Goal: Task Accomplishment & Management: Use online tool/utility

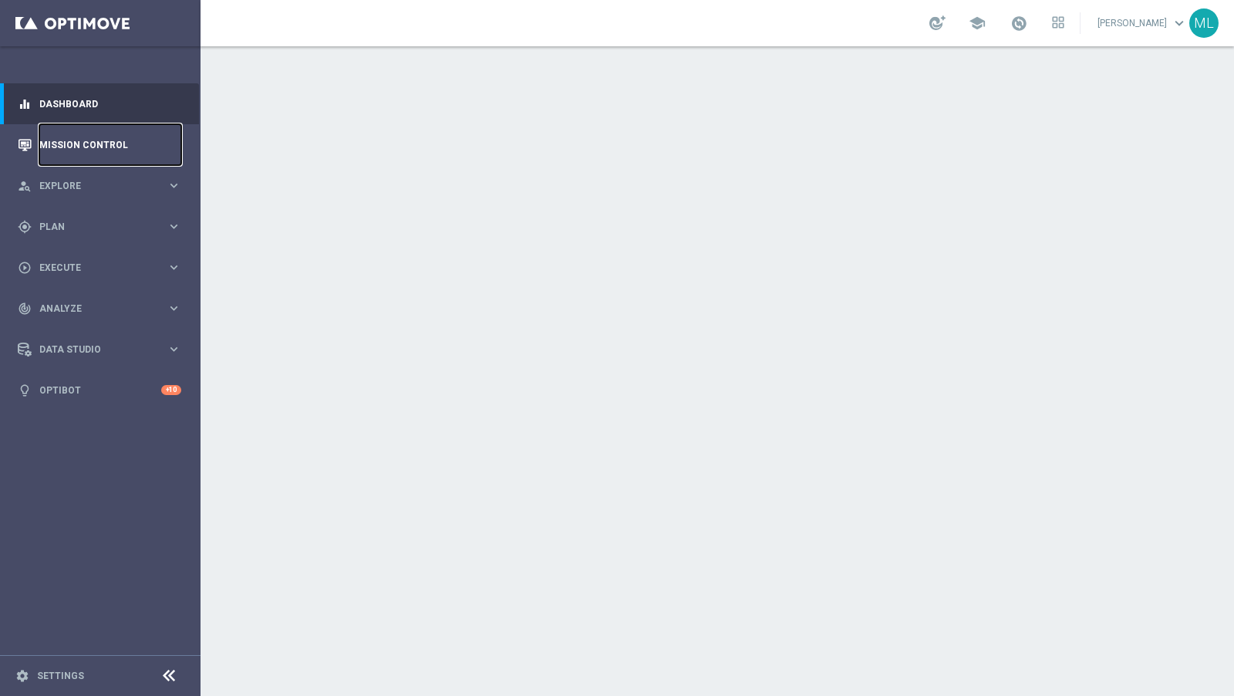
click at [118, 145] on link "Mission Control" at bounding box center [110, 144] width 142 height 41
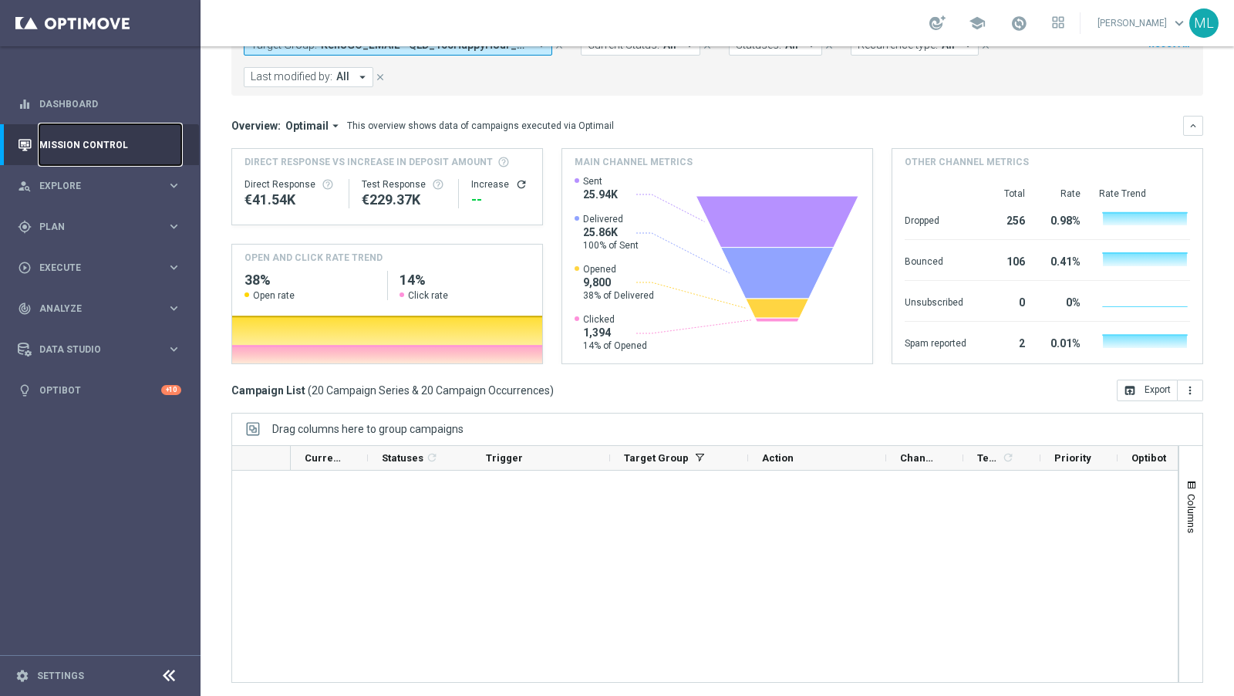
scroll to position [868, 0]
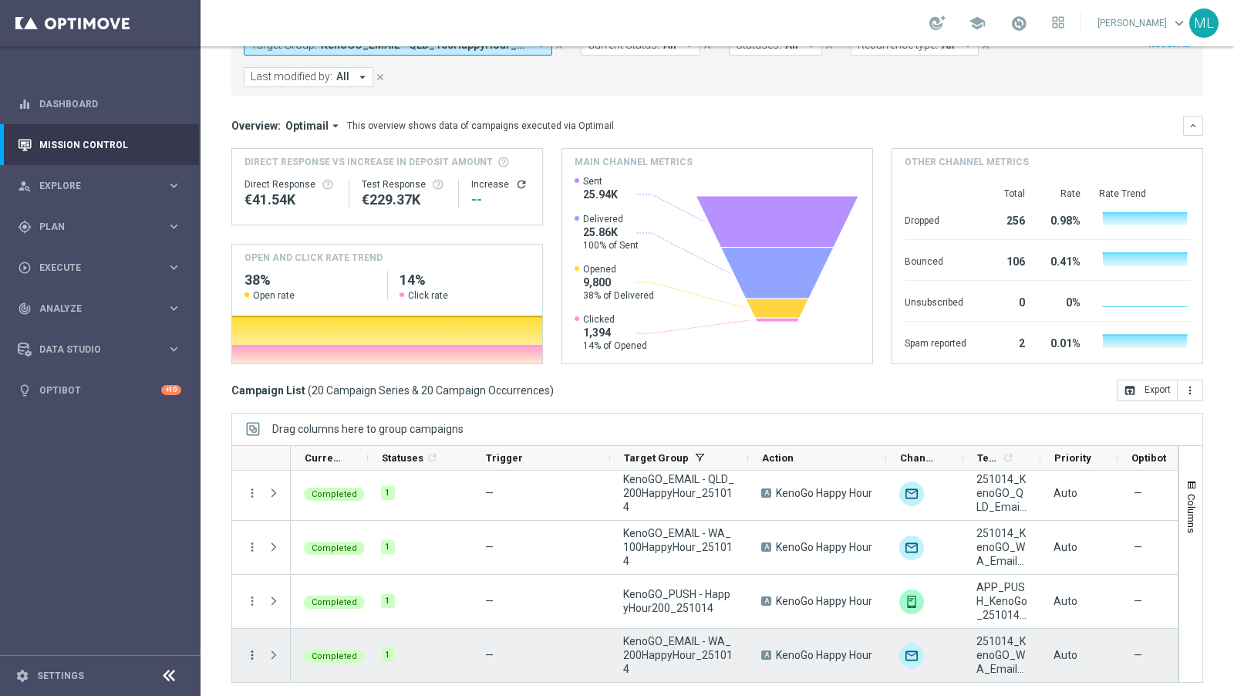
click at [252, 651] on icon "more_vert" at bounding box center [252, 655] width 14 height 14
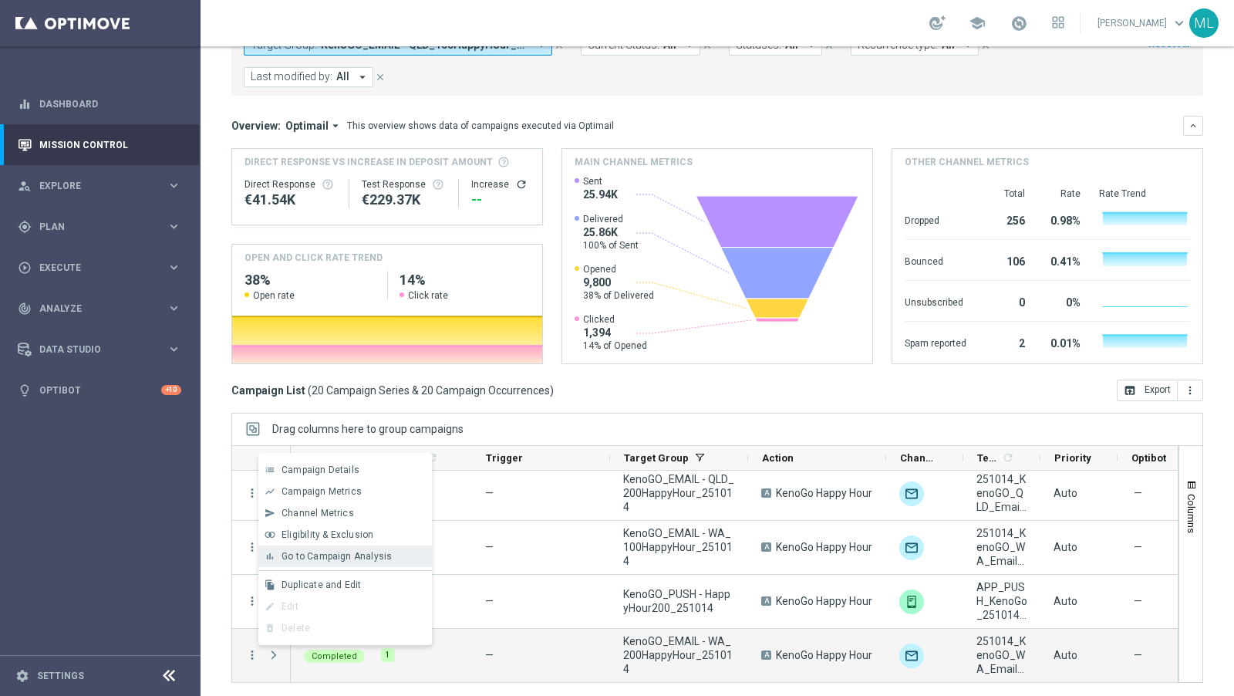
click at [309, 556] on span "Go to Campaign Analysis" at bounding box center [337, 556] width 110 height 11
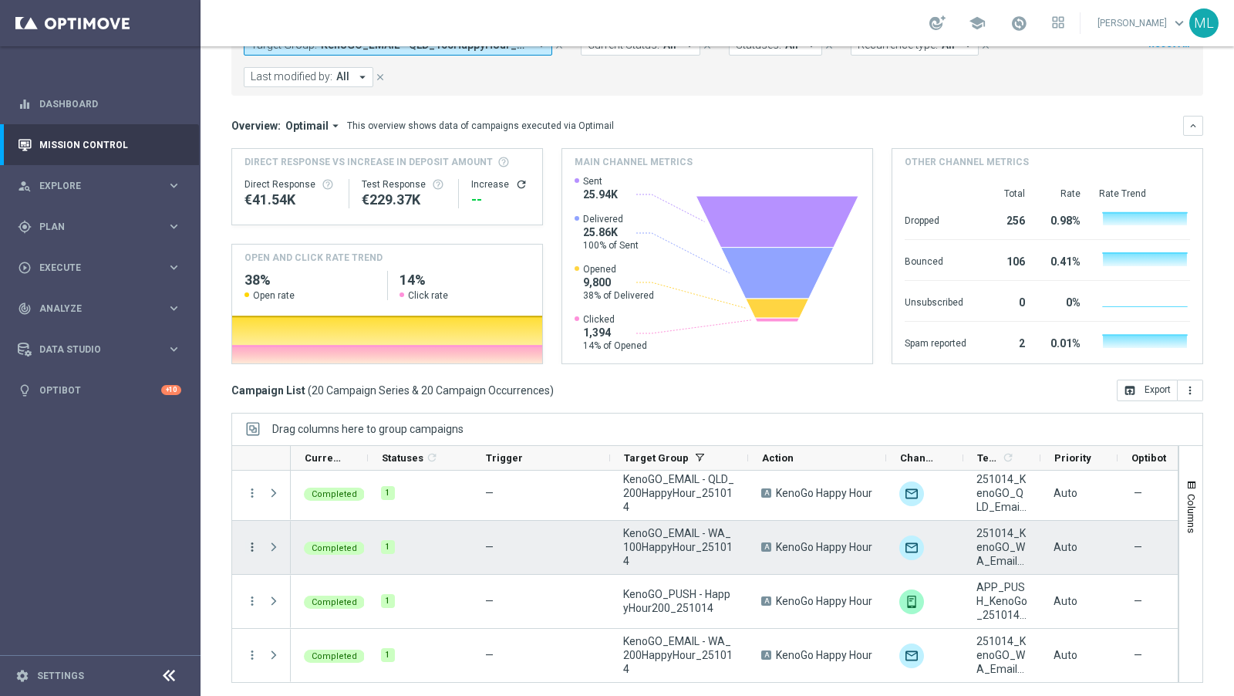
click at [248, 544] on icon "more_vert" at bounding box center [252, 547] width 14 height 14
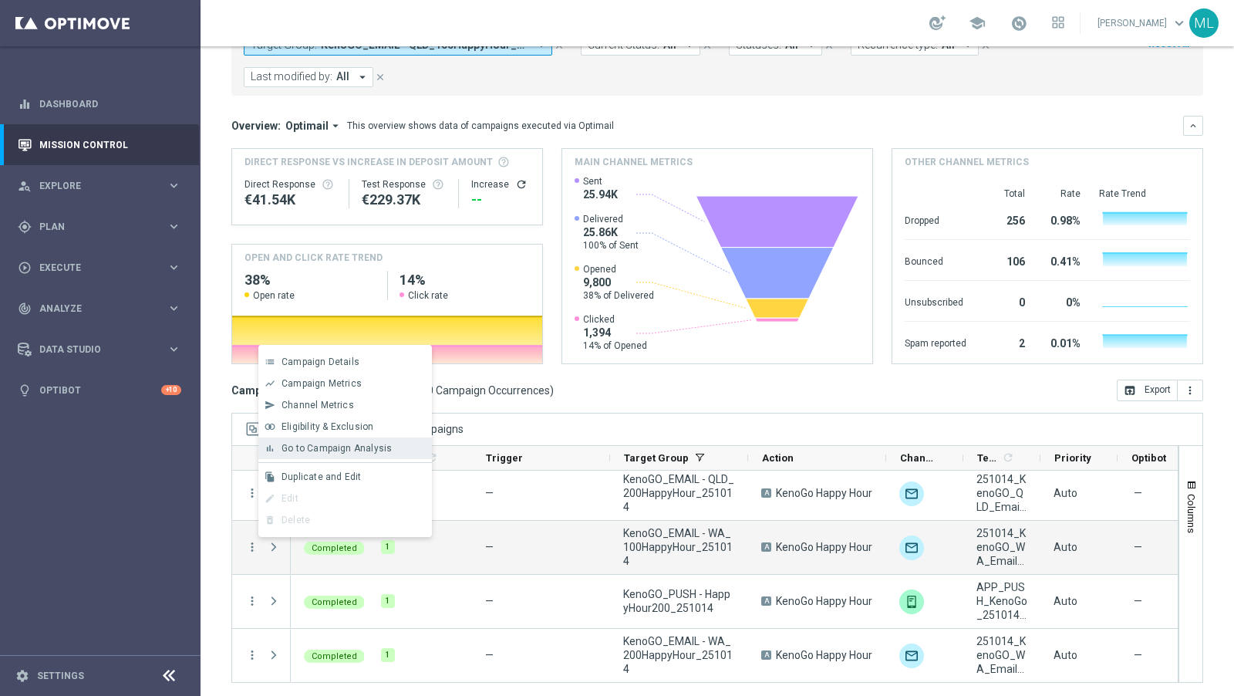
click at [324, 455] on div "bar_chart Go to Campaign Analysis" at bounding box center [345, 448] width 174 height 22
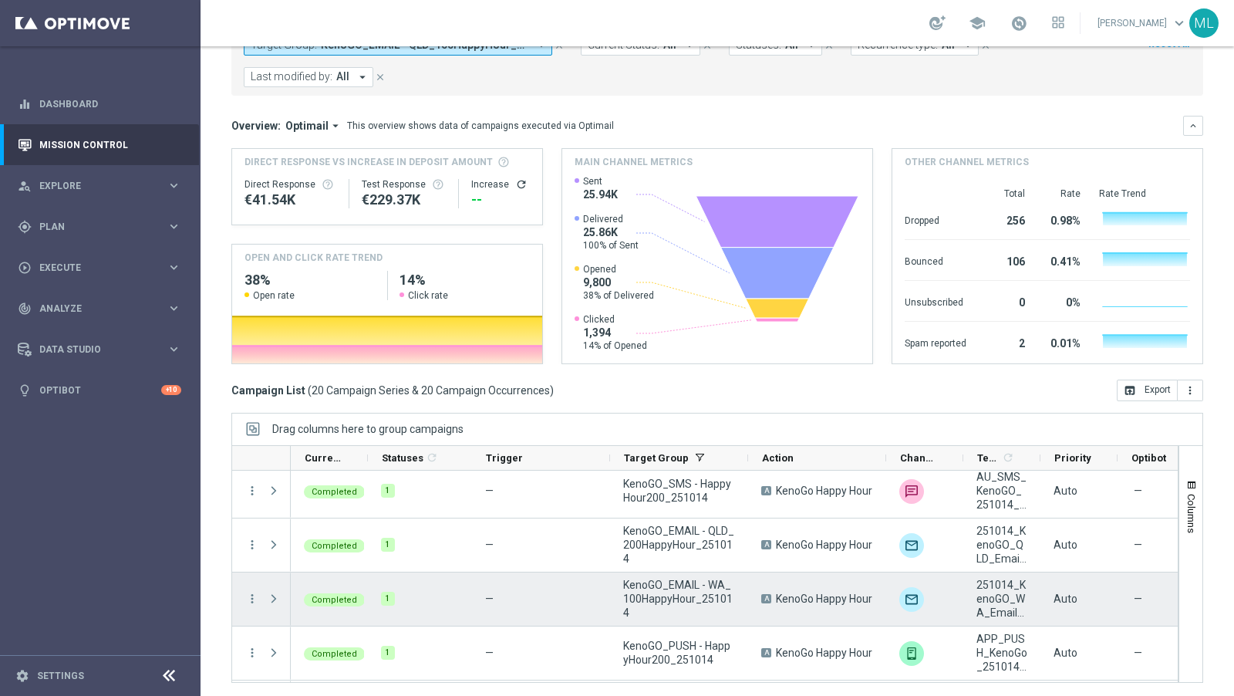
scroll to position [815, 0]
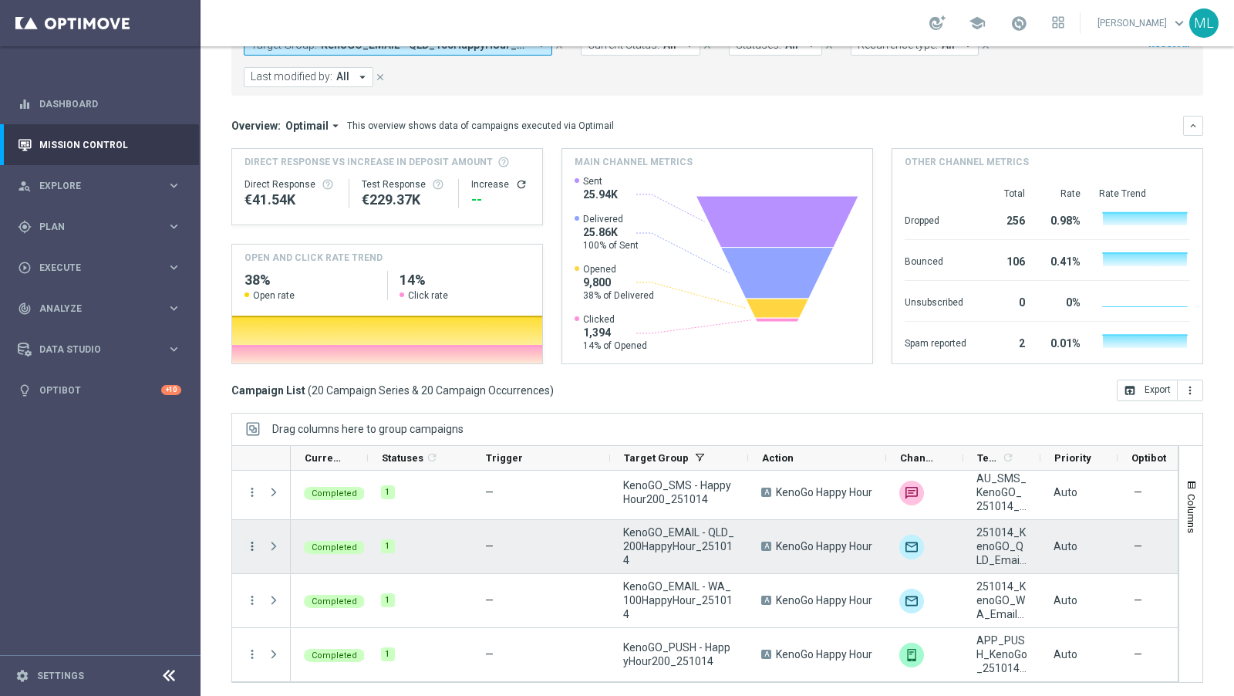
click at [248, 543] on icon "more_vert" at bounding box center [252, 546] width 14 height 14
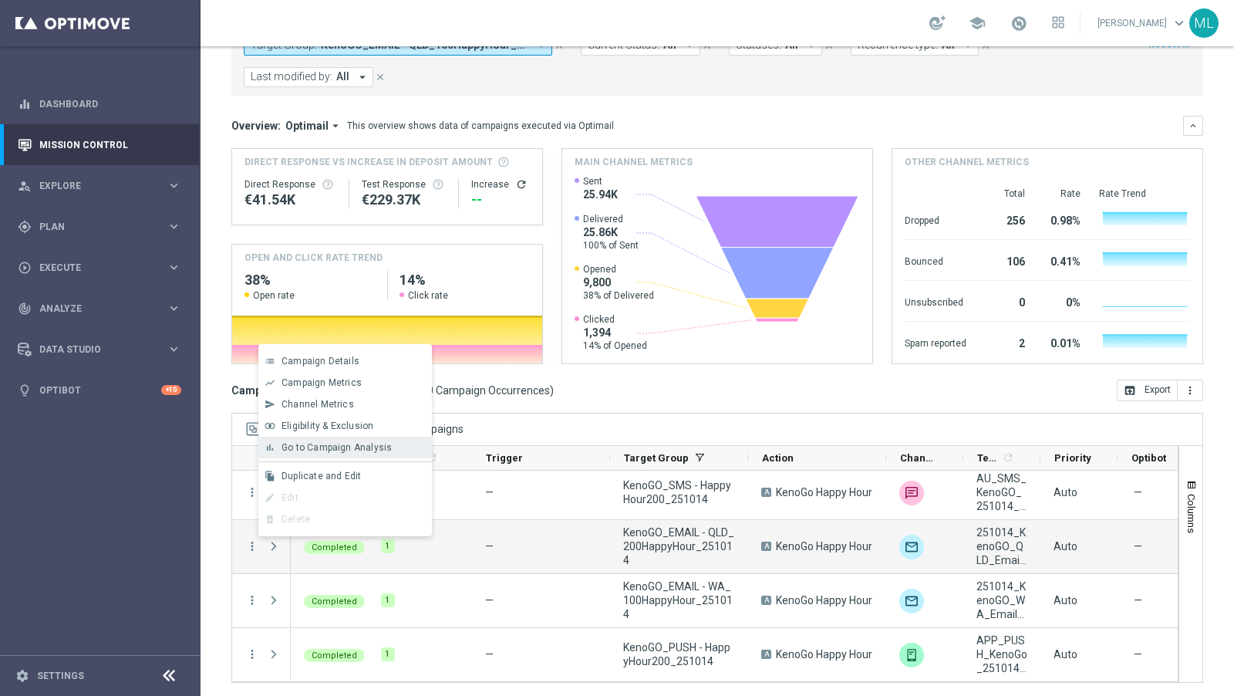
click at [329, 443] on span "Go to Campaign Analysis" at bounding box center [337, 447] width 110 height 11
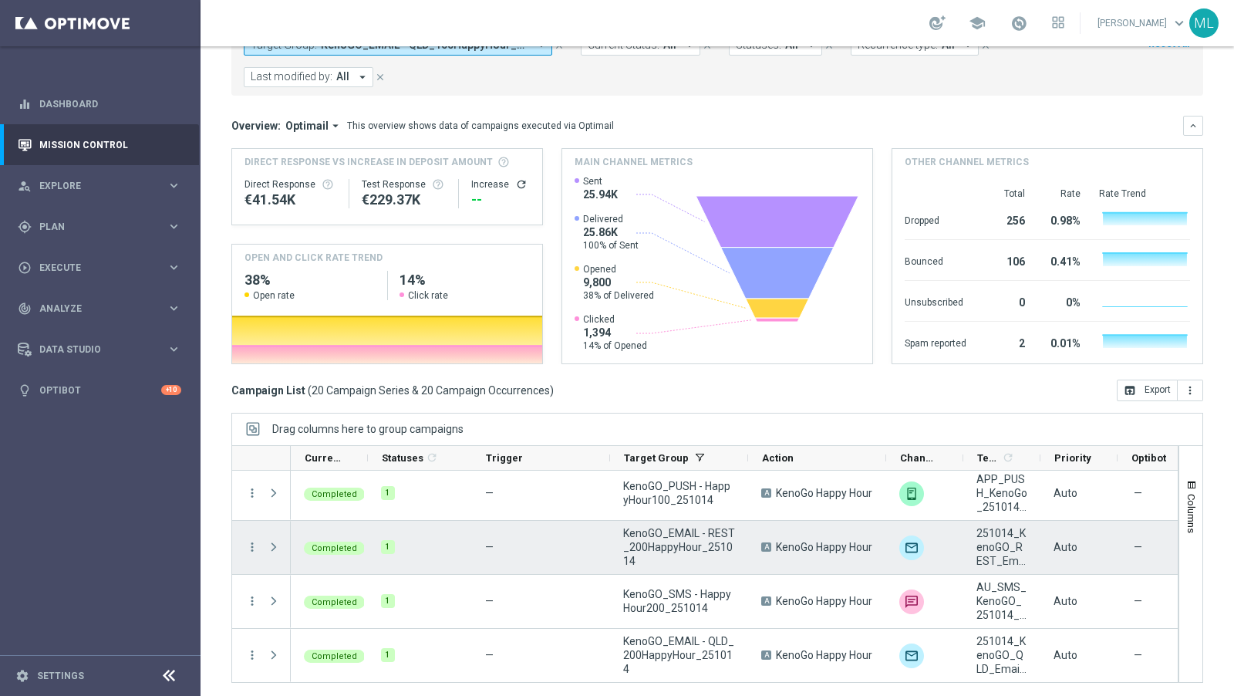
scroll to position [693, 0]
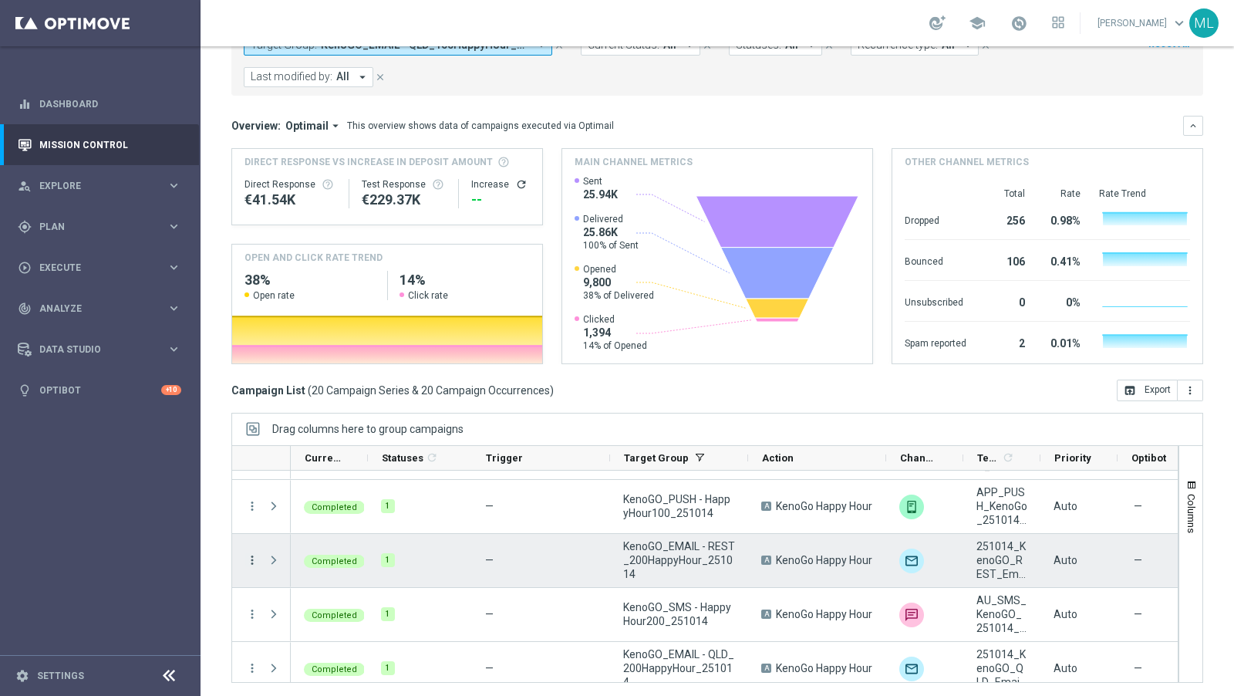
click at [253, 561] on icon "more_vert" at bounding box center [252, 560] width 14 height 14
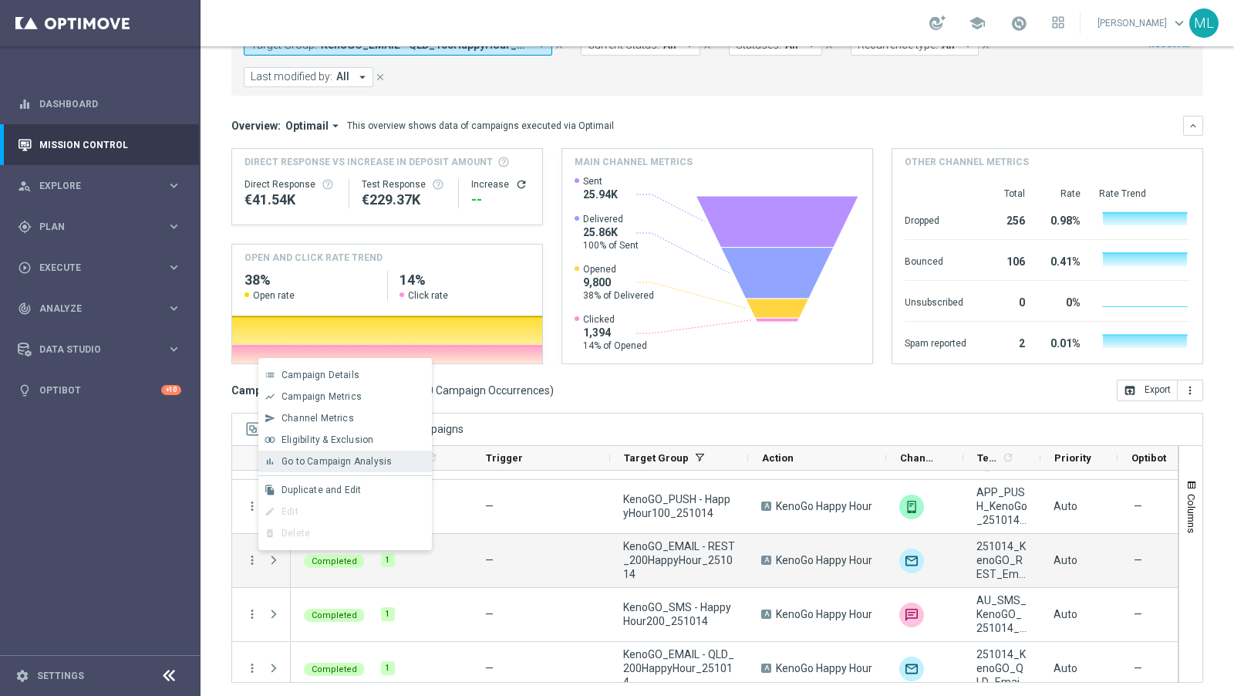
click at [334, 463] on span "Go to Campaign Analysis" at bounding box center [337, 461] width 110 height 11
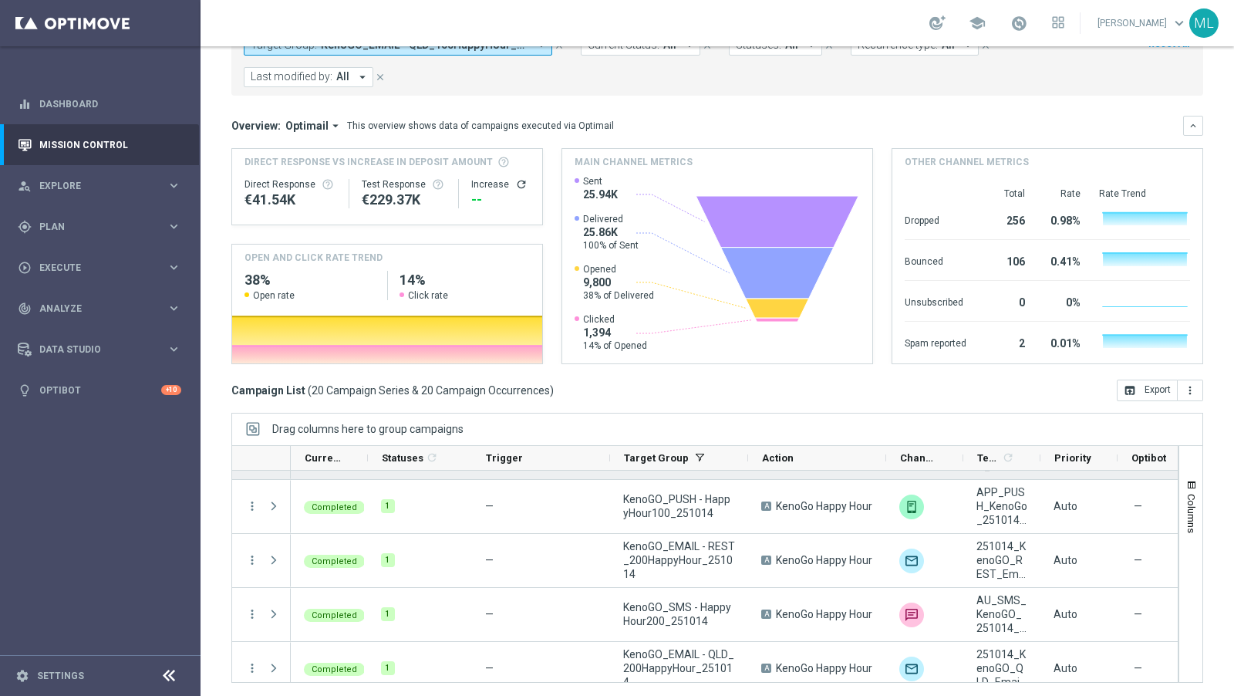
scroll to position [569, 0]
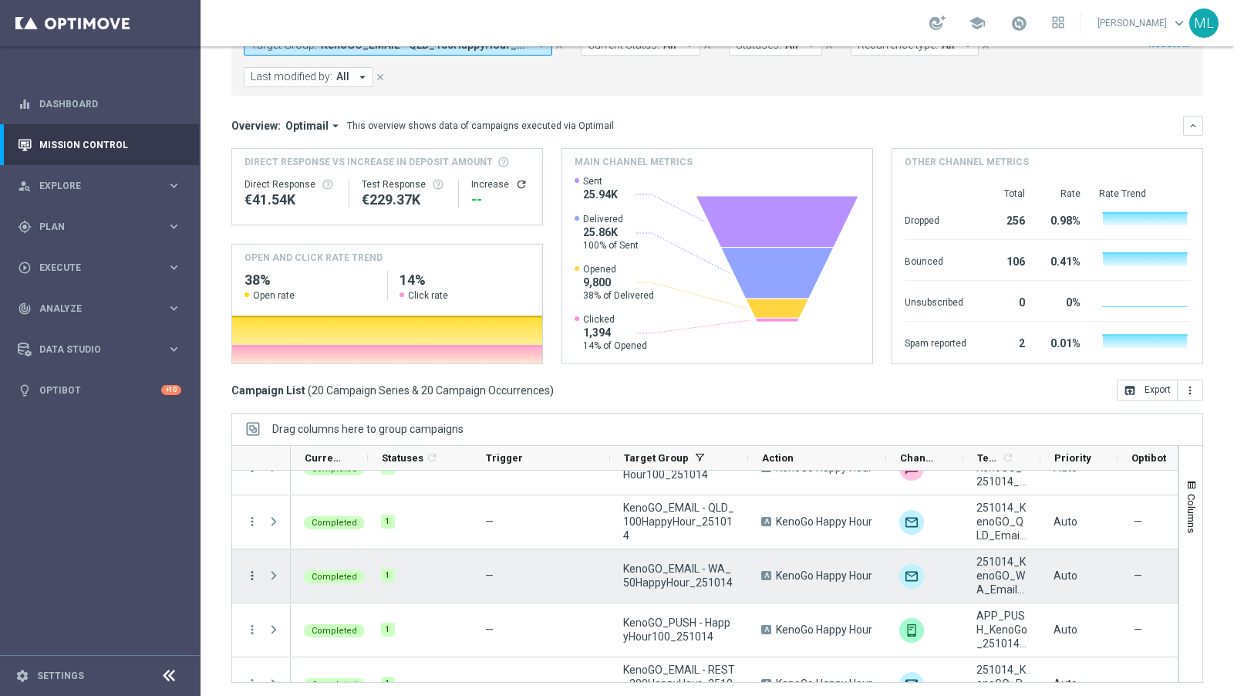
click at [246, 569] on icon "more_vert" at bounding box center [252, 576] width 14 height 14
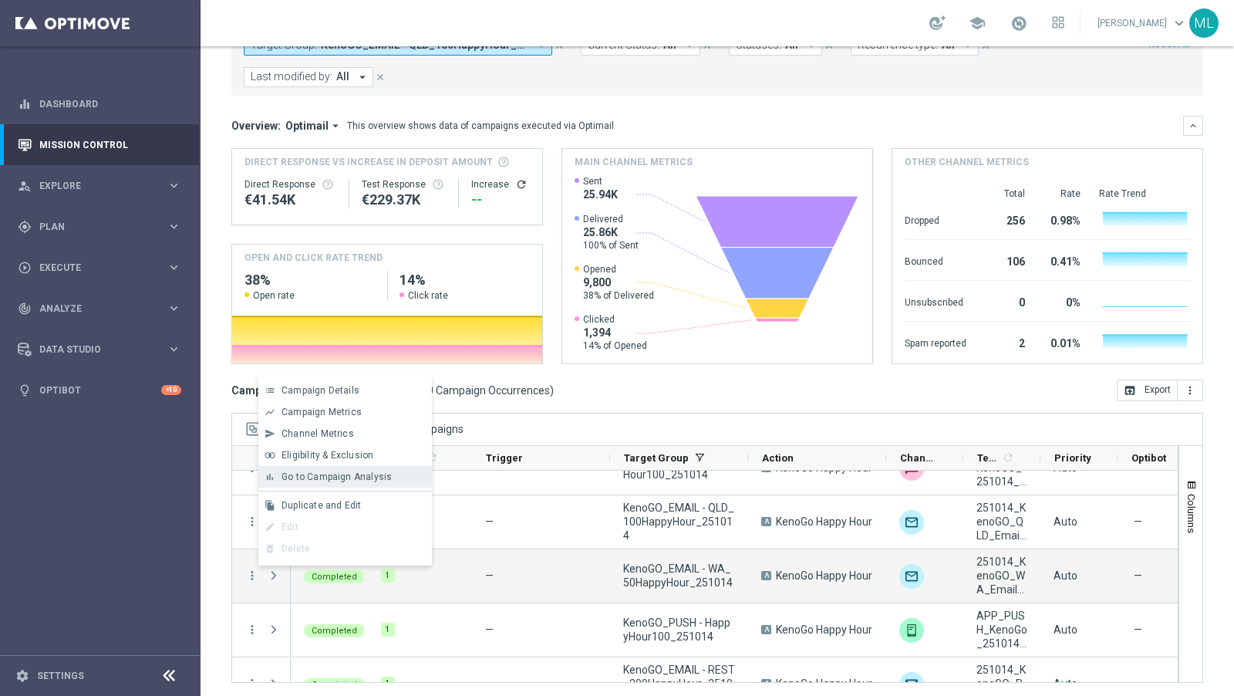
click at [308, 476] on span "Go to Campaign Analysis" at bounding box center [337, 476] width 110 height 11
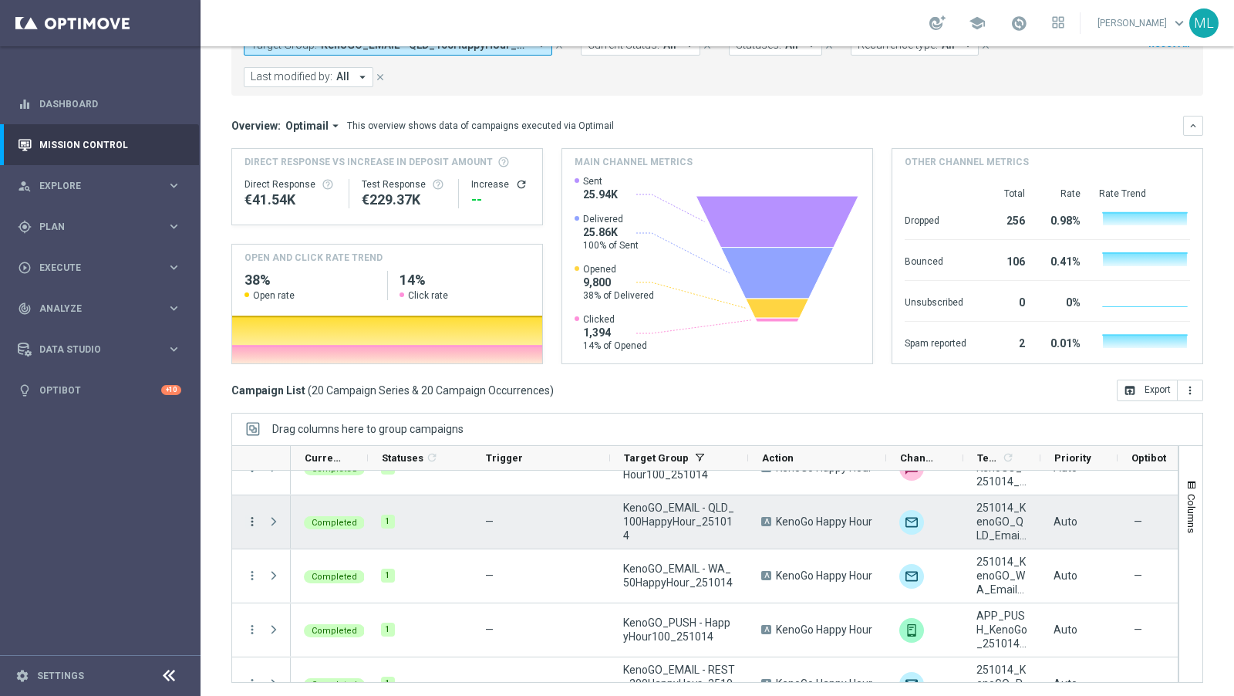
click at [252, 517] on icon "more_vert" at bounding box center [252, 522] width 14 height 14
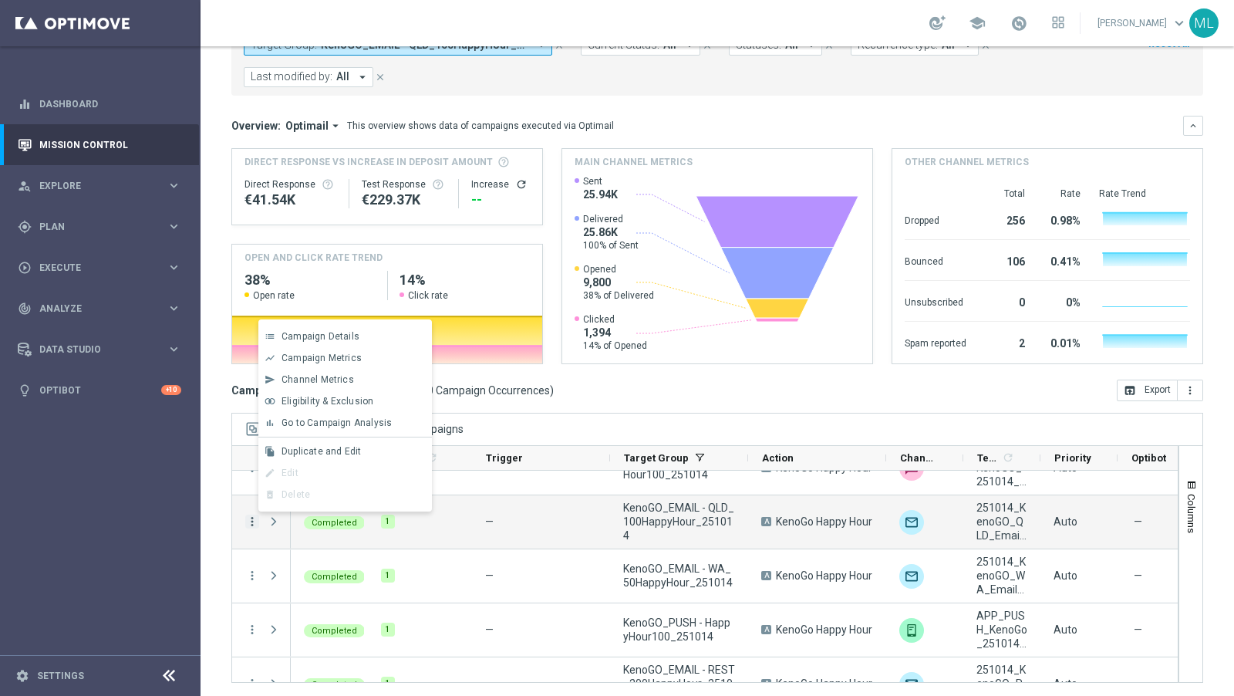
click at [330, 424] on span "Go to Campaign Analysis" at bounding box center [337, 422] width 110 height 11
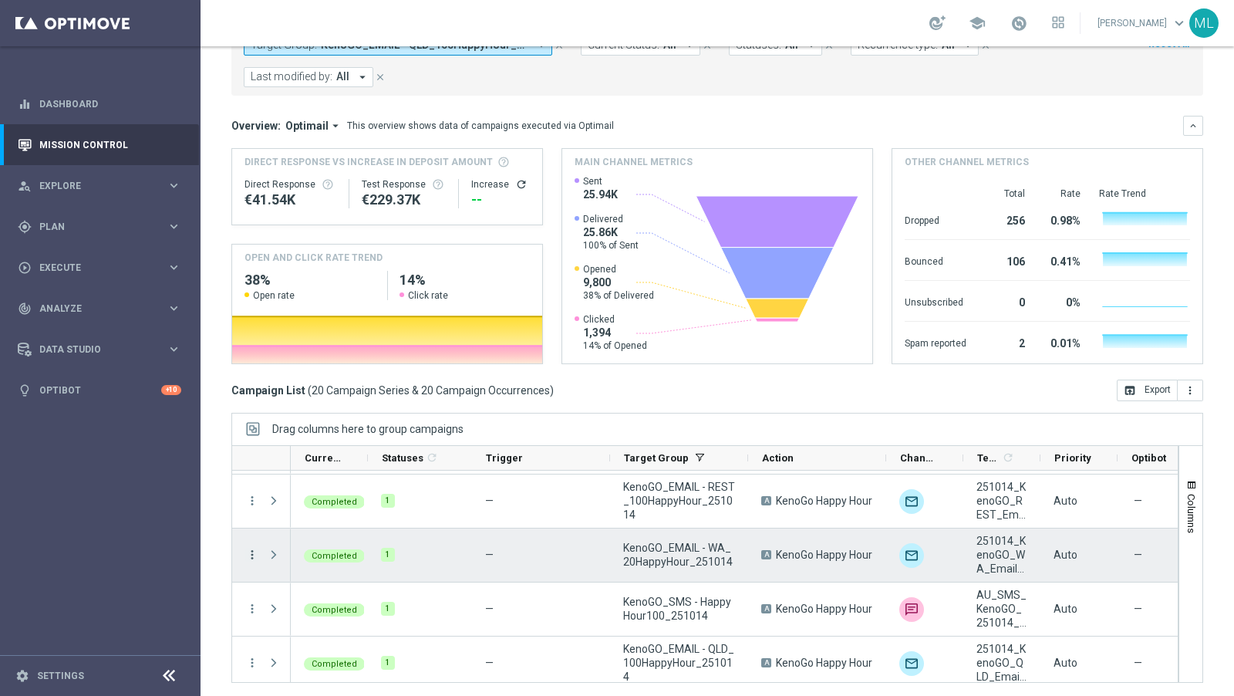
scroll to position [418, 0]
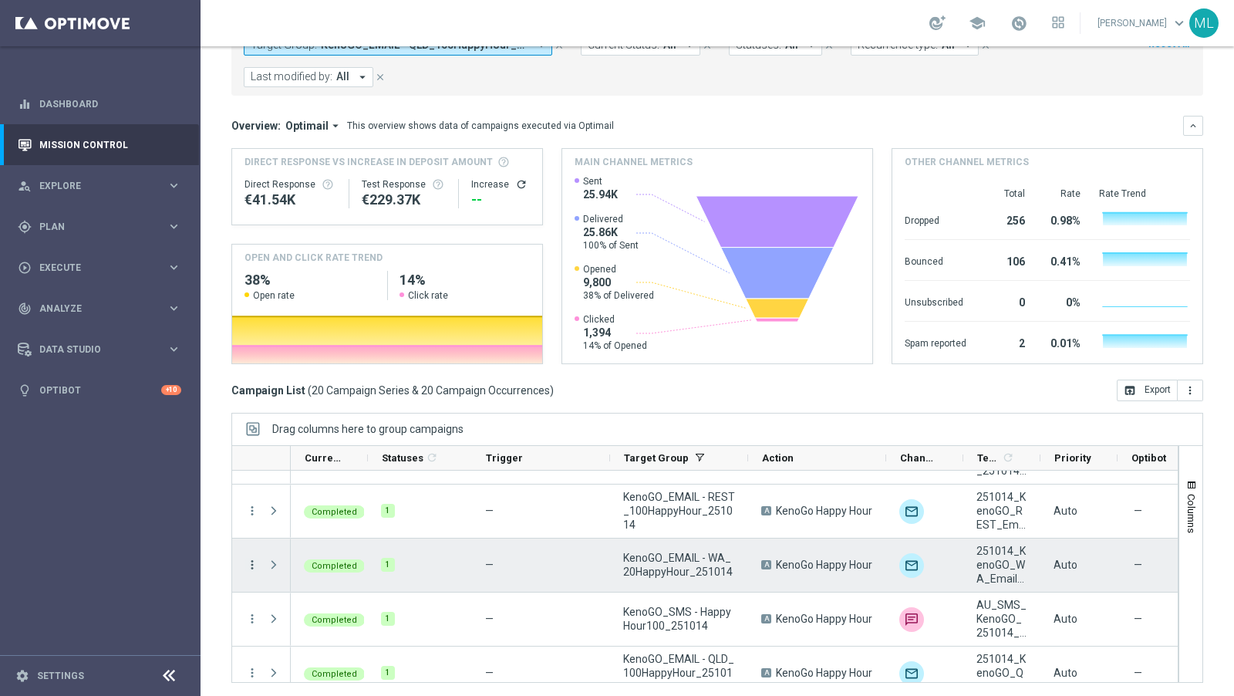
click at [249, 559] on icon "more_vert" at bounding box center [252, 565] width 14 height 14
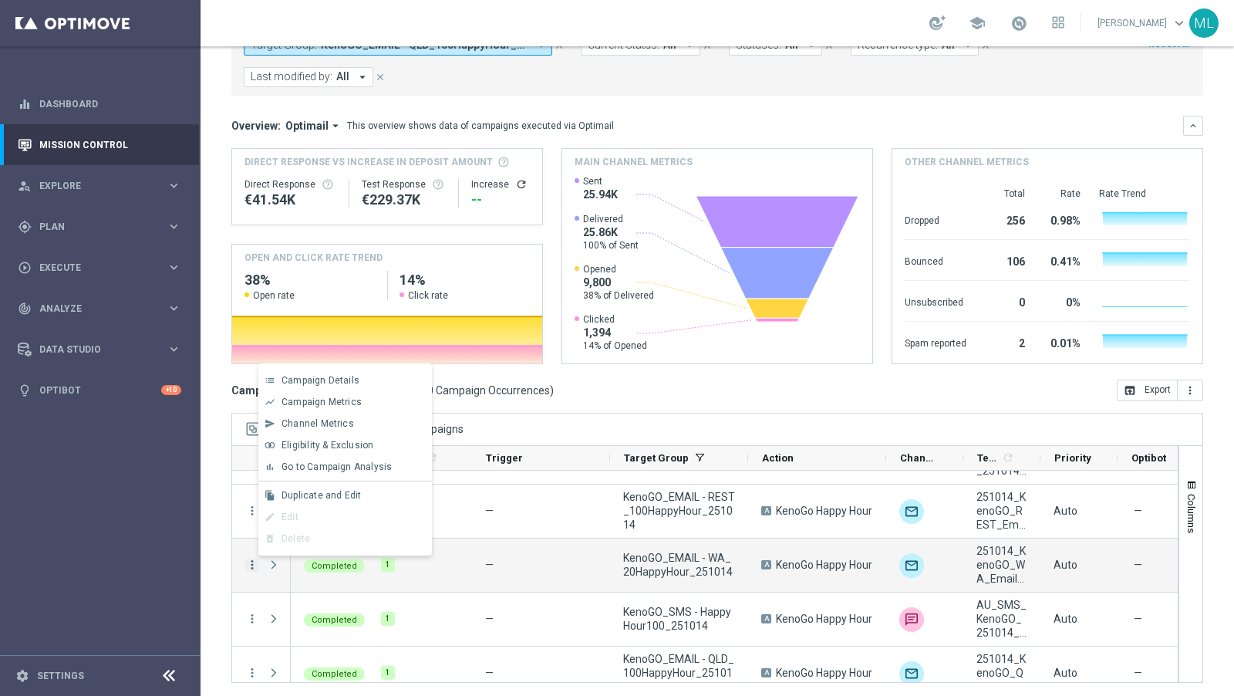
click at [313, 472] on span "Go to Campaign Analysis" at bounding box center [337, 466] width 110 height 11
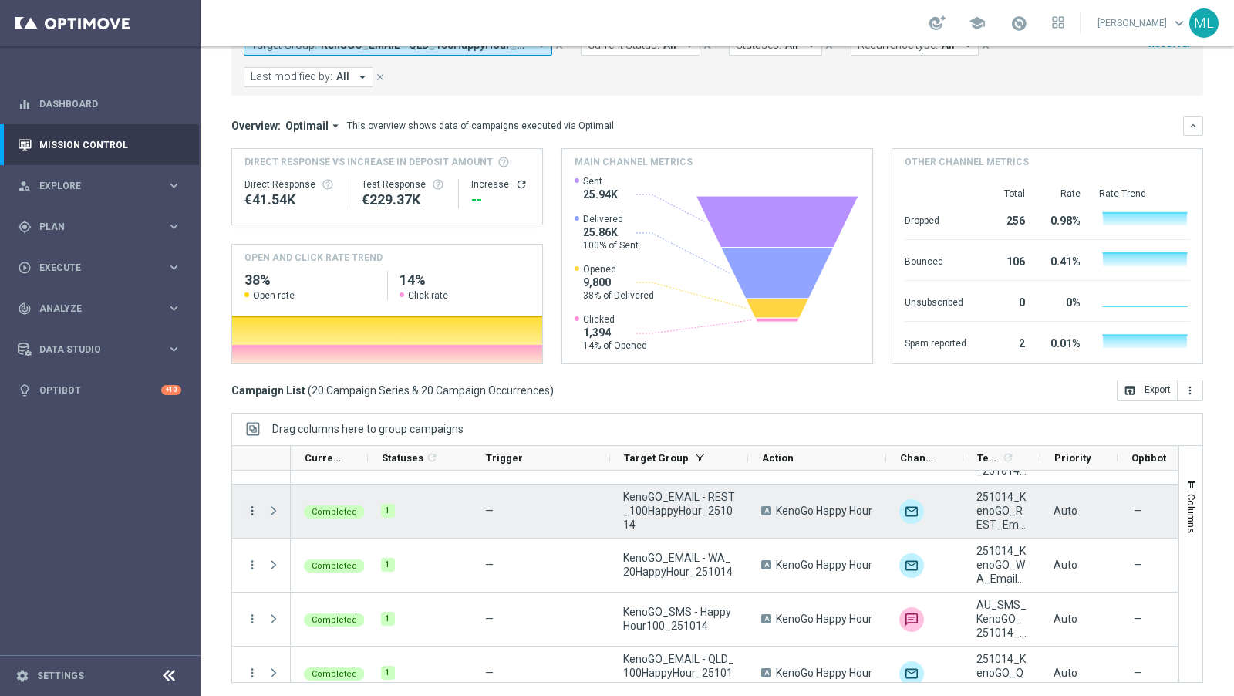
click at [250, 518] on icon "more_vert" at bounding box center [252, 511] width 14 height 14
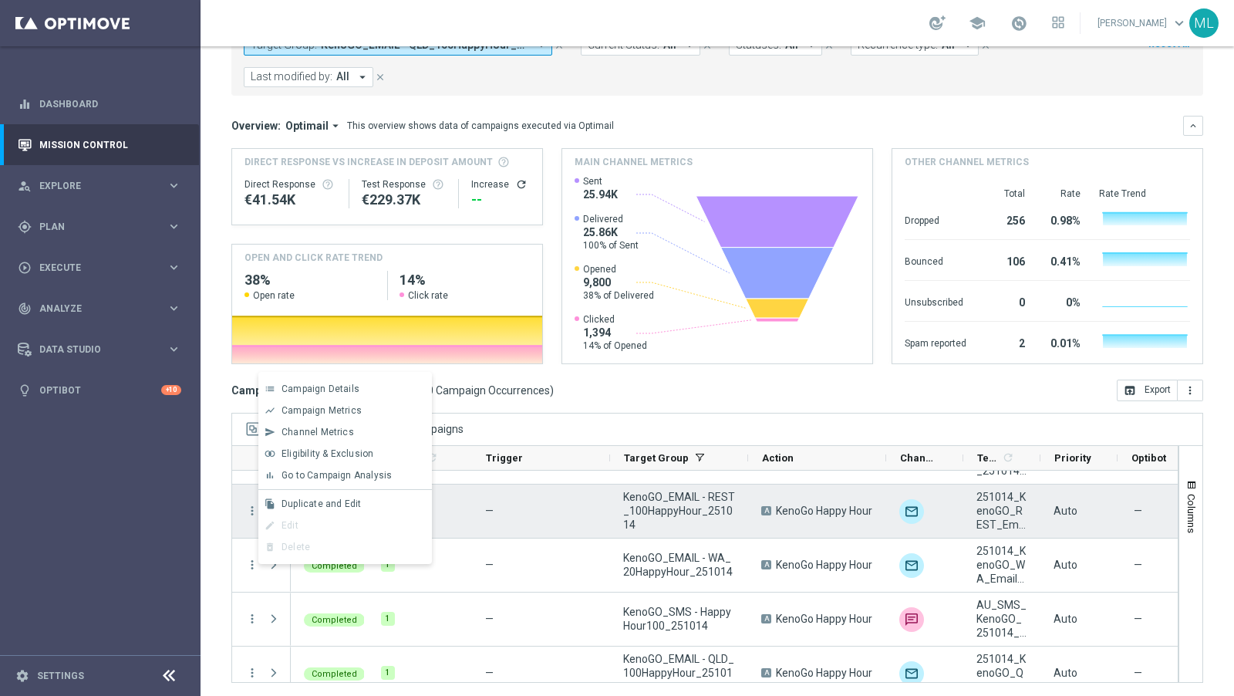
scroll to position [356, 0]
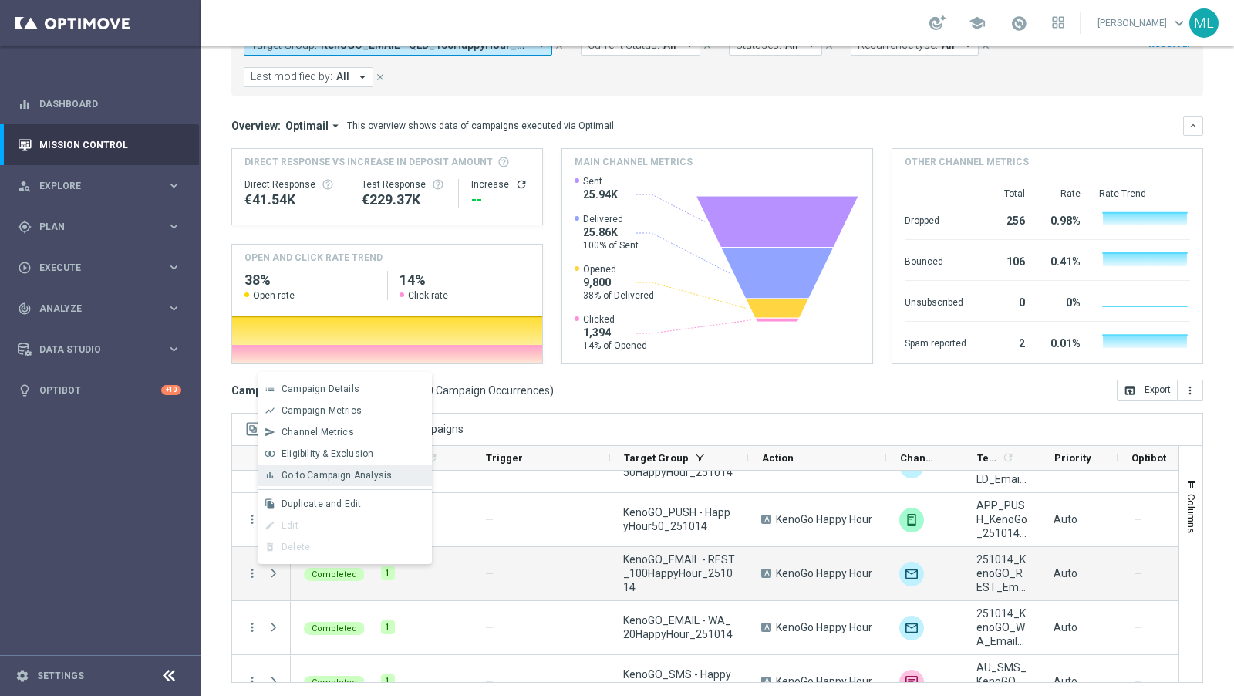
click at [326, 481] on div "Go to Campaign Analysis" at bounding box center [354, 475] width 144 height 11
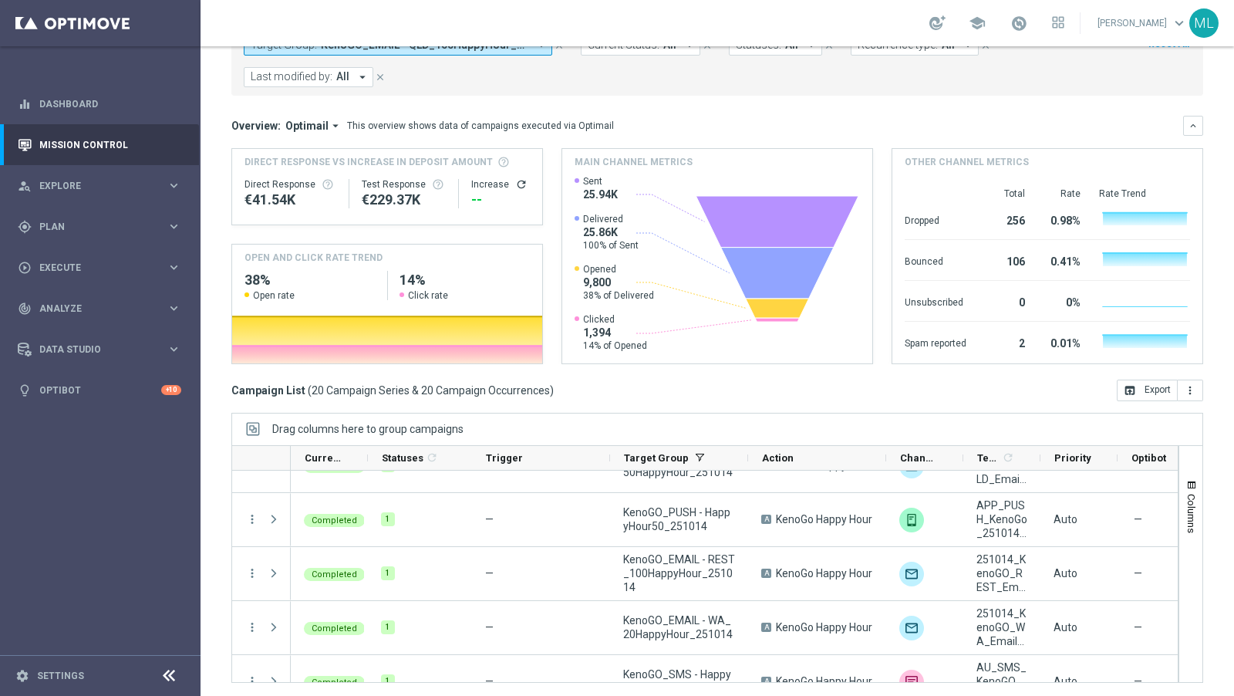
scroll to position [248, 0]
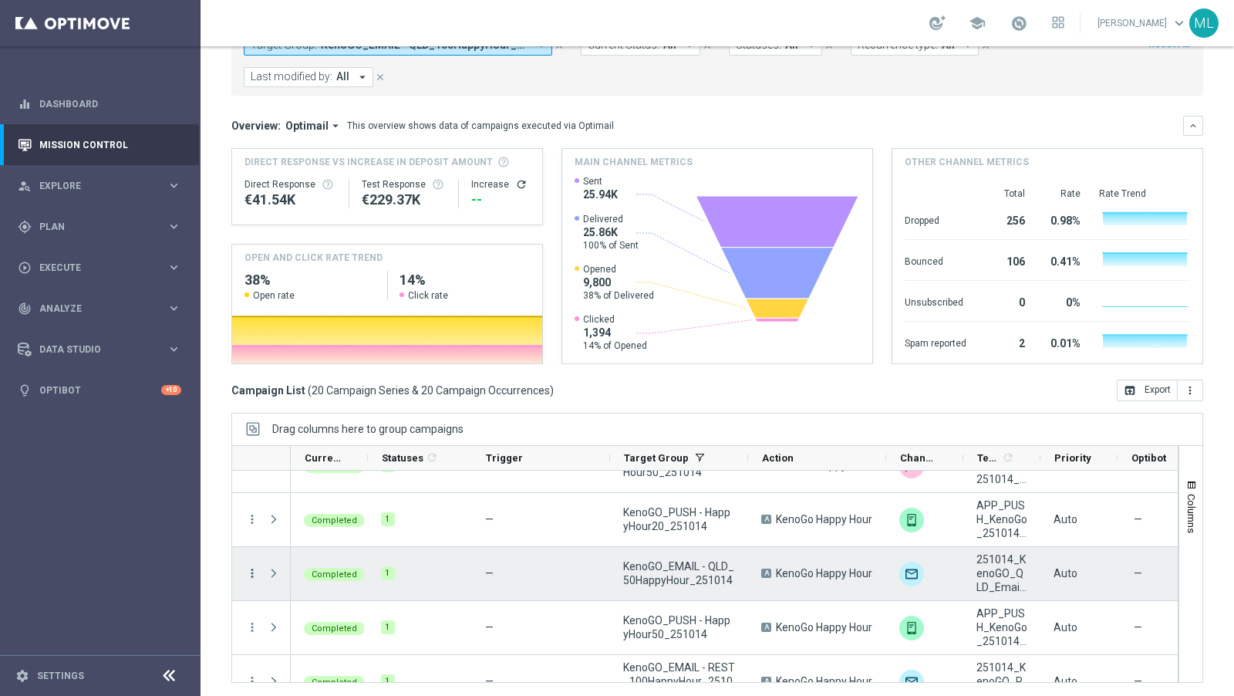
click at [250, 572] on icon "more_vert" at bounding box center [252, 573] width 14 height 14
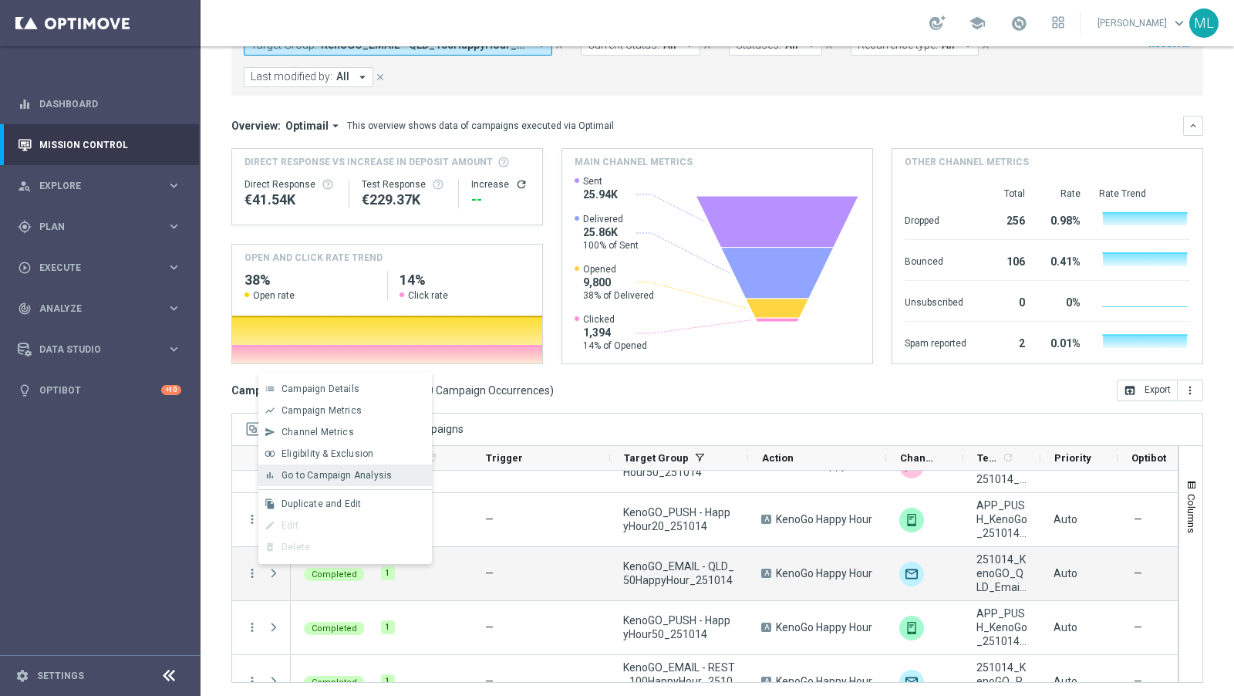
click at [339, 477] on span "Go to Campaign Analysis" at bounding box center [337, 475] width 110 height 11
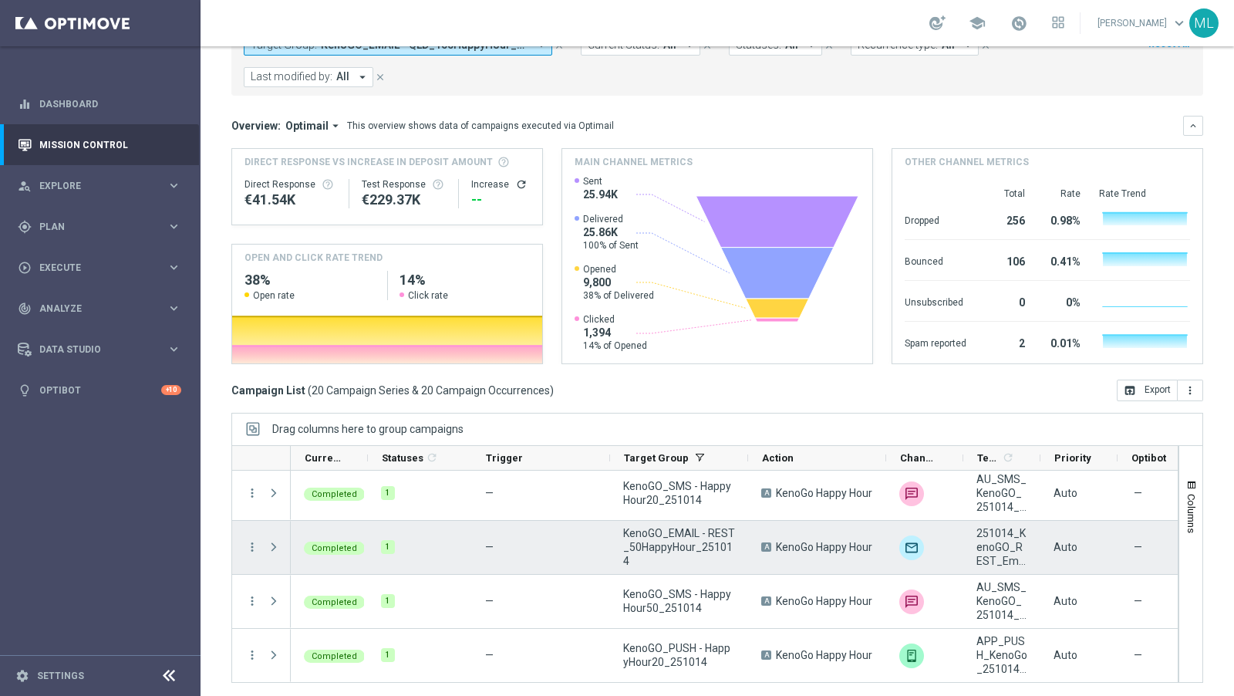
scroll to position [113, 0]
click at [248, 543] on icon "more_vert" at bounding box center [252, 546] width 14 height 14
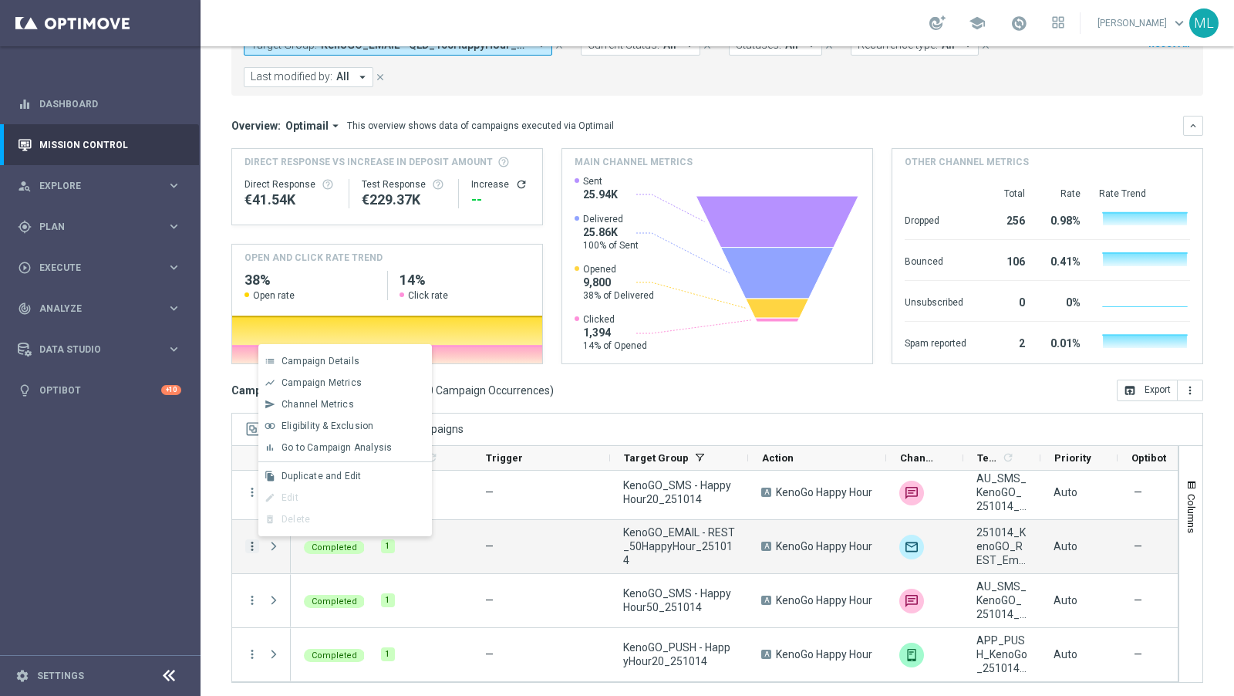
click at [333, 454] on div "bar_chart Go to Campaign Analysis" at bounding box center [345, 448] width 174 height 22
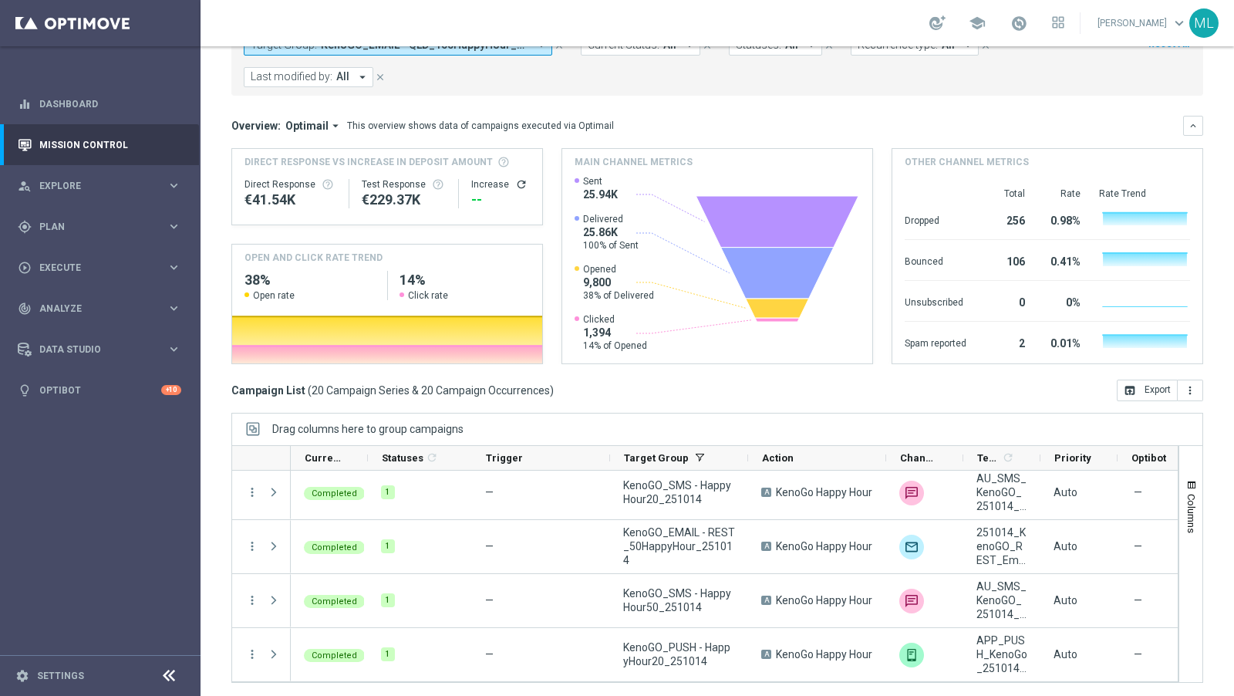
scroll to position [0, 0]
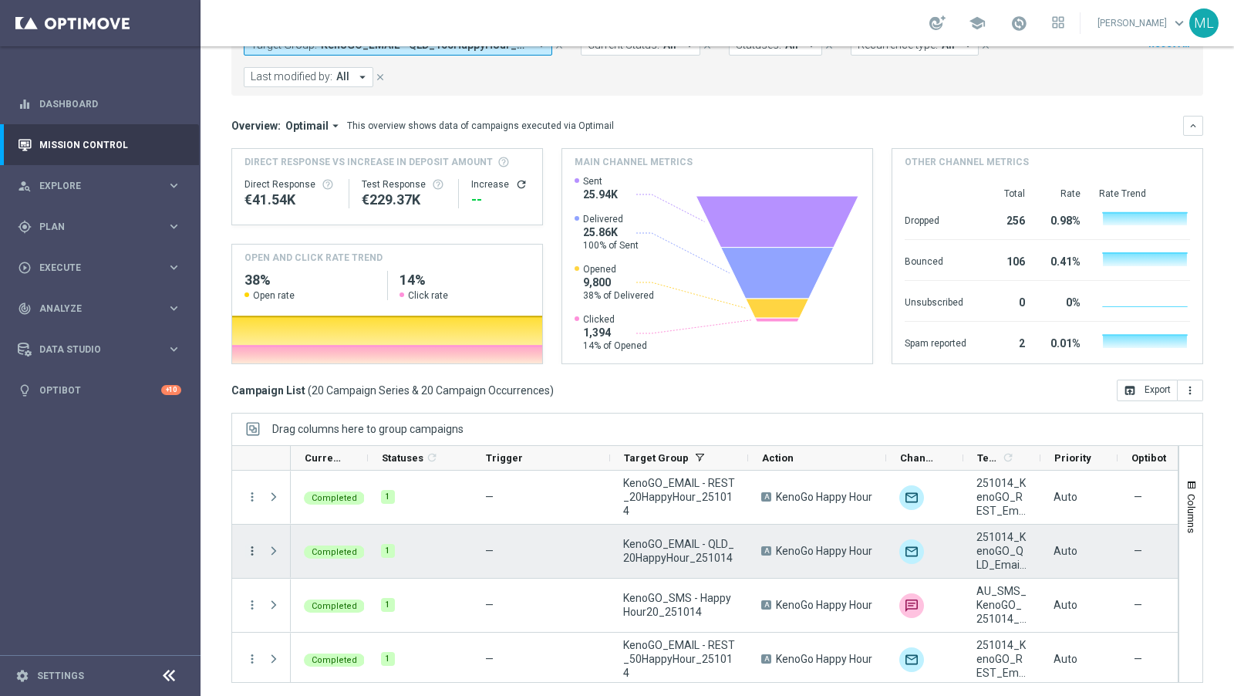
click at [250, 550] on icon "more_vert" at bounding box center [252, 551] width 14 height 14
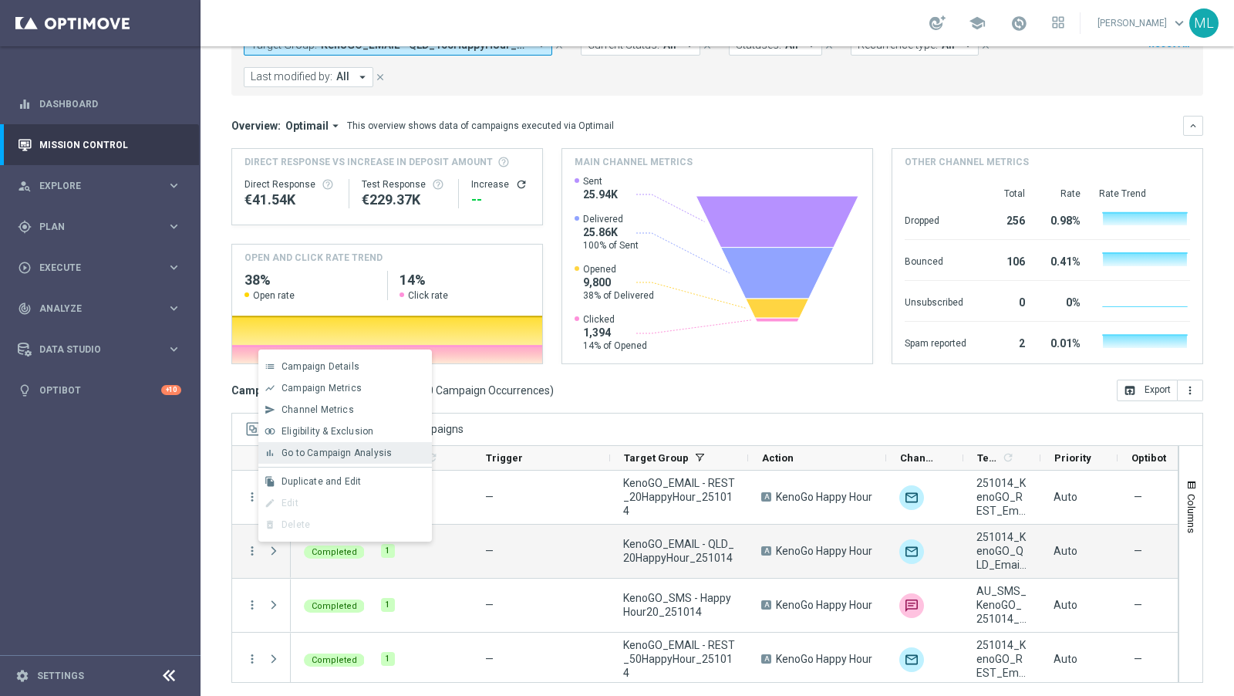
click at [327, 450] on span "Go to Campaign Analysis" at bounding box center [337, 453] width 110 height 11
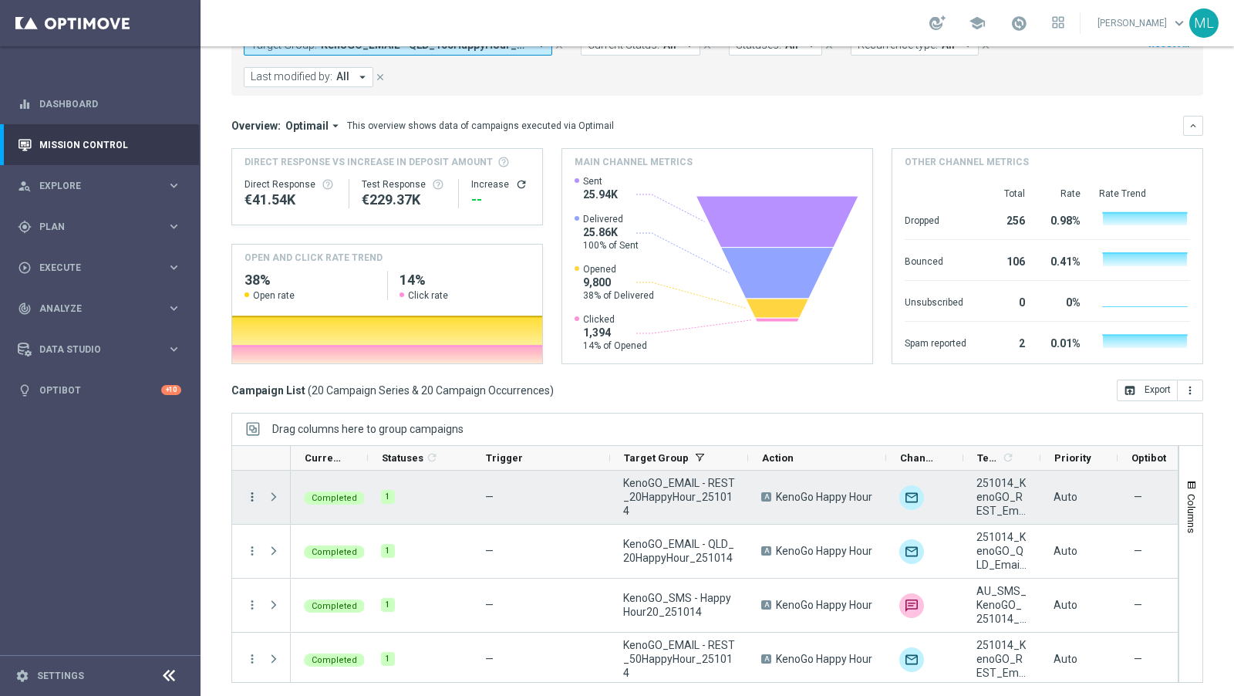
click at [250, 495] on icon "more_vert" at bounding box center [252, 497] width 14 height 14
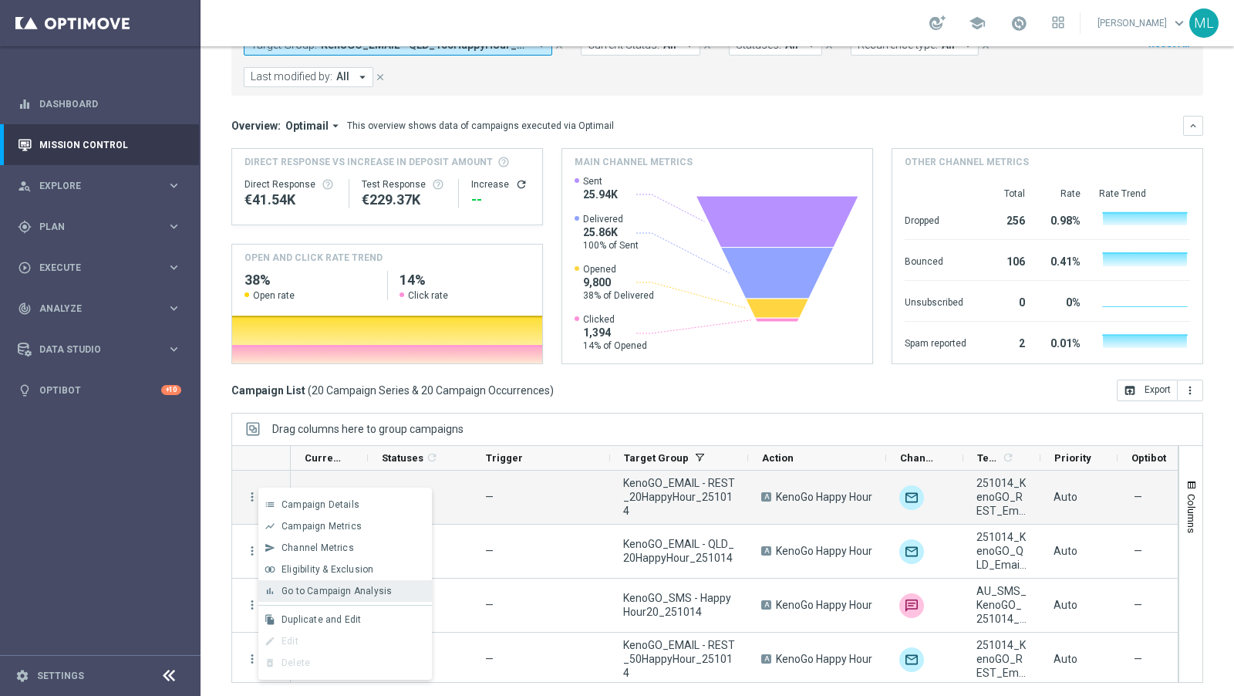
click at [327, 593] on span "Go to Campaign Analysis" at bounding box center [337, 591] width 110 height 11
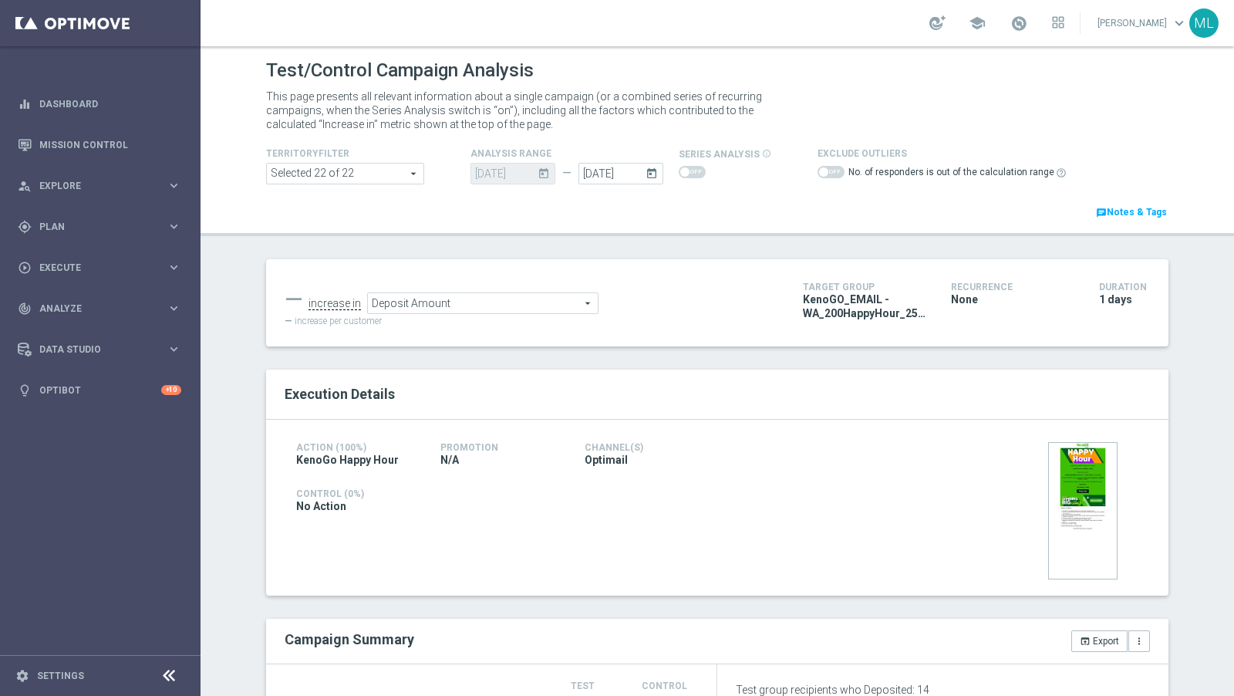
click at [537, 304] on span "Deposit Amount" at bounding box center [483, 303] width 230 height 20
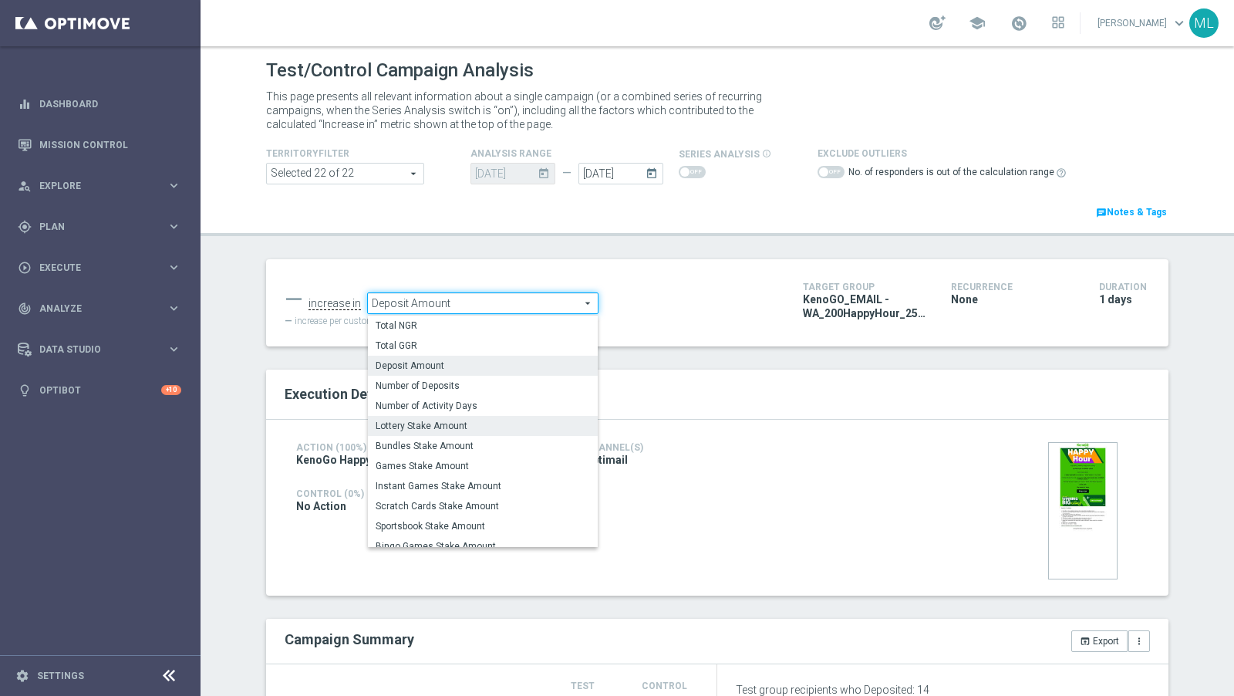
click at [488, 425] on span "Lottery Stake Amount" at bounding box center [483, 426] width 214 height 12
type input "Lottery Stake Amount"
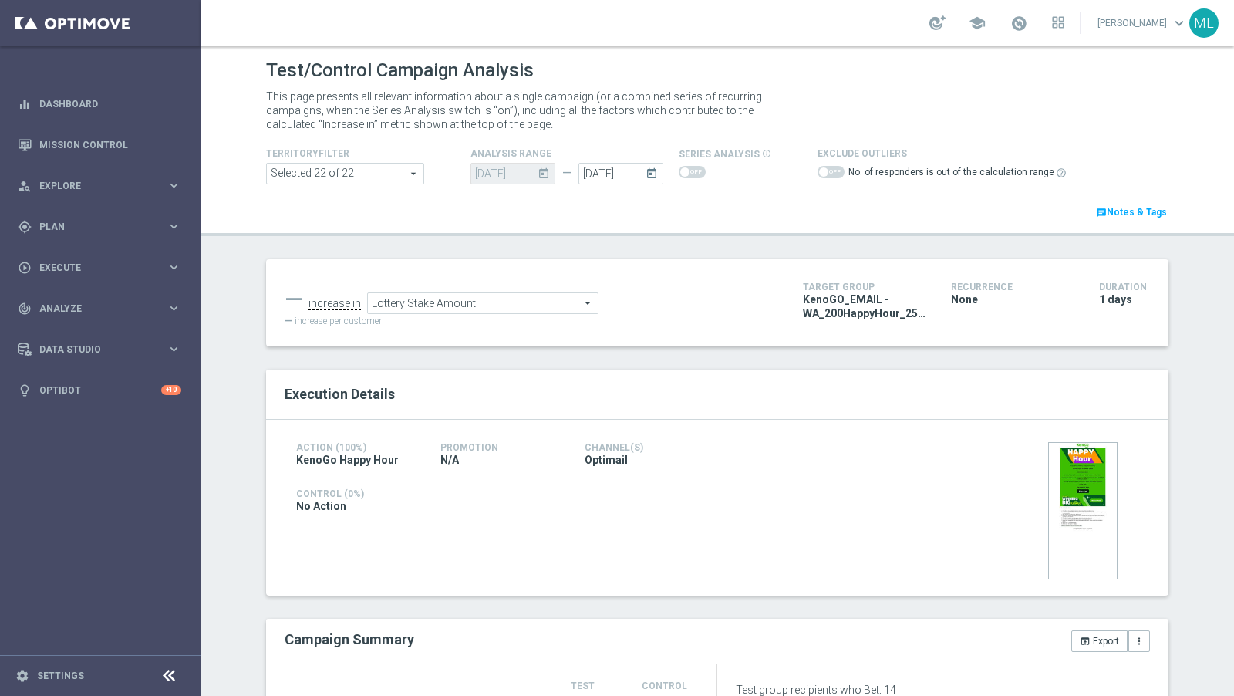
scroll to position [114, 0]
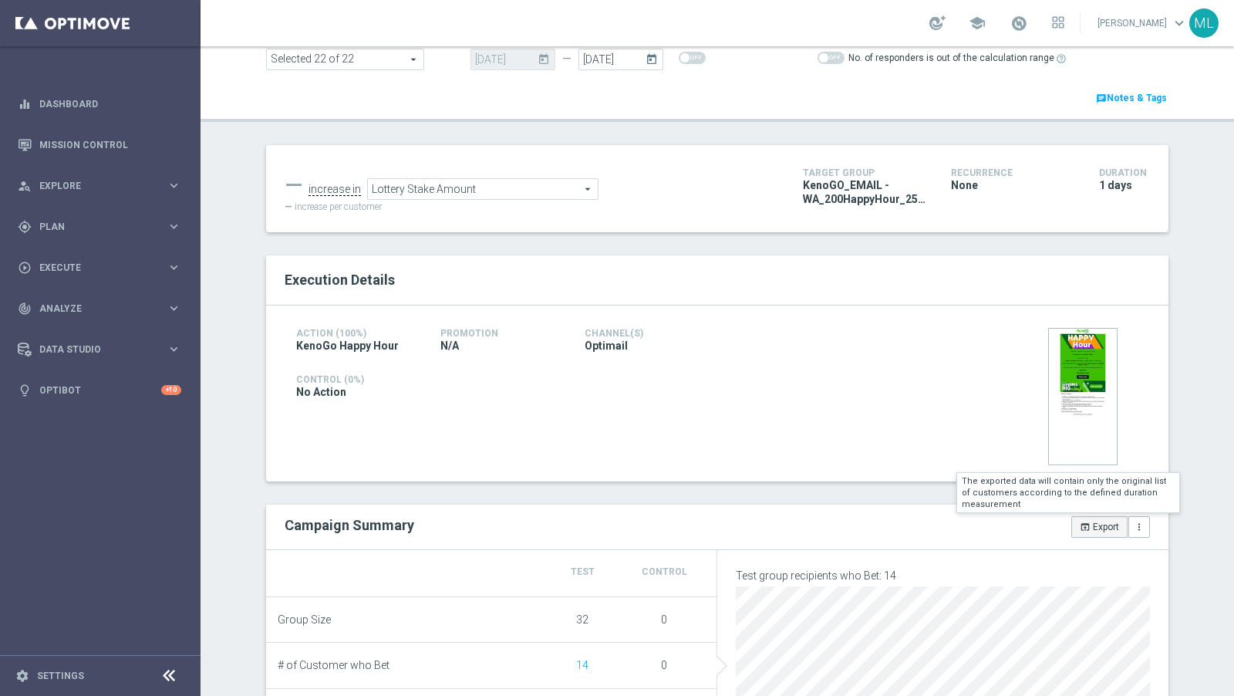
click at [1089, 525] on icon "open_in_browser" at bounding box center [1085, 527] width 11 height 11
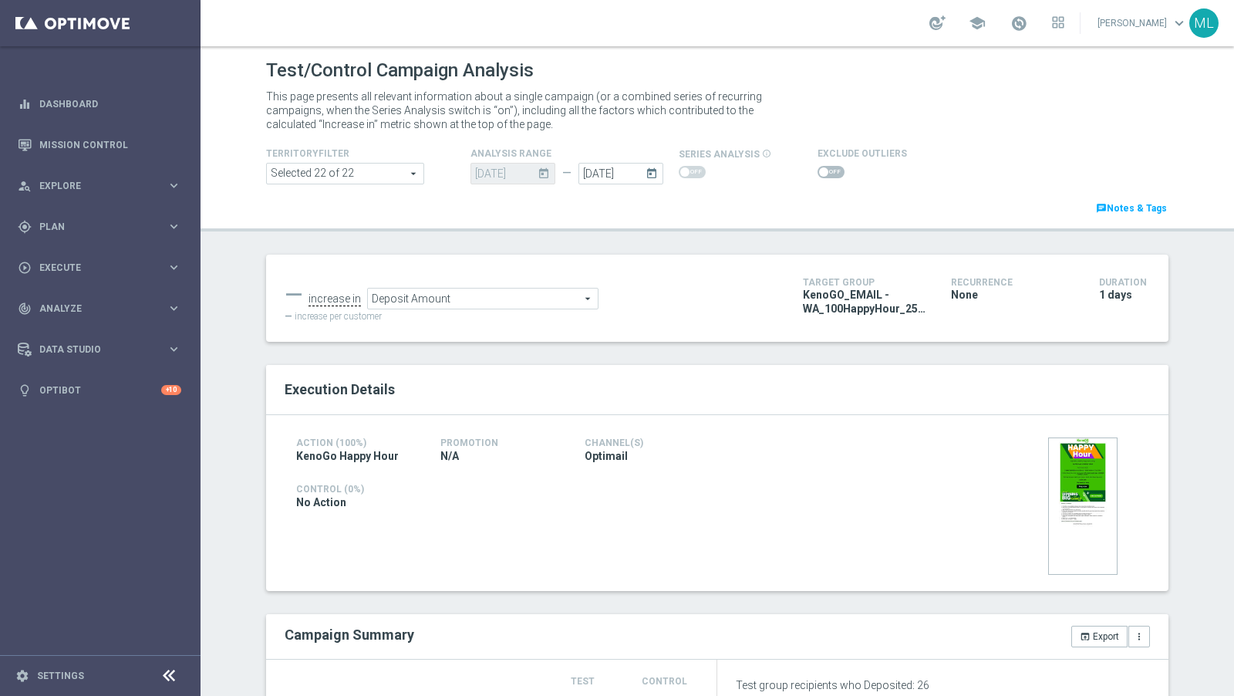
click at [462, 302] on span "Deposit Amount" at bounding box center [483, 299] width 230 height 20
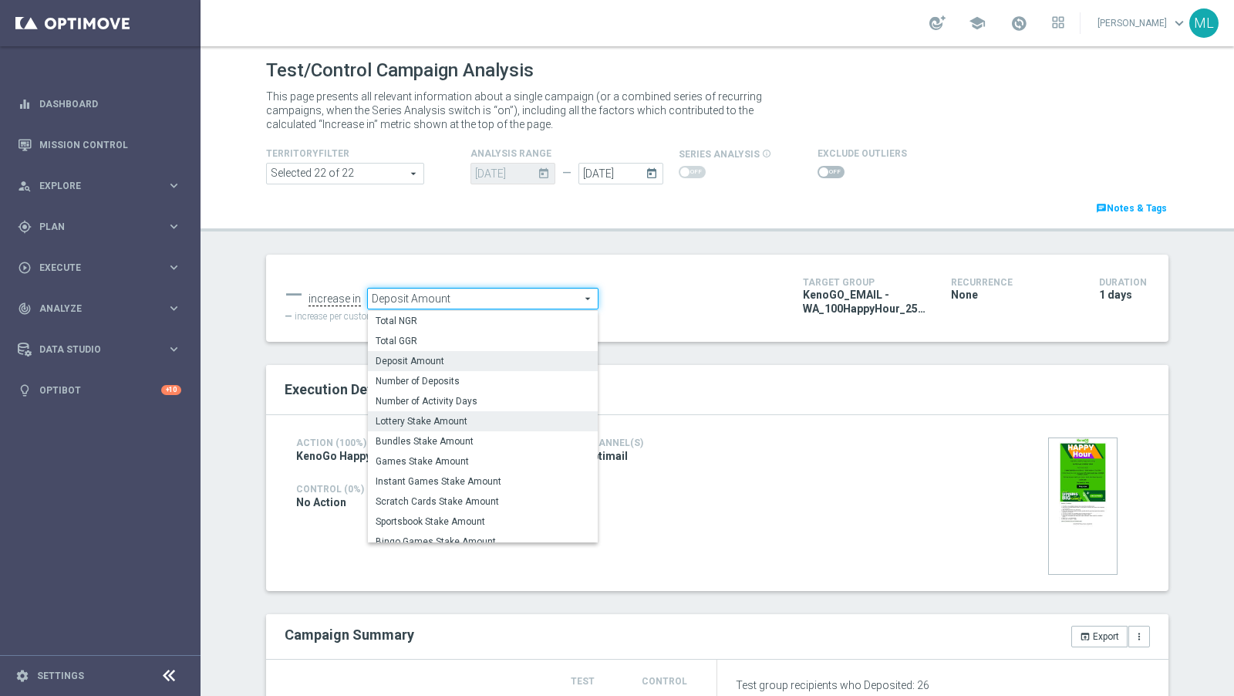
click at [454, 424] on span "Lottery Stake Amount" at bounding box center [483, 421] width 214 height 12
type input "Lottery Stake Amount"
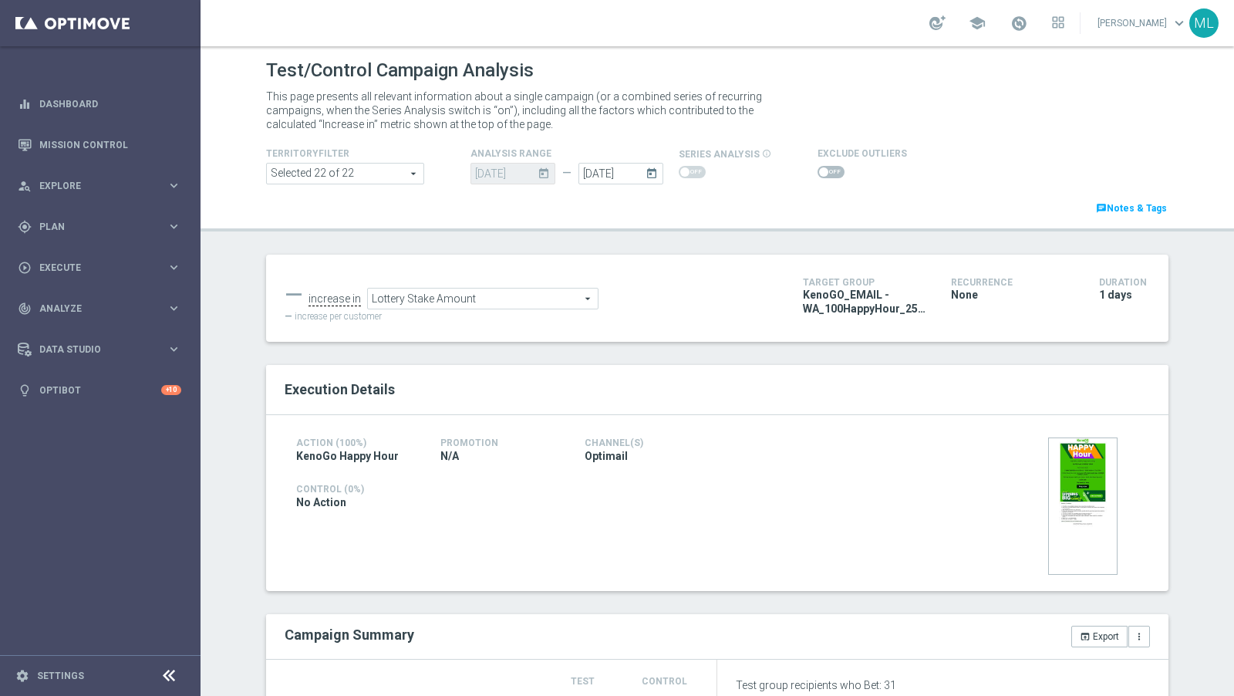
scroll to position [309, 0]
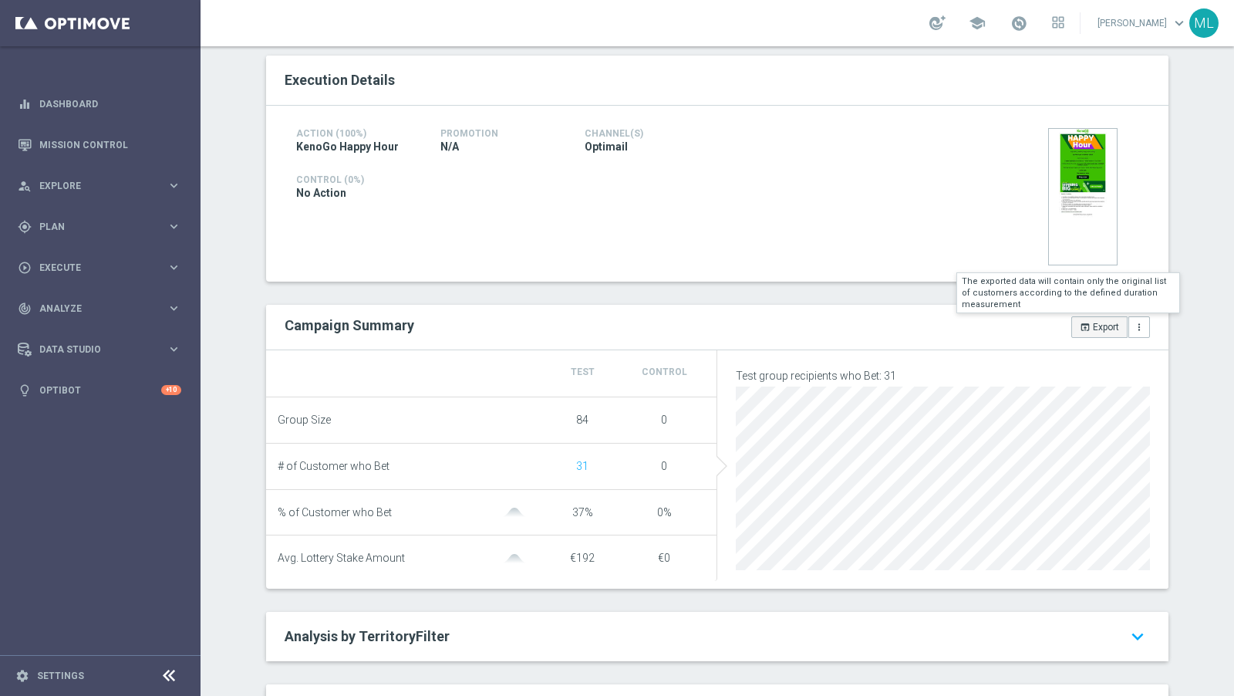
click at [1096, 322] on button "open_in_browser Export" at bounding box center [1100, 327] width 56 height 22
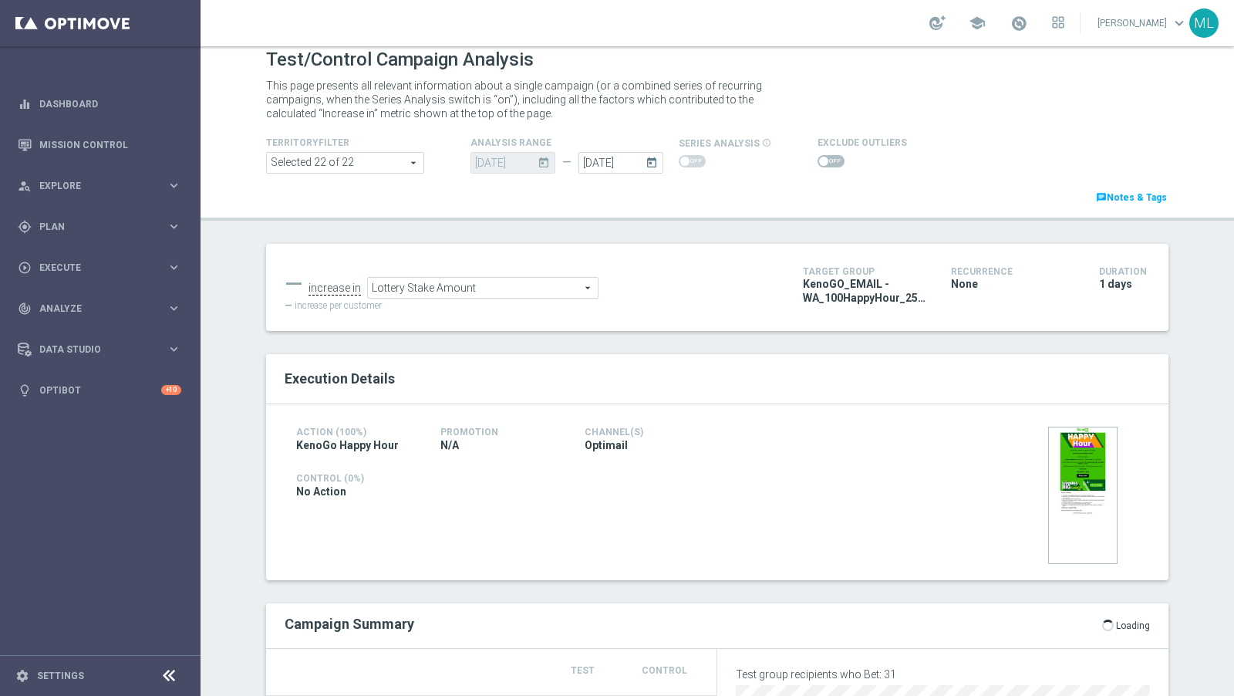
scroll to position [0, 0]
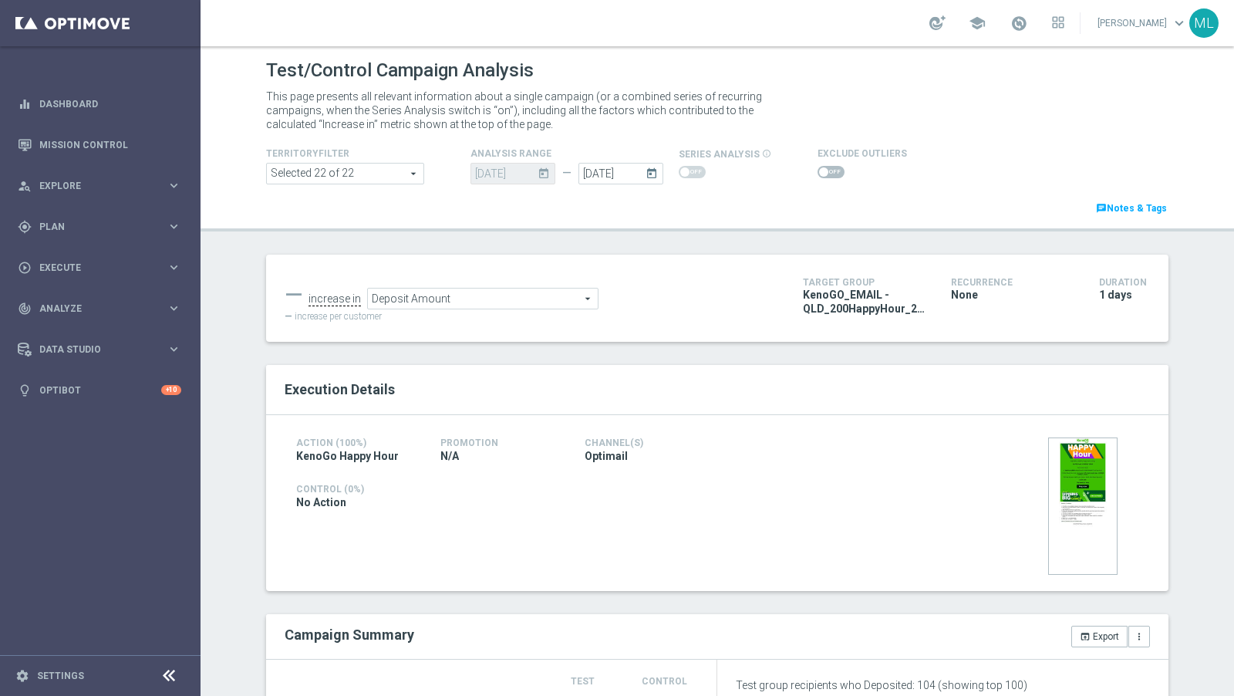
click at [473, 302] on span "Deposit Amount" at bounding box center [483, 299] width 230 height 20
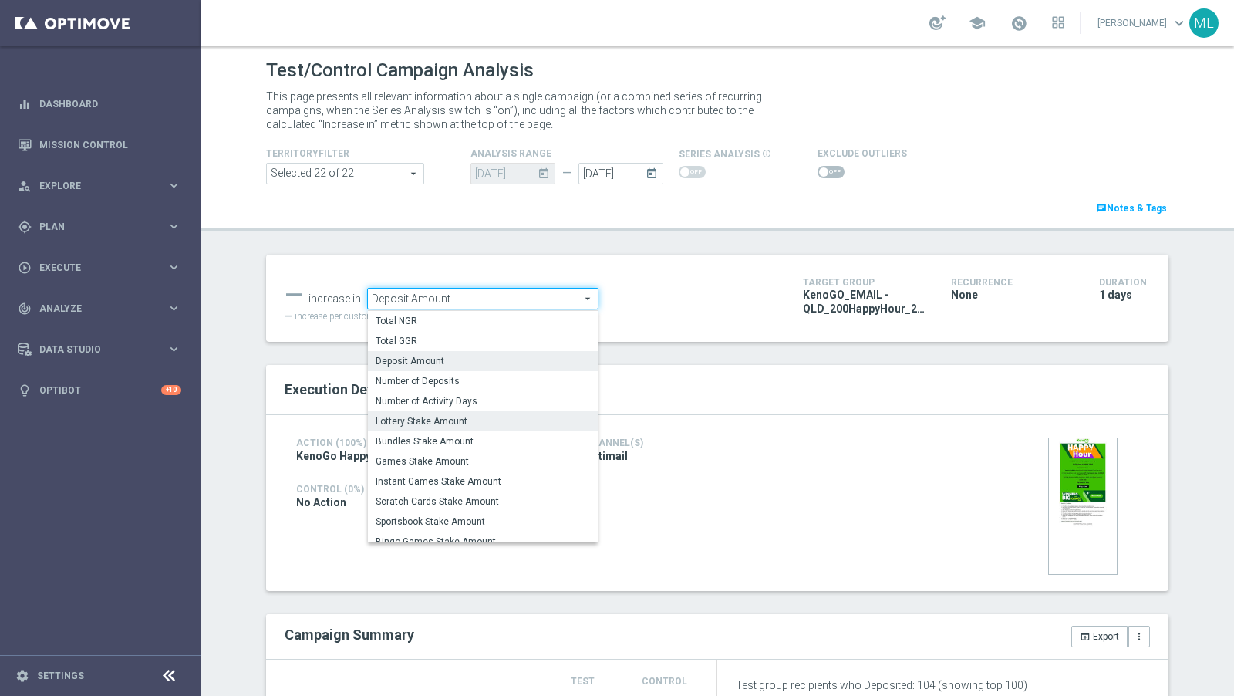
click at [457, 417] on span "Lottery Stake Amount" at bounding box center [483, 421] width 214 height 12
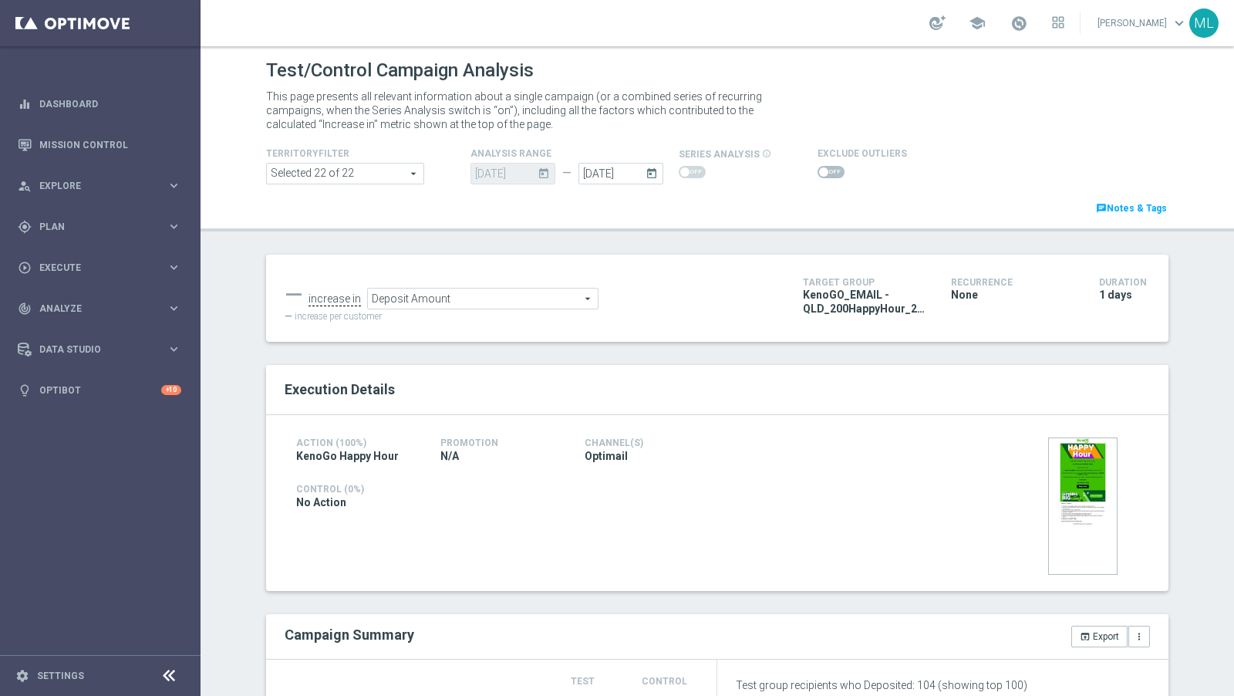
type input "Lottery Stake Amount"
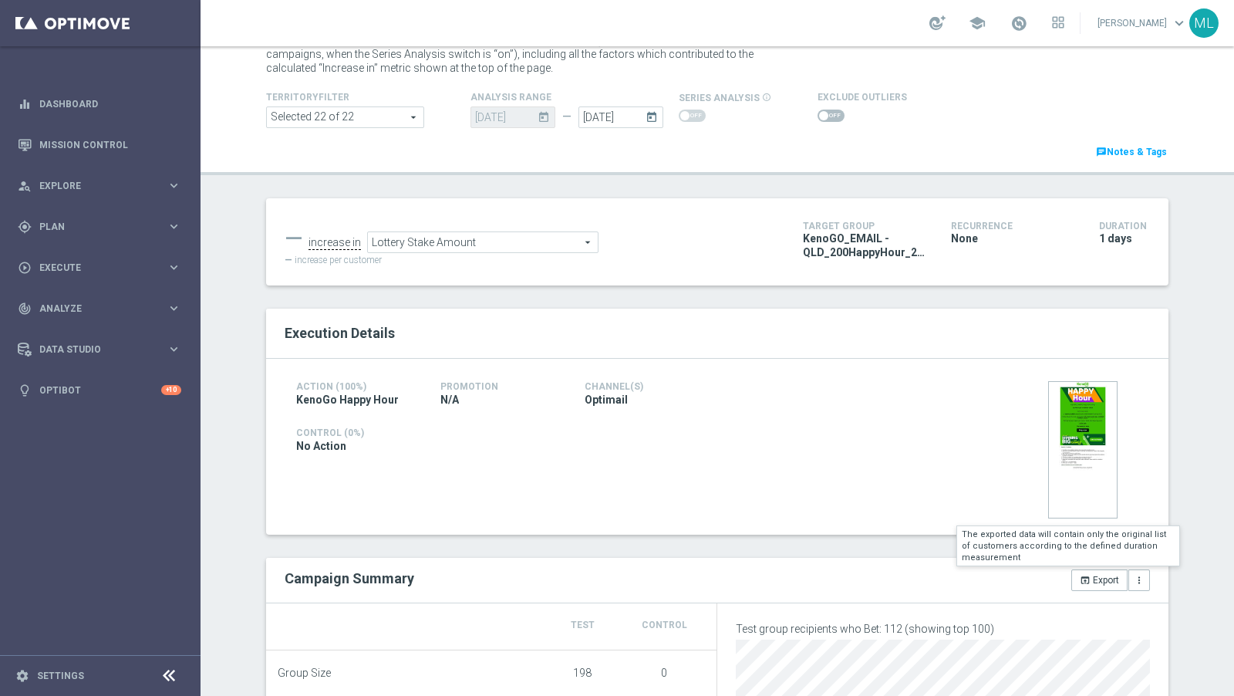
click at [1086, 577] on icon "open_in_browser" at bounding box center [1085, 580] width 11 height 11
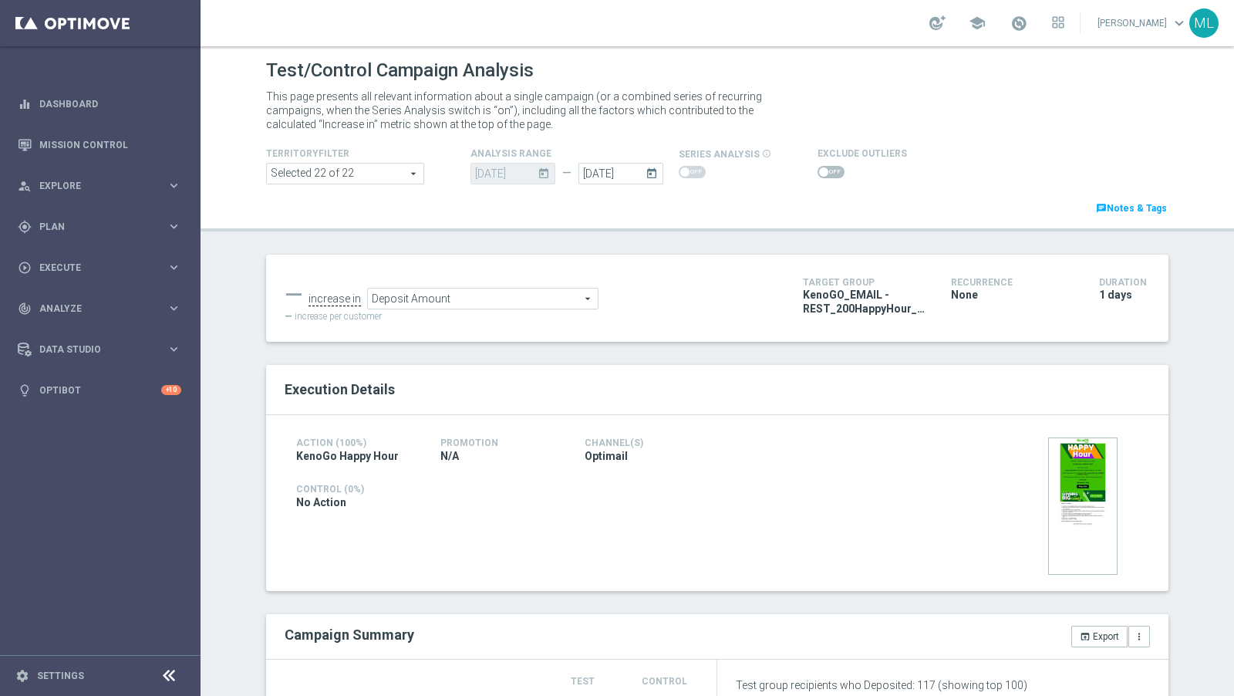
click at [441, 299] on span "Deposit Amount" at bounding box center [483, 299] width 230 height 20
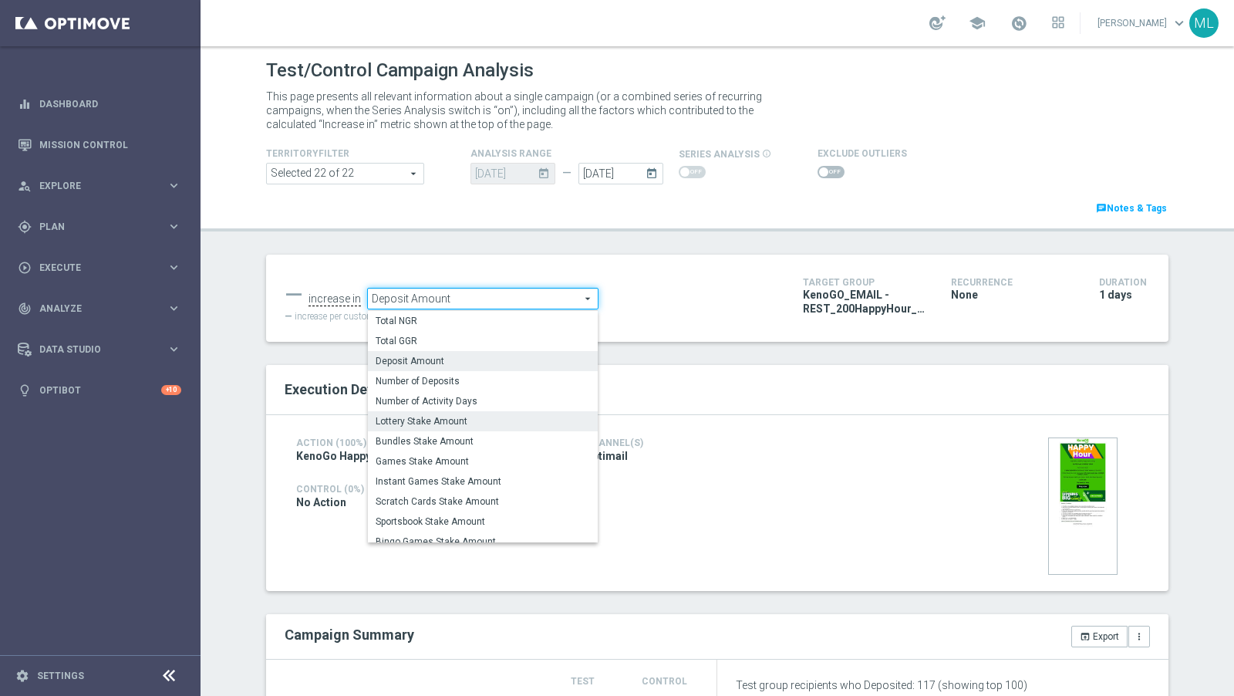
click at [454, 414] on label "Lottery Stake Amount" at bounding box center [483, 421] width 230 height 20
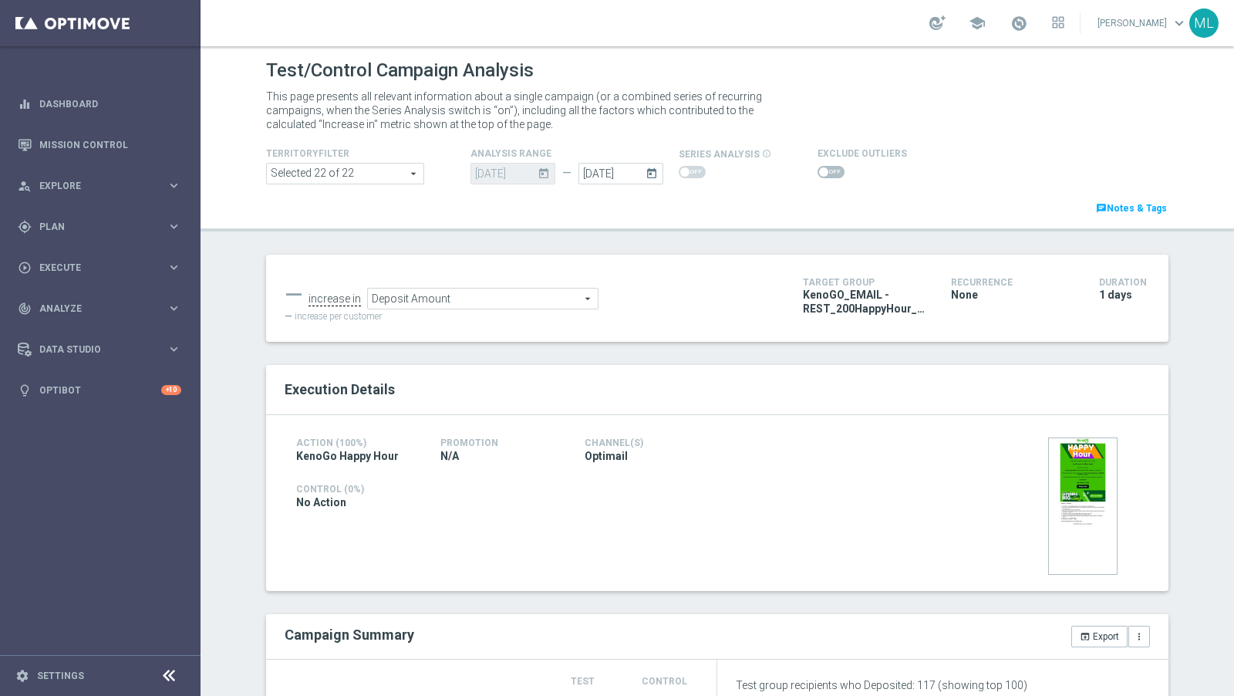
type input "Lottery Stake Amount"
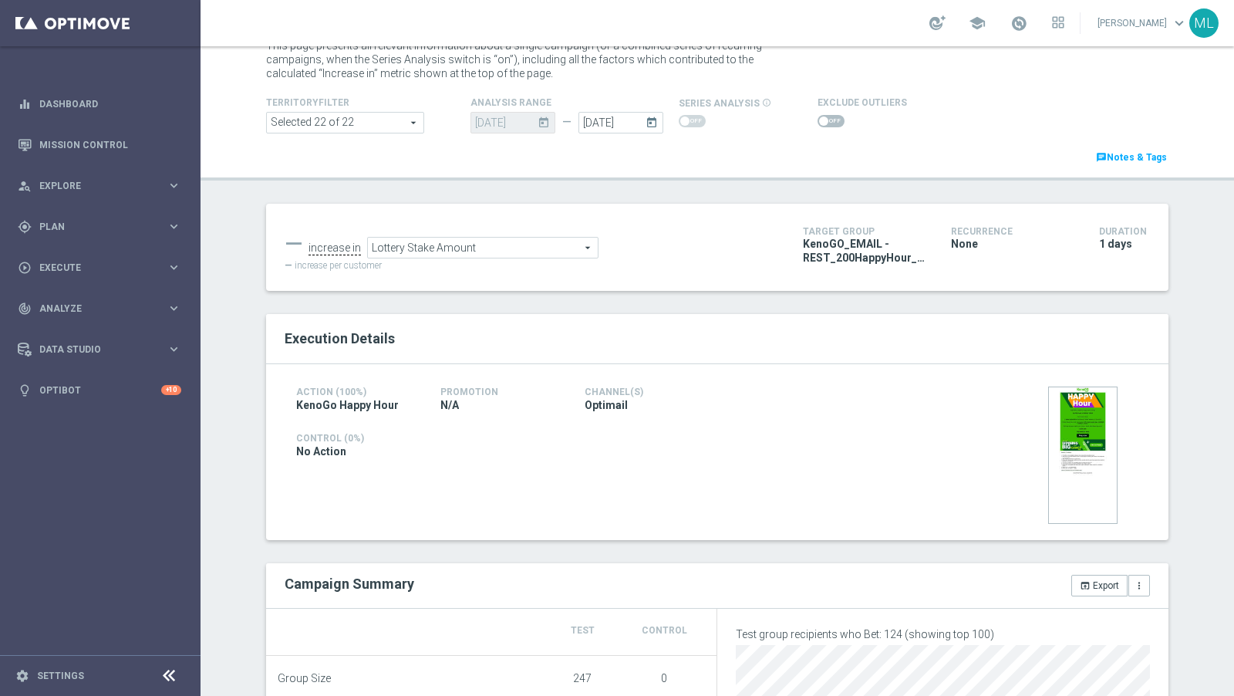
scroll to position [62, 0]
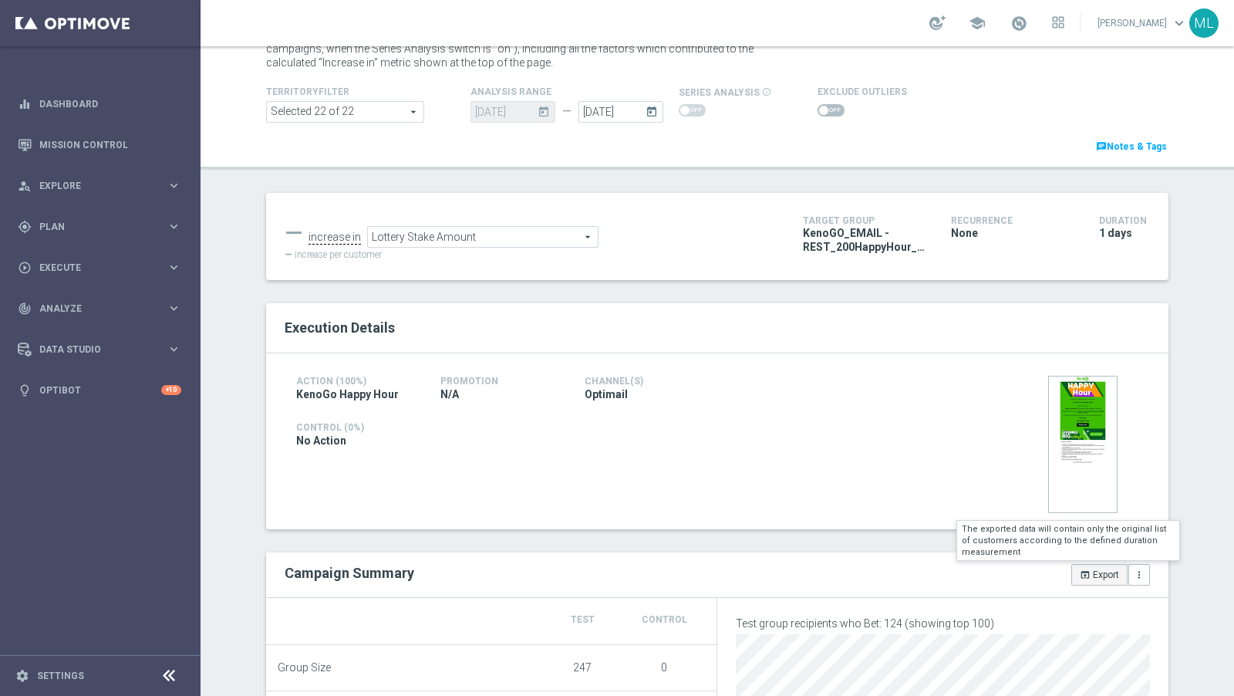
click at [1090, 566] on button "open_in_browser Export" at bounding box center [1100, 575] width 56 height 22
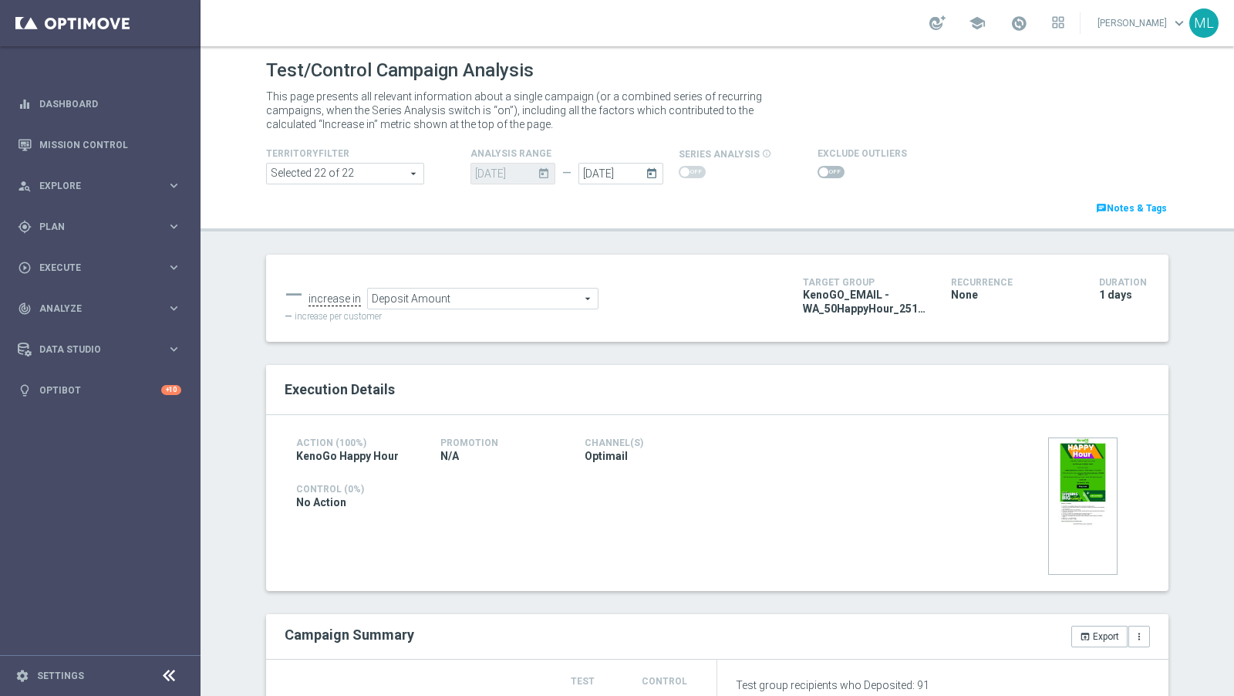
click at [529, 297] on span "Deposit Amount" at bounding box center [483, 299] width 230 height 20
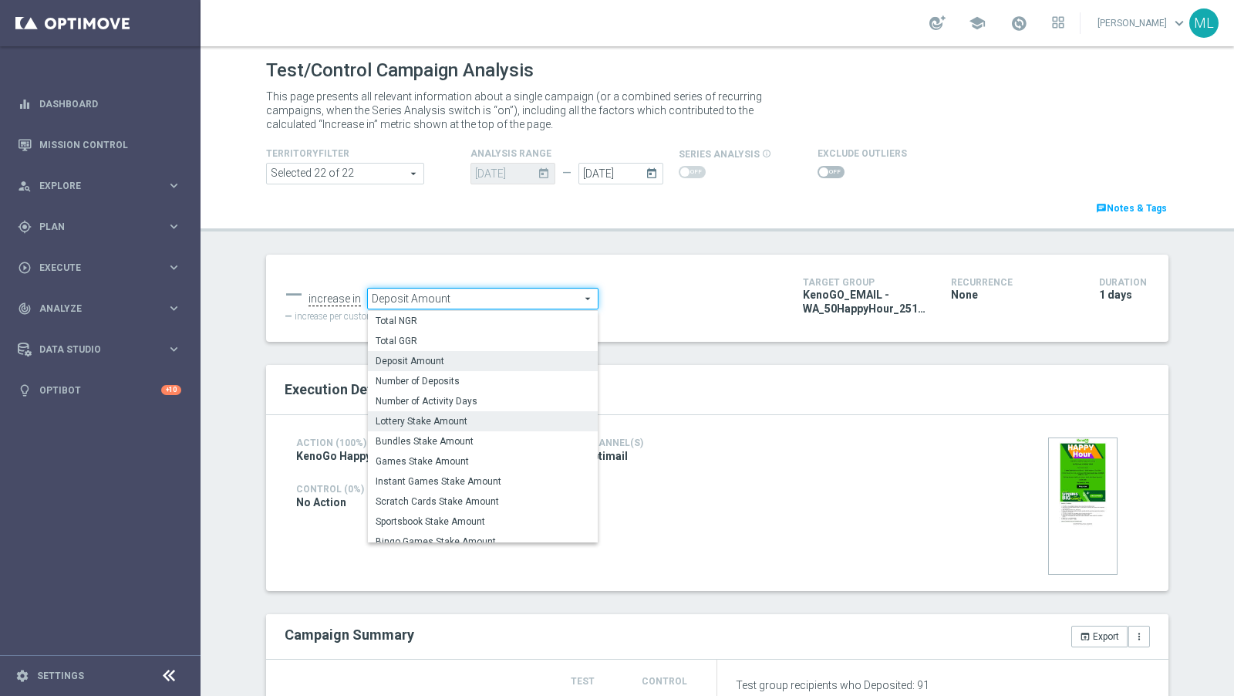
click at [481, 417] on span "Lottery Stake Amount" at bounding box center [483, 421] width 214 height 12
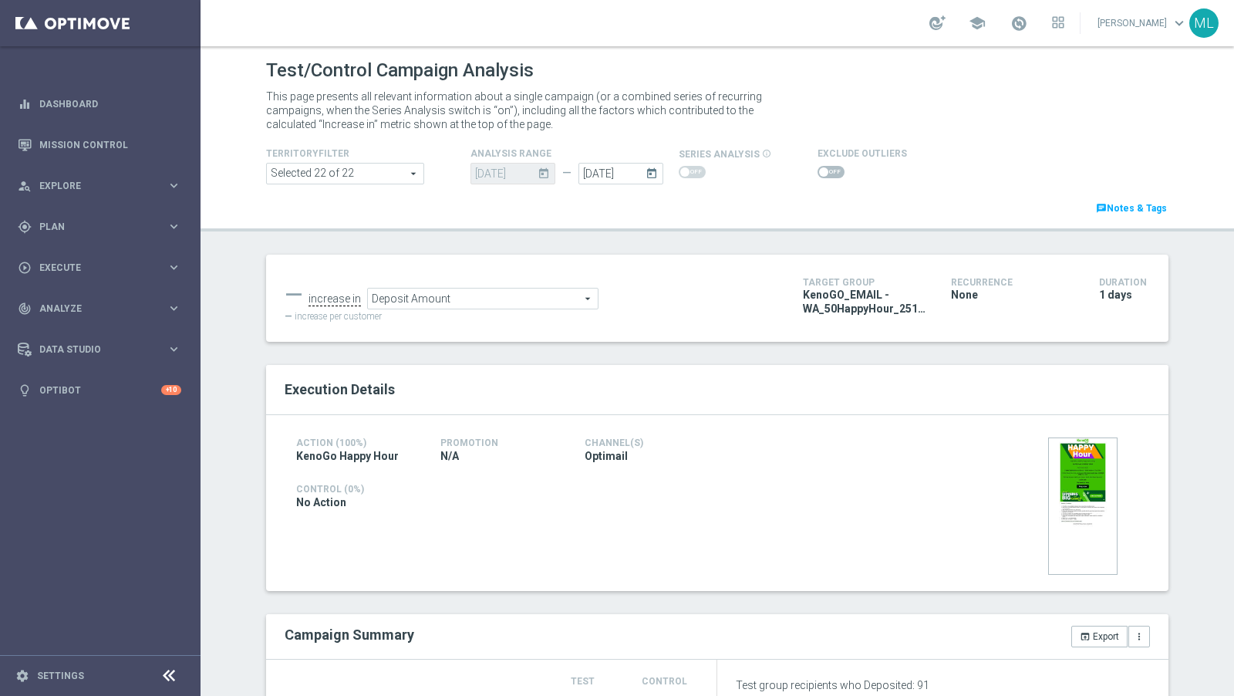
type input "Lottery Stake Amount"
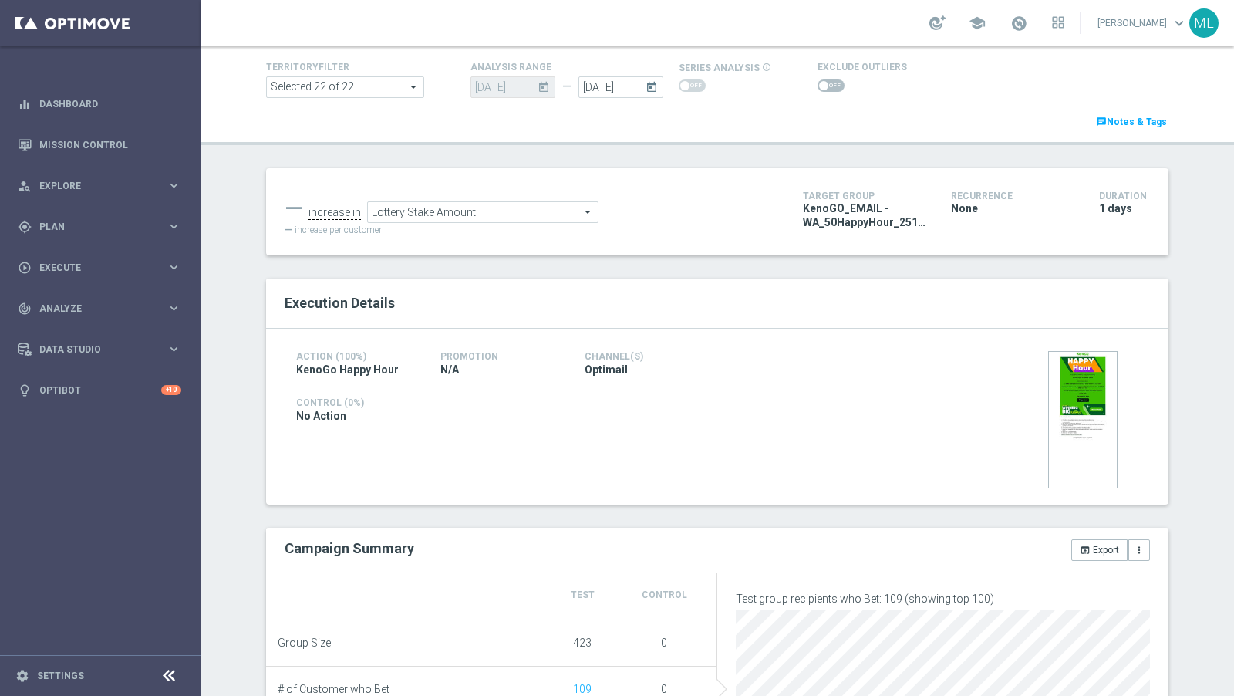
scroll to position [88, 0]
click at [1092, 545] on button "open_in_browser Export" at bounding box center [1100, 549] width 56 height 22
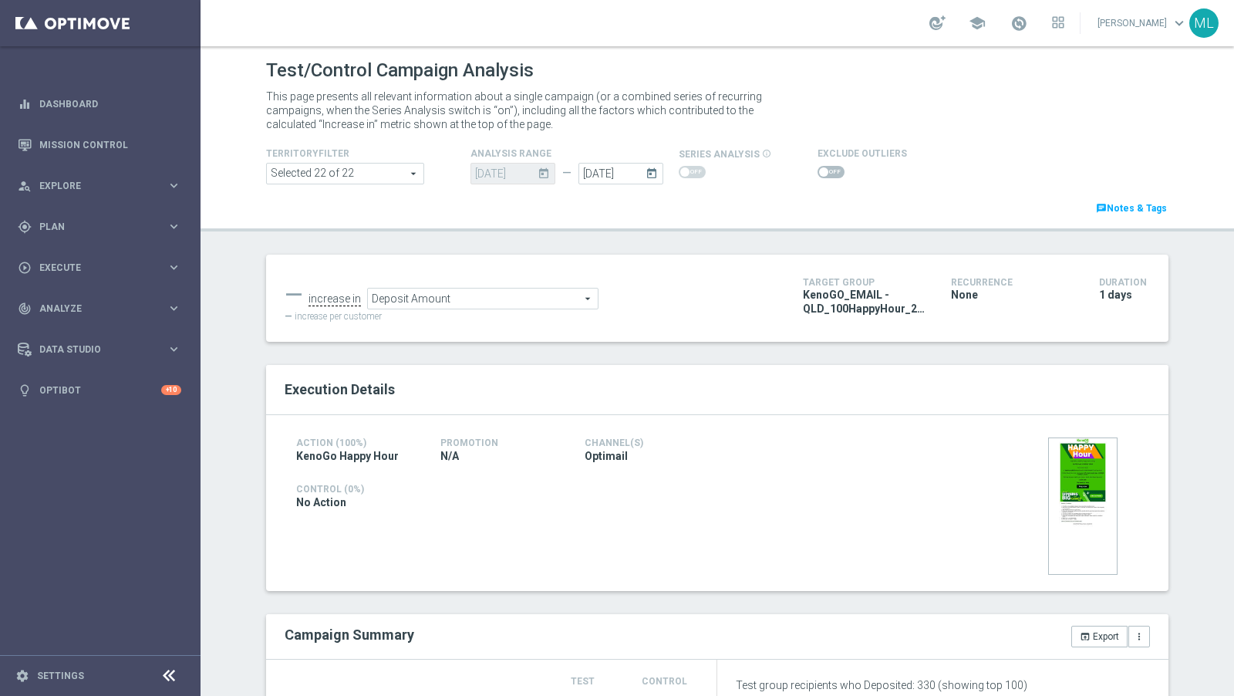
click at [434, 301] on span "Deposit Amount" at bounding box center [483, 299] width 230 height 20
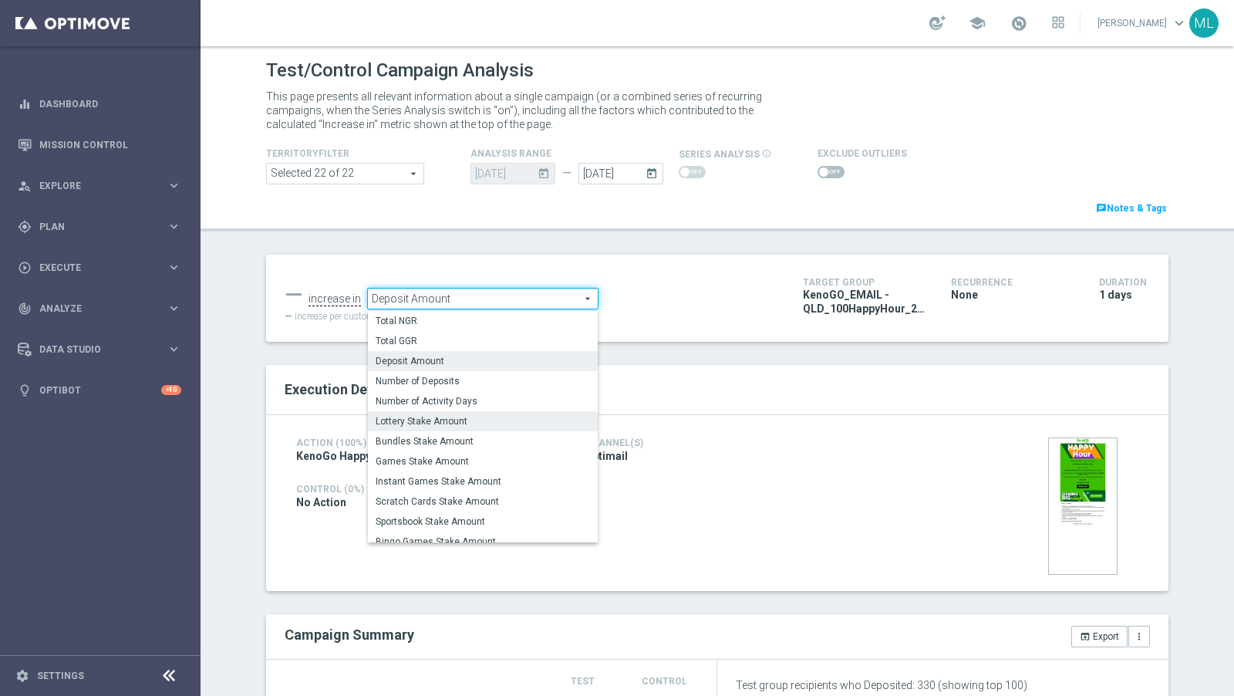
click at [439, 418] on span "Lottery Stake Amount" at bounding box center [483, 421] width 214 height 12
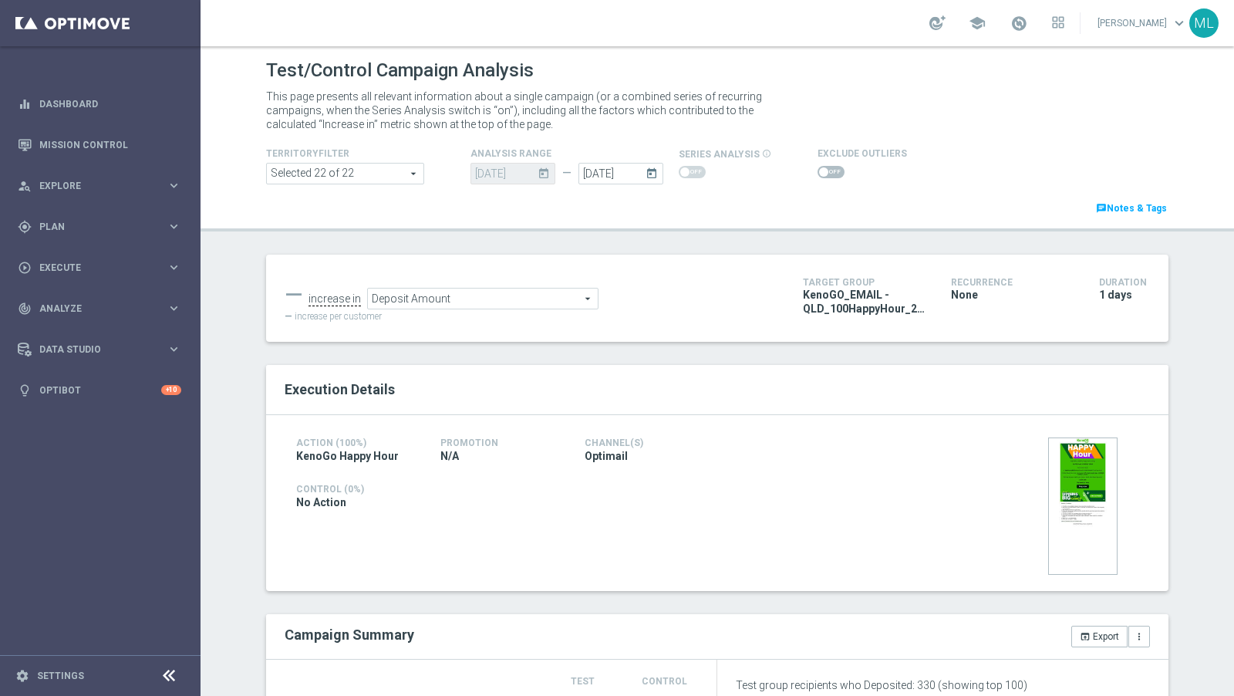
type input "Lottery Stake Amount"
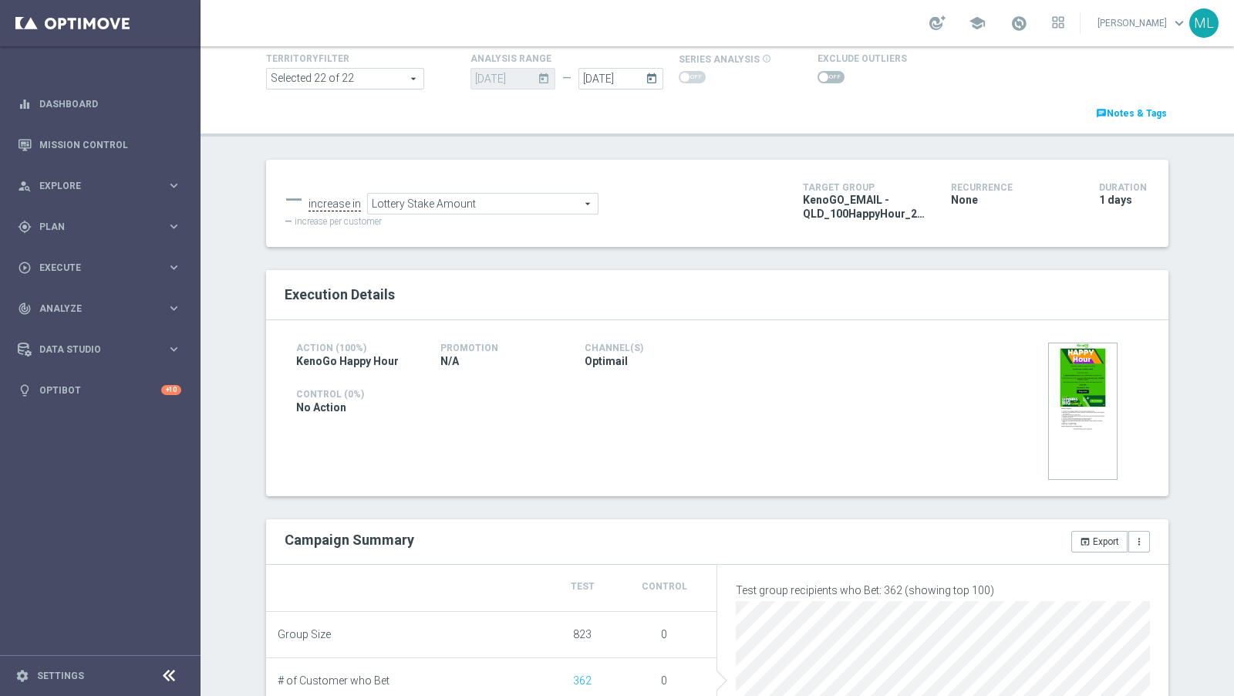
scroll to position [105, 0]
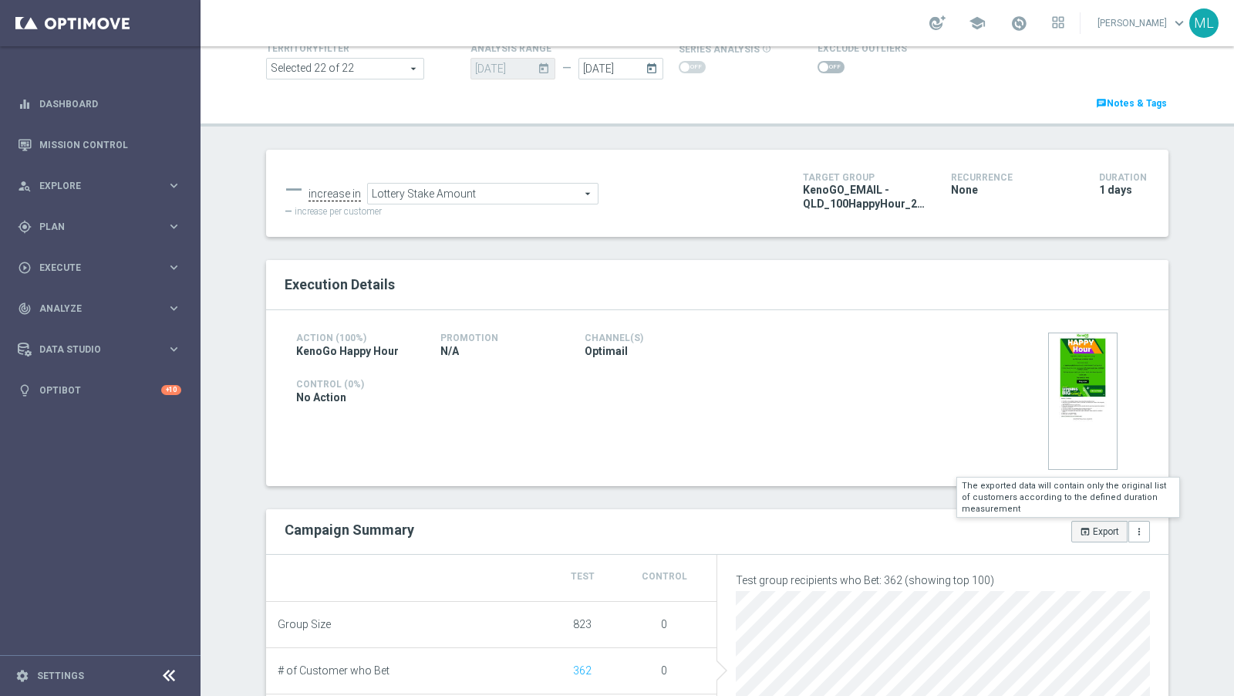
click at [1099, 524] on button "open_in_browser Export" at bounding box center [1100, 532] width 56 height 22
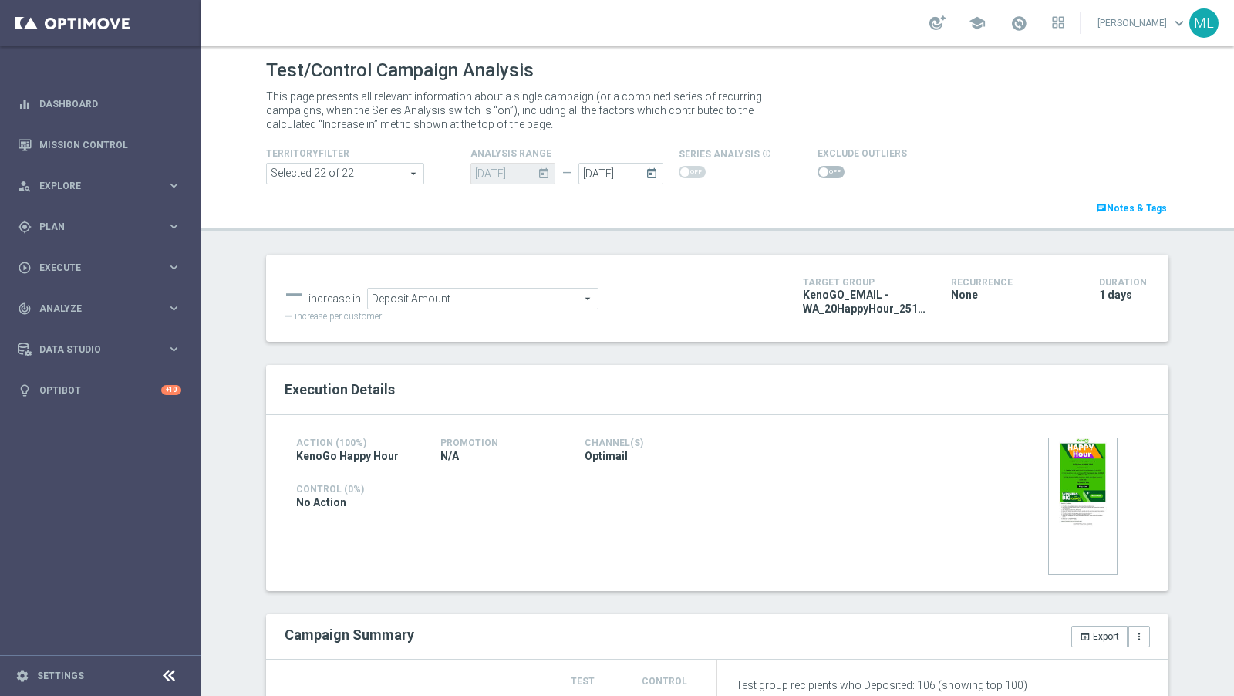
click at [501, 299] on span "Deposit Amount" at bounding box center [483, 299] width 230 height 20
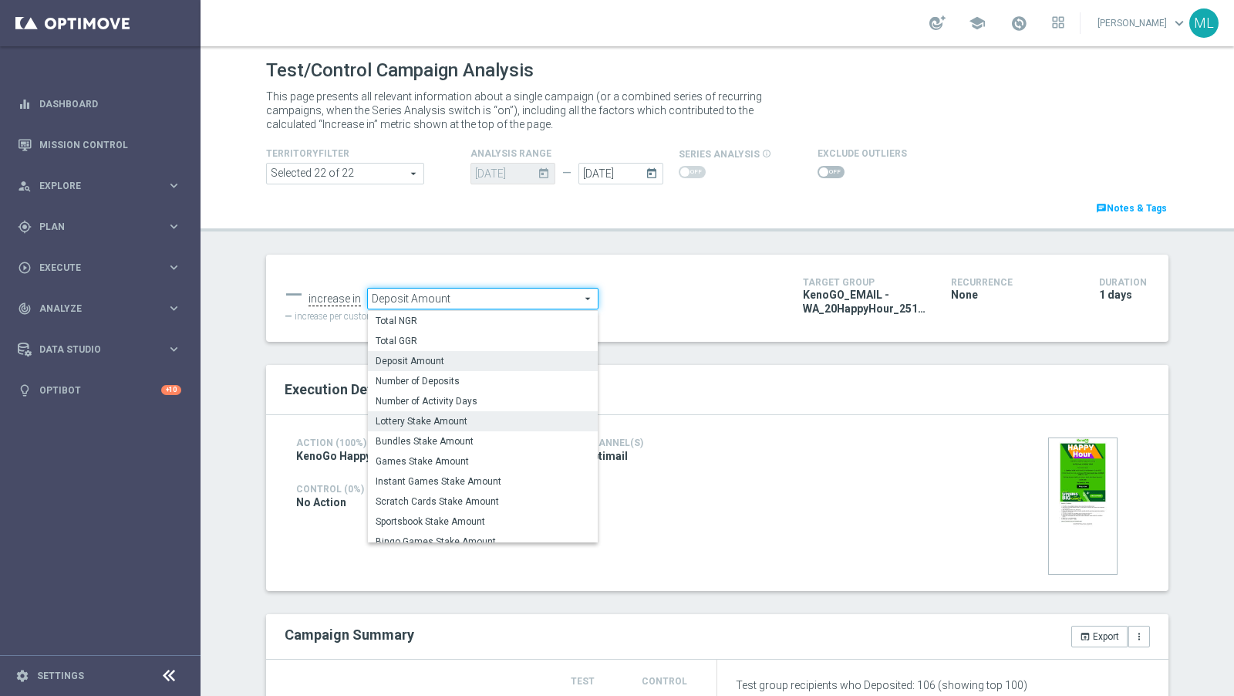
click at [471, 414] on label "Lottery Stake Amount" at bounding box center [483, 421] width 230 height 20
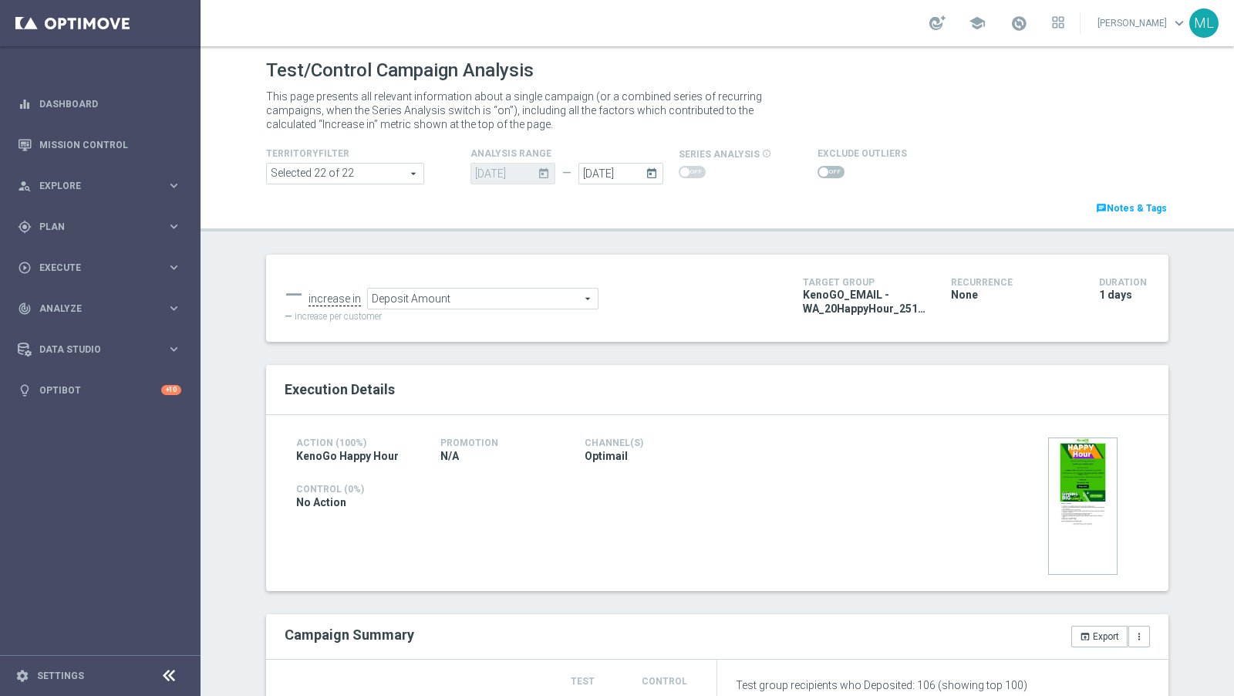
type input "Lottery Stake Amount"
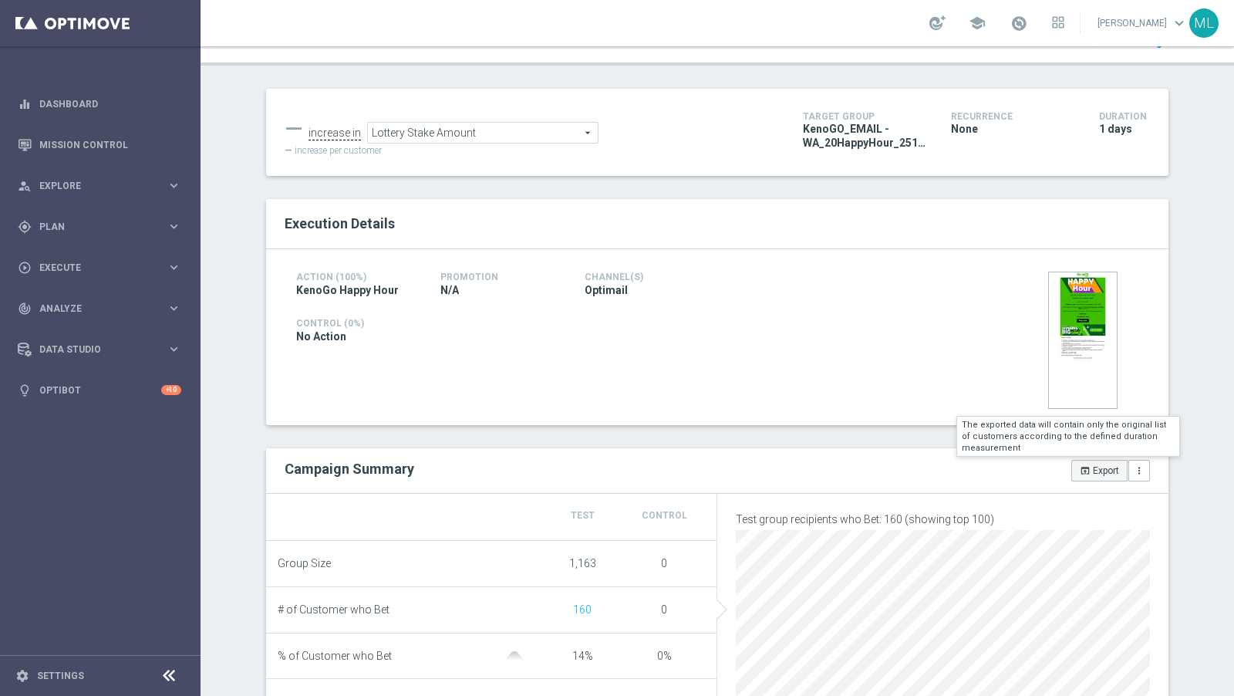
click at [1072, 470] on button "open_in_browser Export" at bounding box center [1100, 471] width 56 height 22
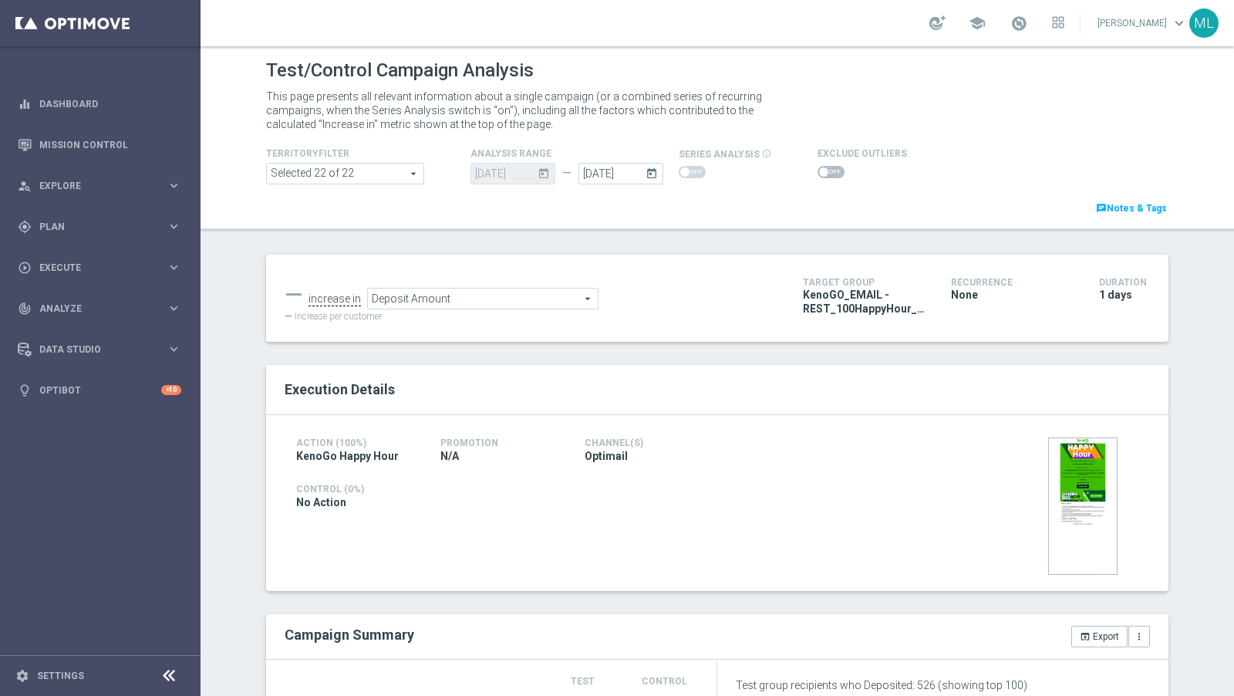
click at [466, 301] on span "Deposit Amount" at bounding box center [483, 299] width 230 height 20
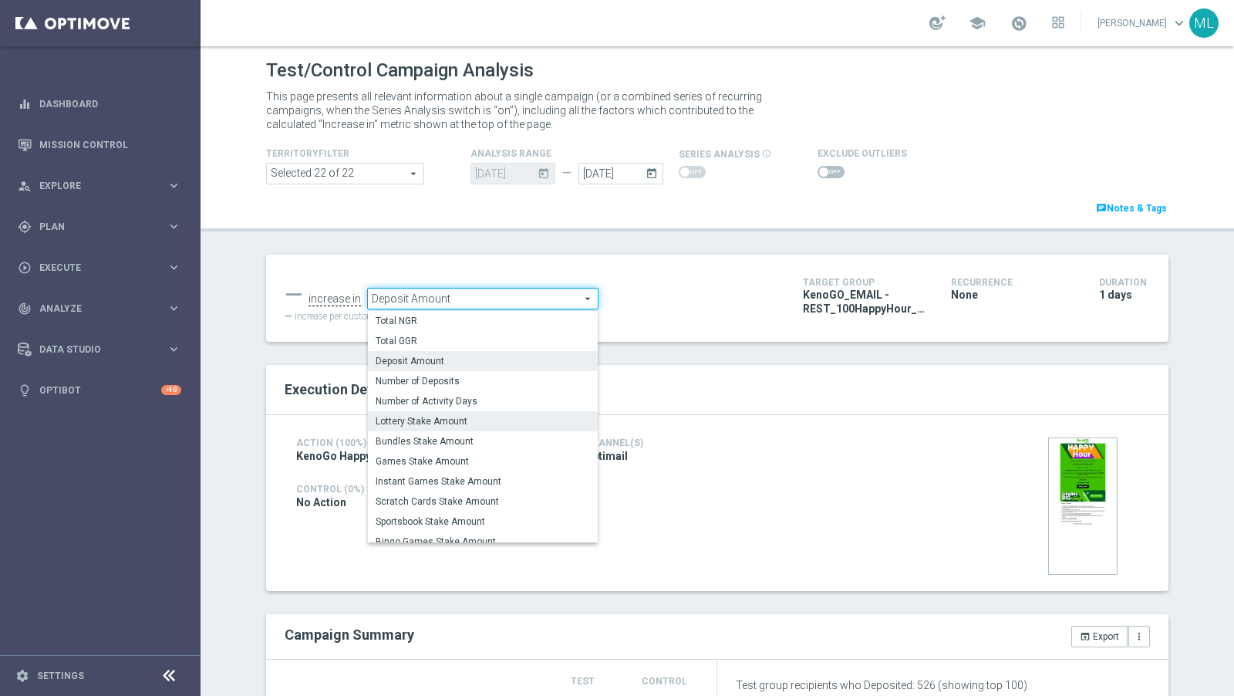
click at [455, 415] on span "Lottery Stake Amount" at bounding box center [483, 421] width 214 height 12
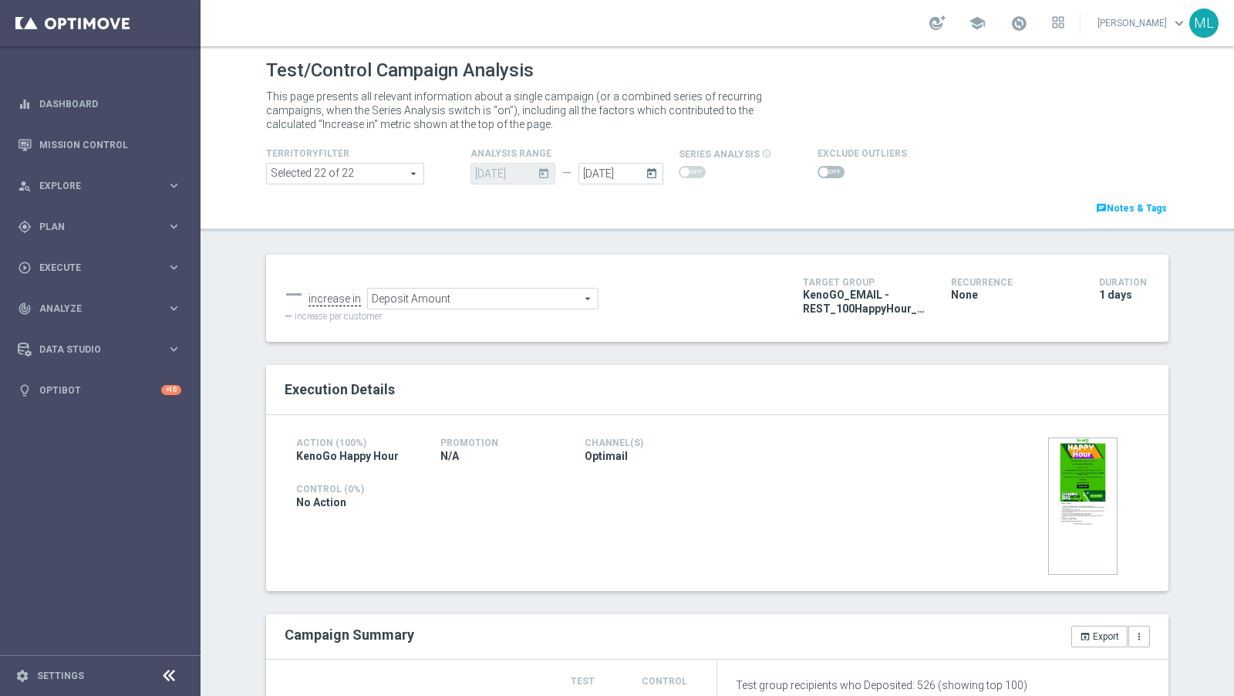
type input "Lottery Stake Amount"
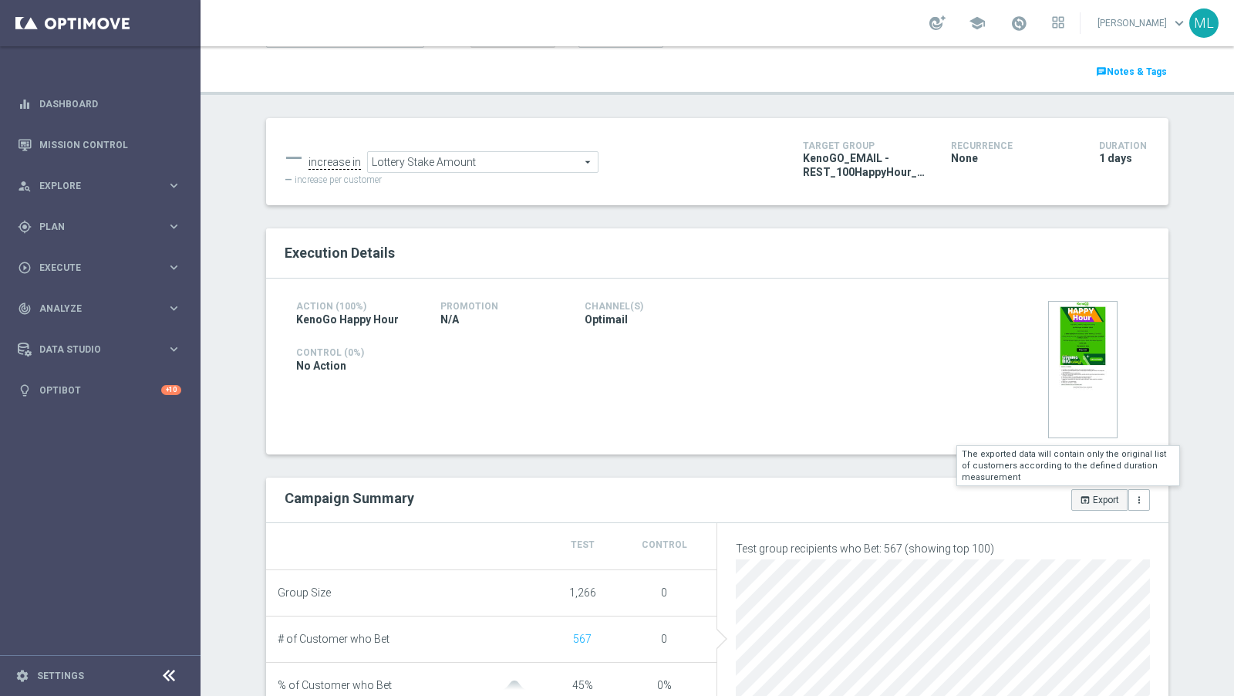
click at [1096, 495] on button "open_in_browser Export" at bounding box center [1100, 500] width 56 height 22
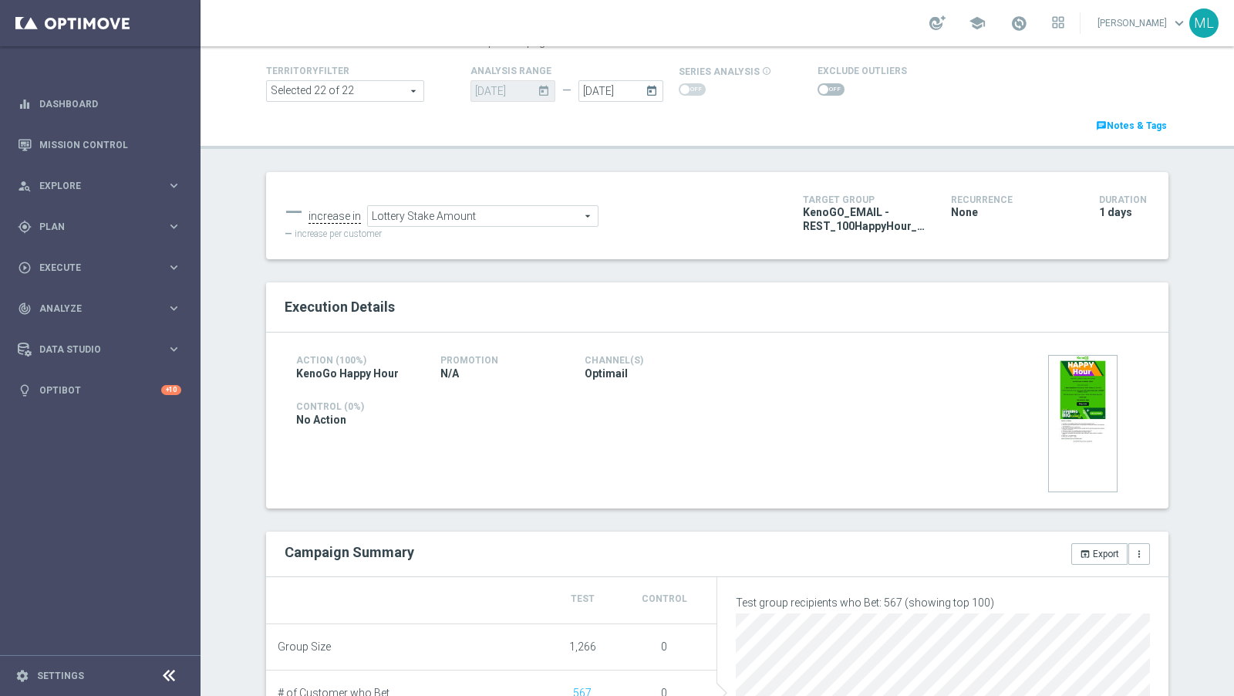
scroll to position [54, 0]
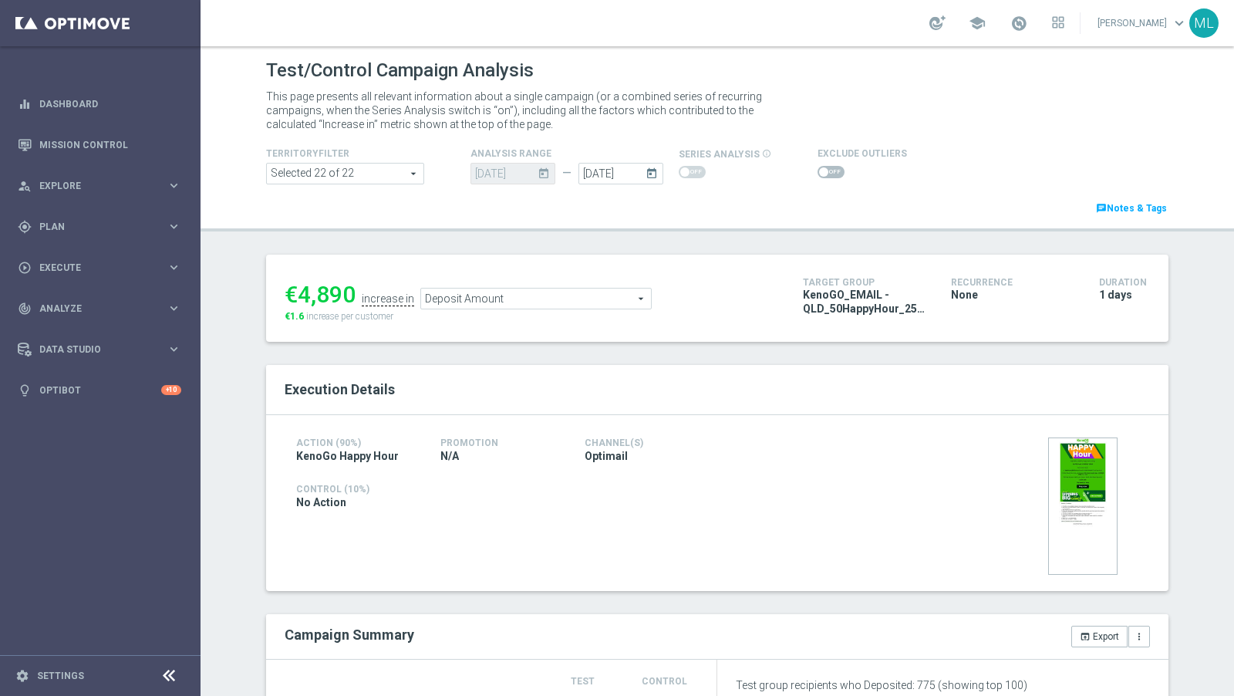
click at [441, 299] on span "Deposit Amount" at bounding box center [536, 299] width 230 height 20
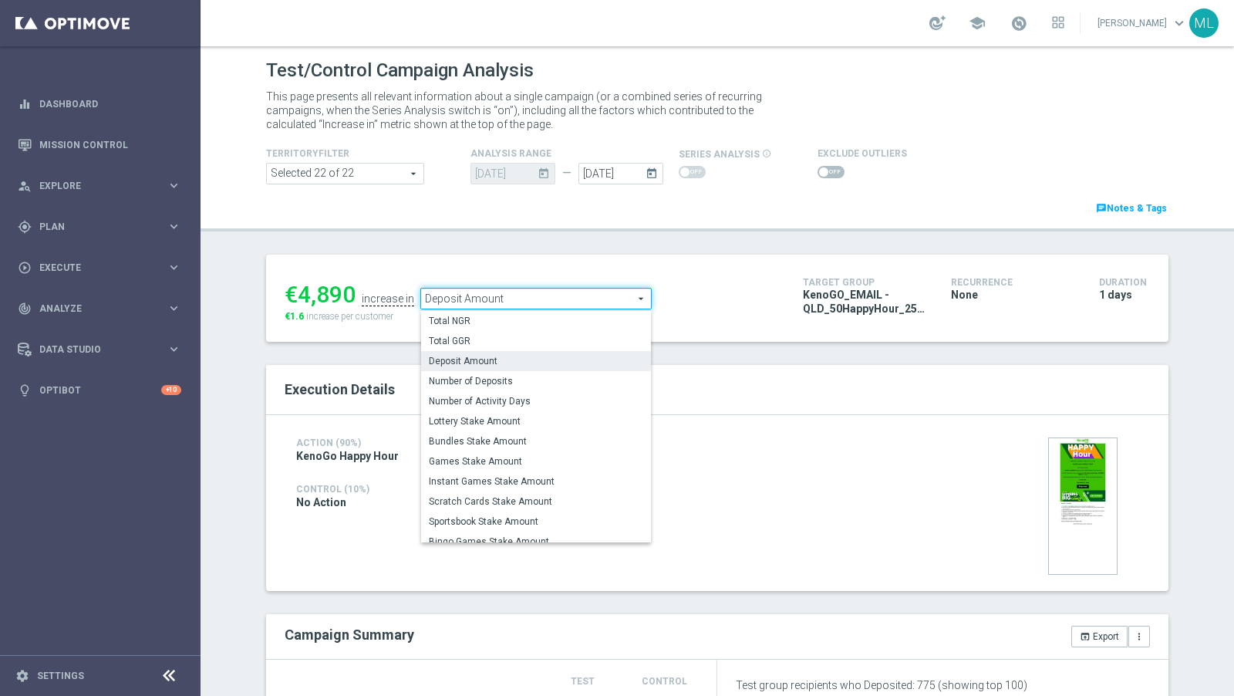
drag, startPoint x: 470, startPoint y: 416, endPoint x: 868, endPoint y: 0, distance: 575.7
click at [470, 416] on span "Lottery Stake Amount" at bounding box center [536, 421] width 214 height 12
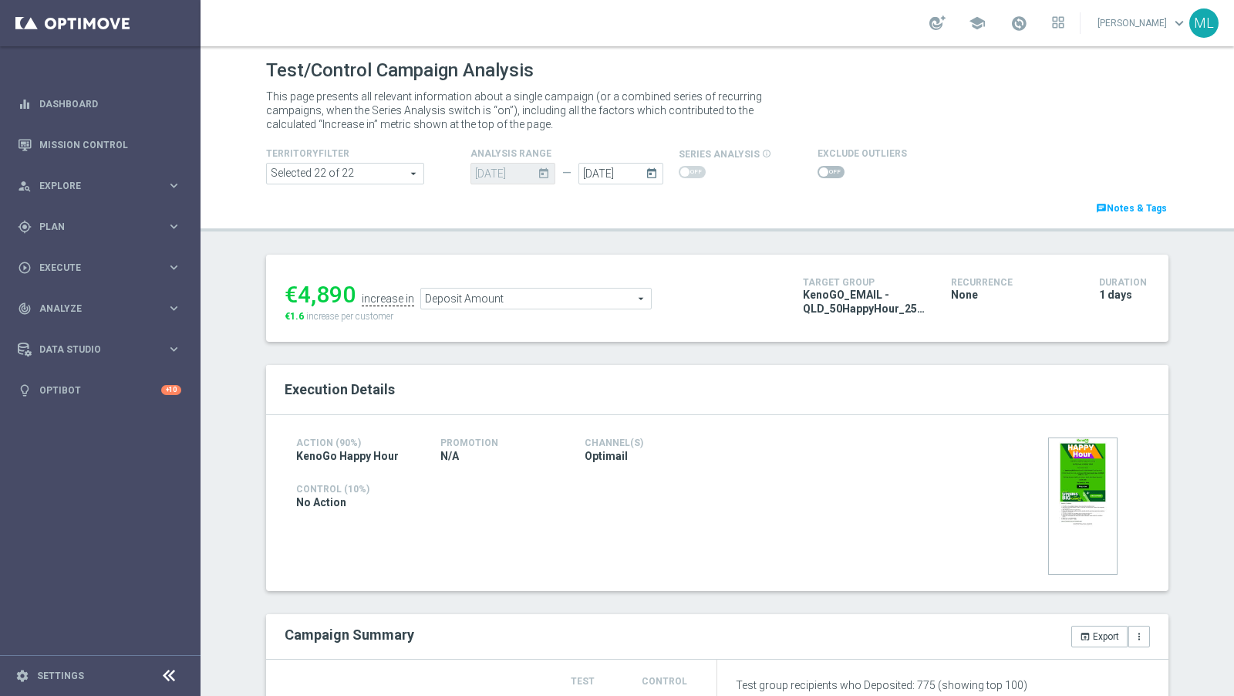
type input "Lottery Stake Amount"
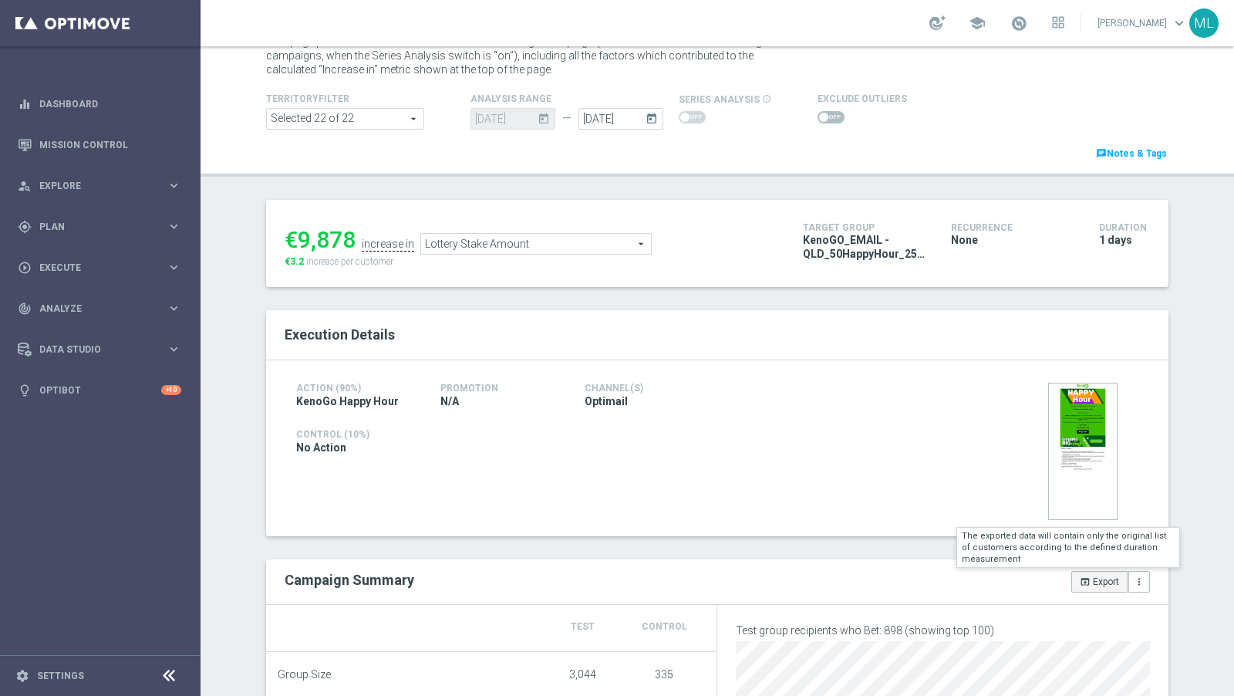
click at [1093, 581] on button "open_in_browser Export" at bounding box center [1100, 582] width 56 height 22
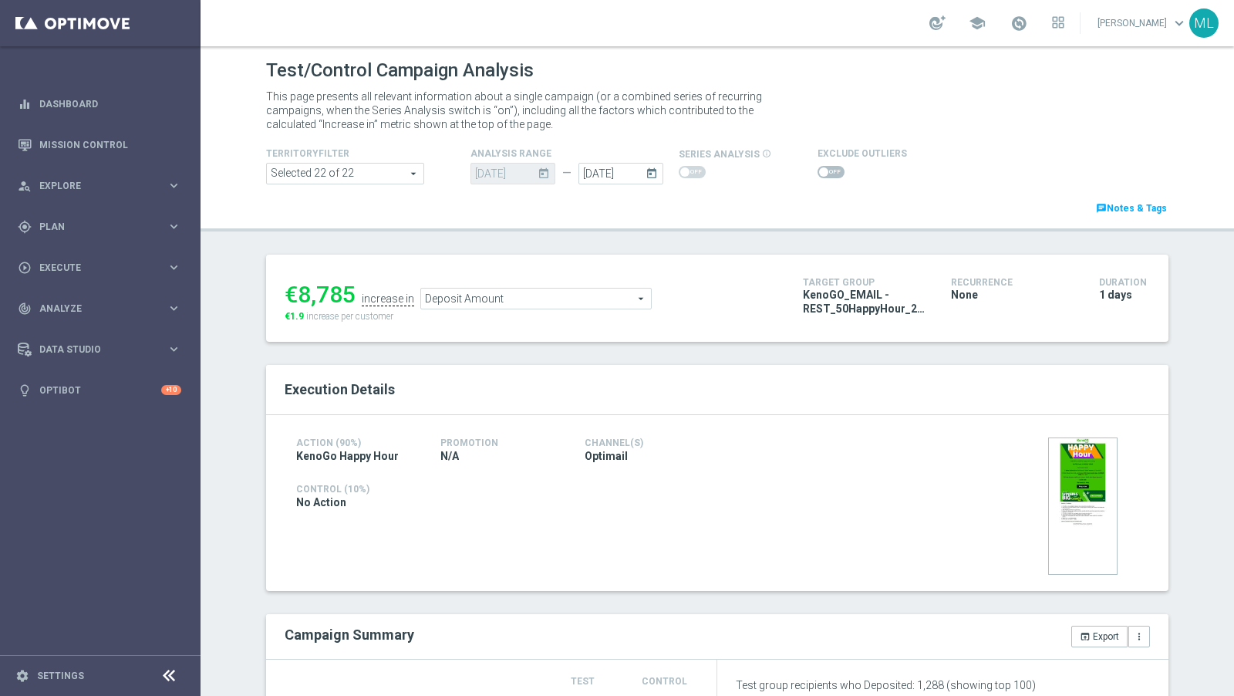
click at [454, 291] on span "Deposit Amount" at bounding box center [536, 299] width 230 height 20
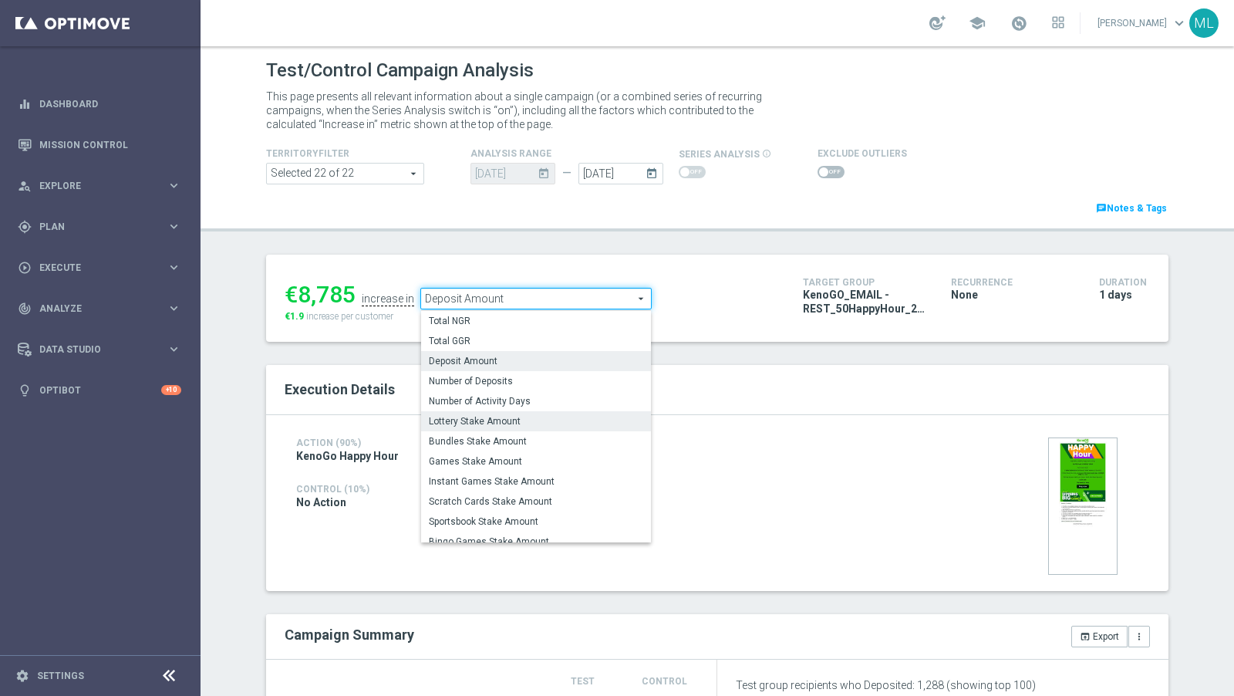
click at [480, 418] on span "Lottery Stake Amount" at bounding box center [536, 421] width 214 height 12
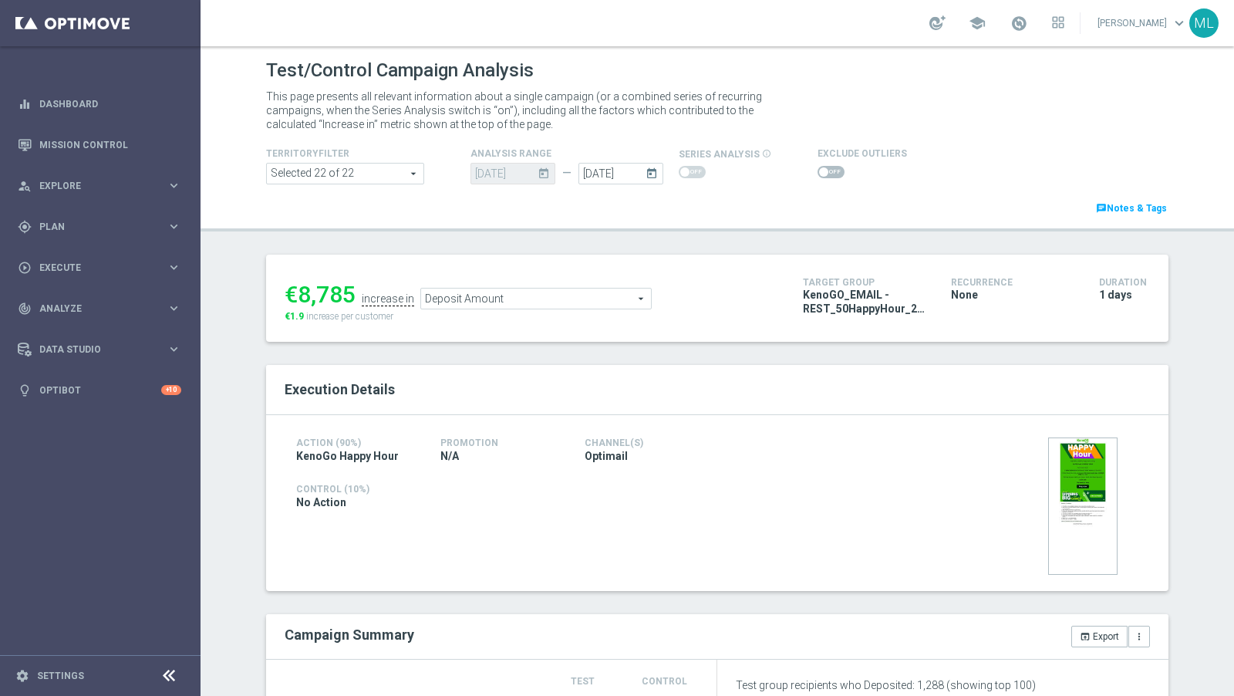
type input "Lottery Stake Amount"
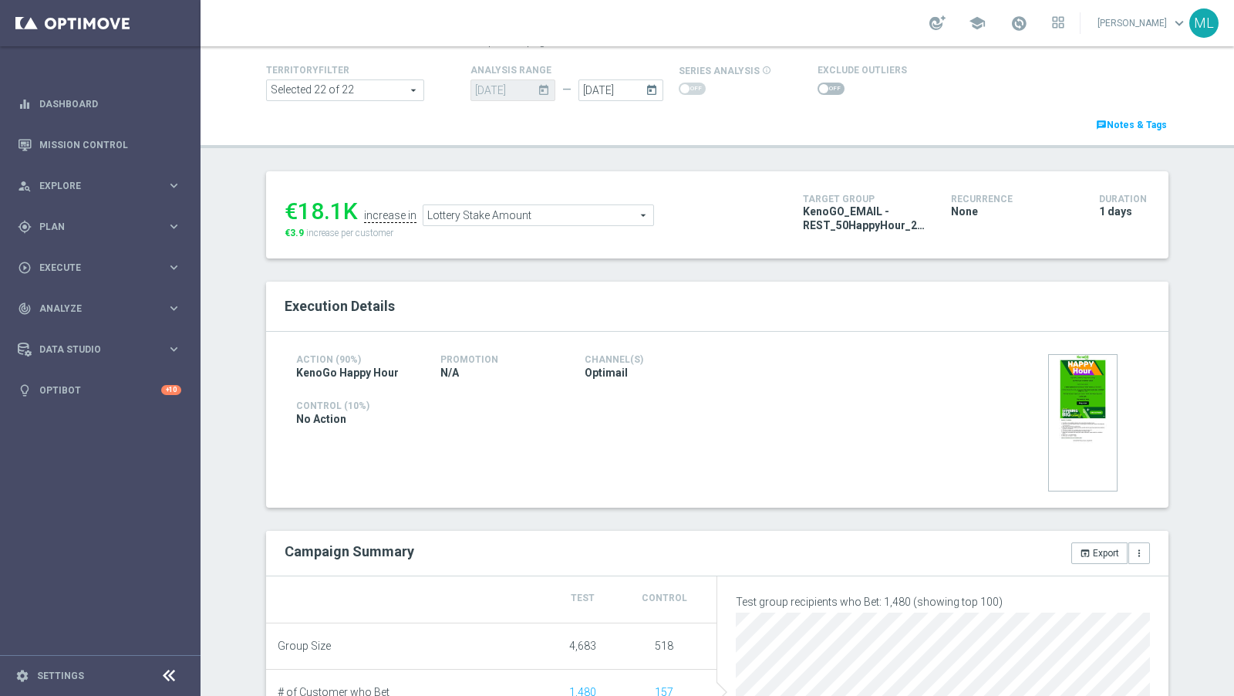
scroll to position [93, 0]
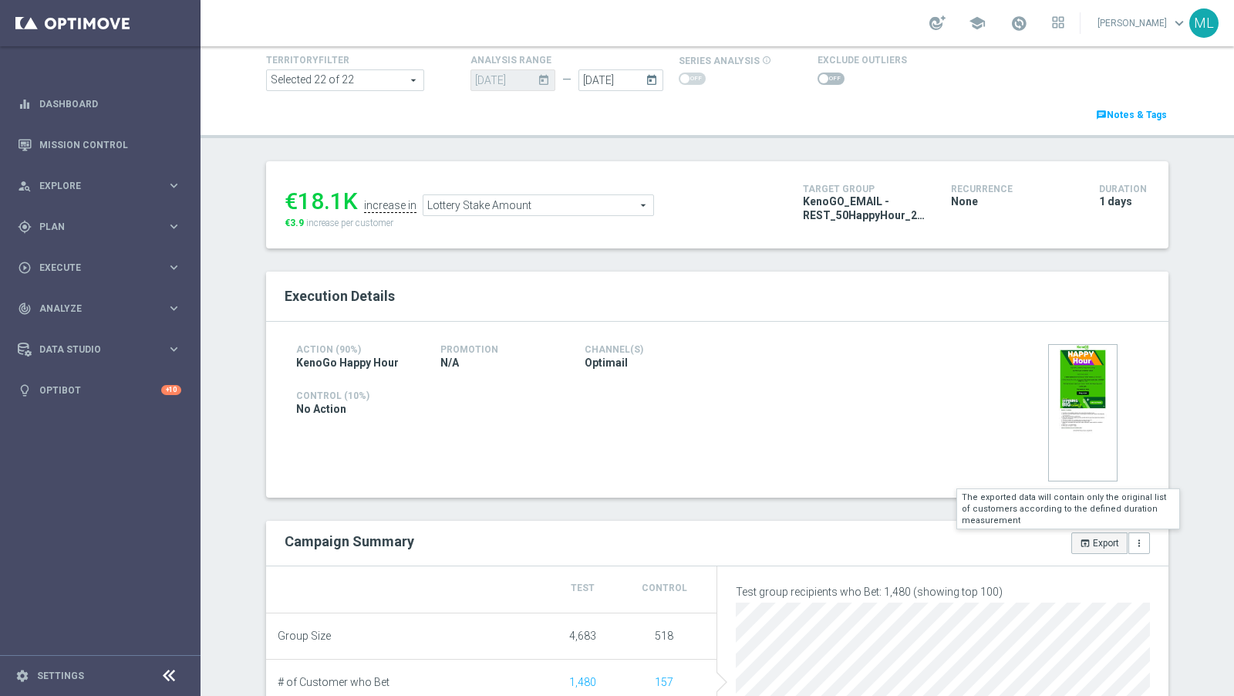
click at [1088, 539] on icon "open_in_browser" at bounding box center [1085, 543] width 11 height 11
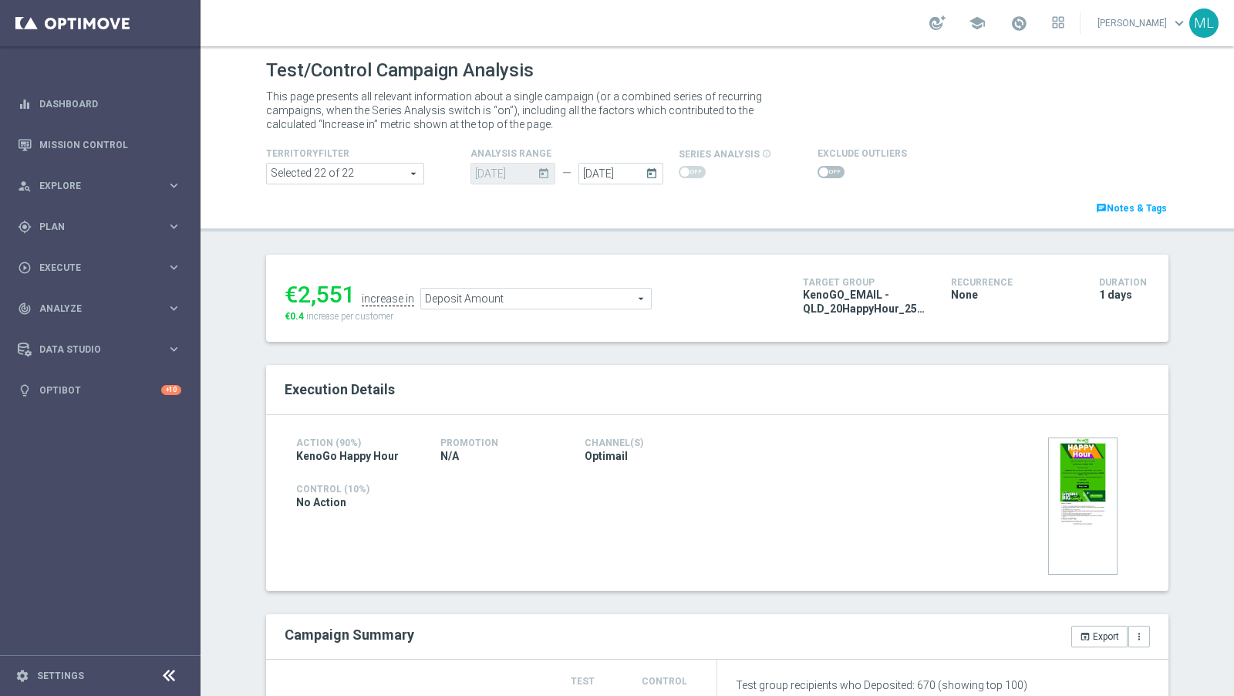
click at [468, 299] on span "Deposit Amount" at bounding box center [536, 299] width 230 height 20
type input "Lottery Stake Amount"
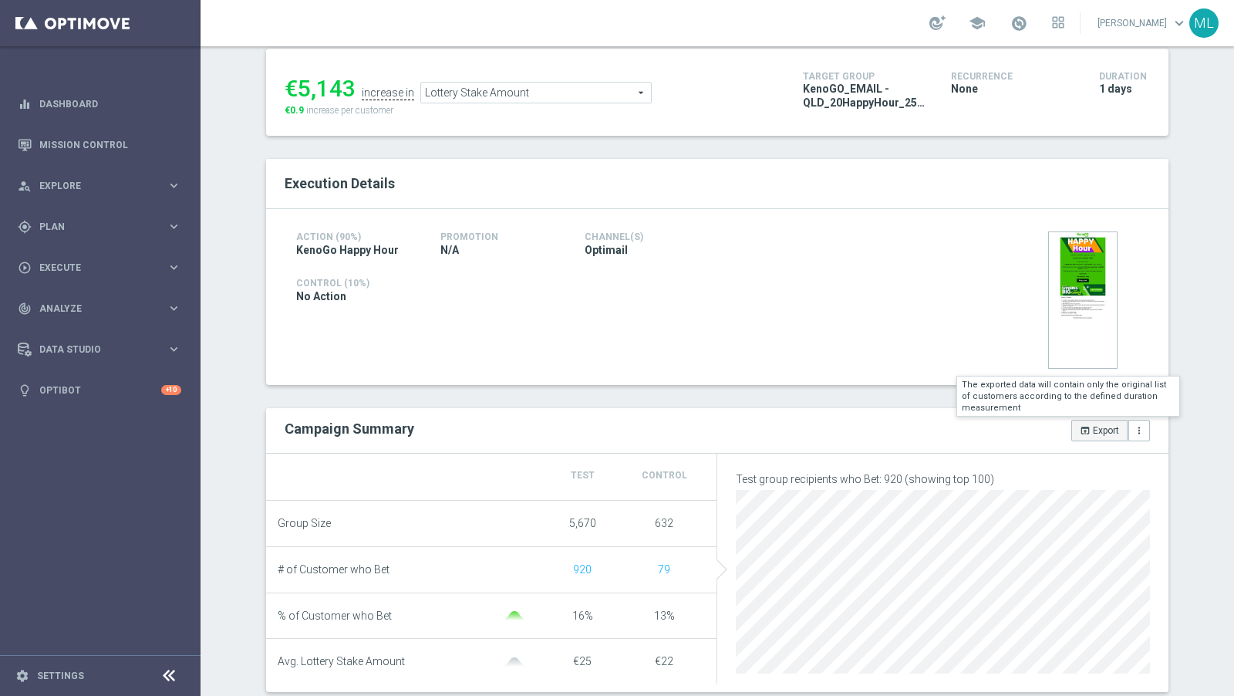
click at [1093, 436] on button "open_in_browser Export" at bounding box center [1100, 431] width 56 height 22
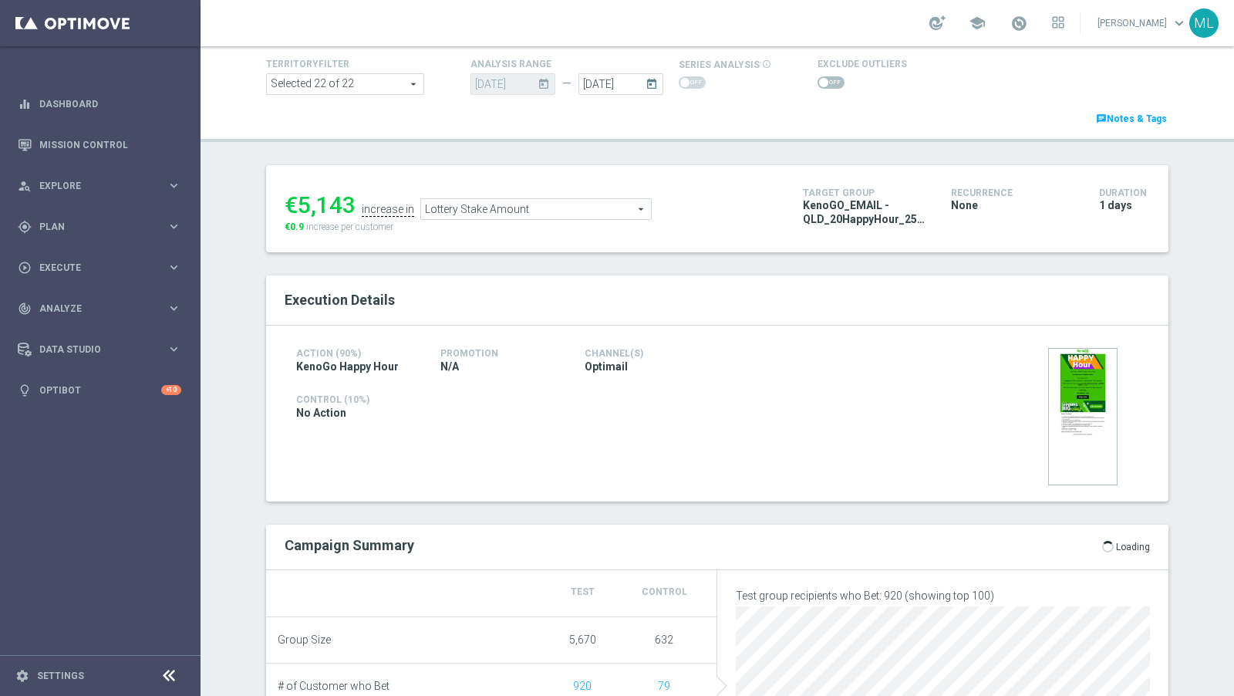
scroll to position [77, 0]
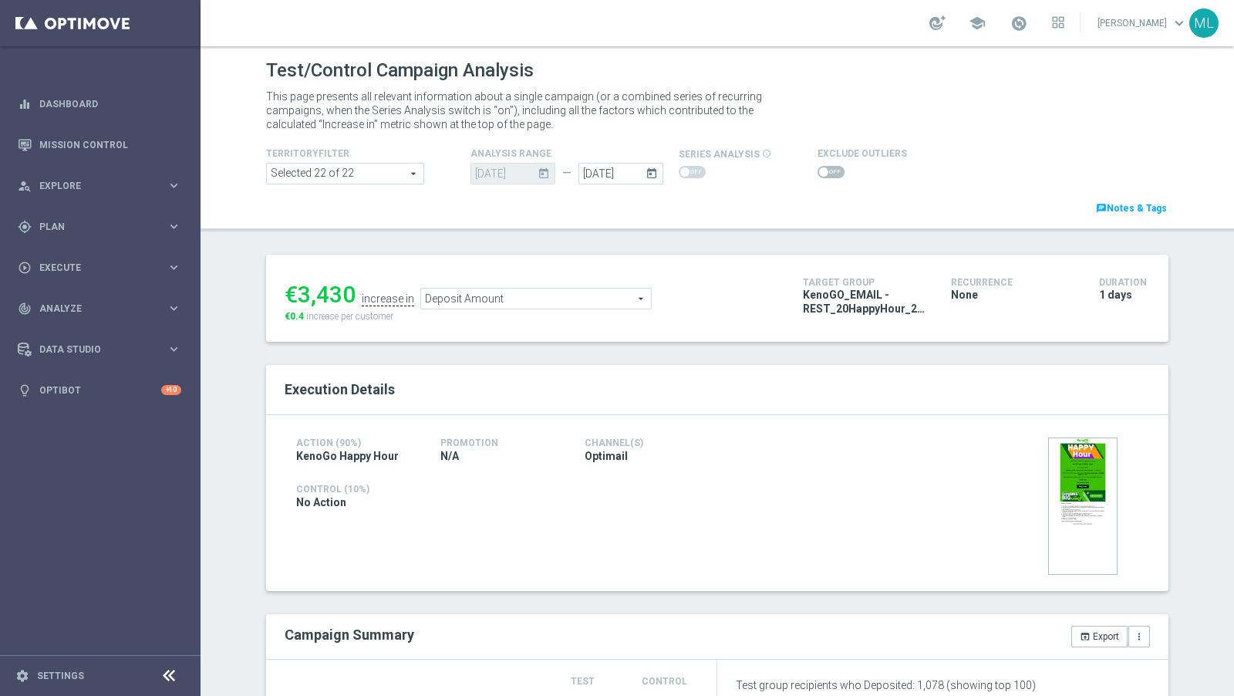
click at [484, 297] on span "Deposit Amount" at bounding box center [536, 299] width 230 height 20
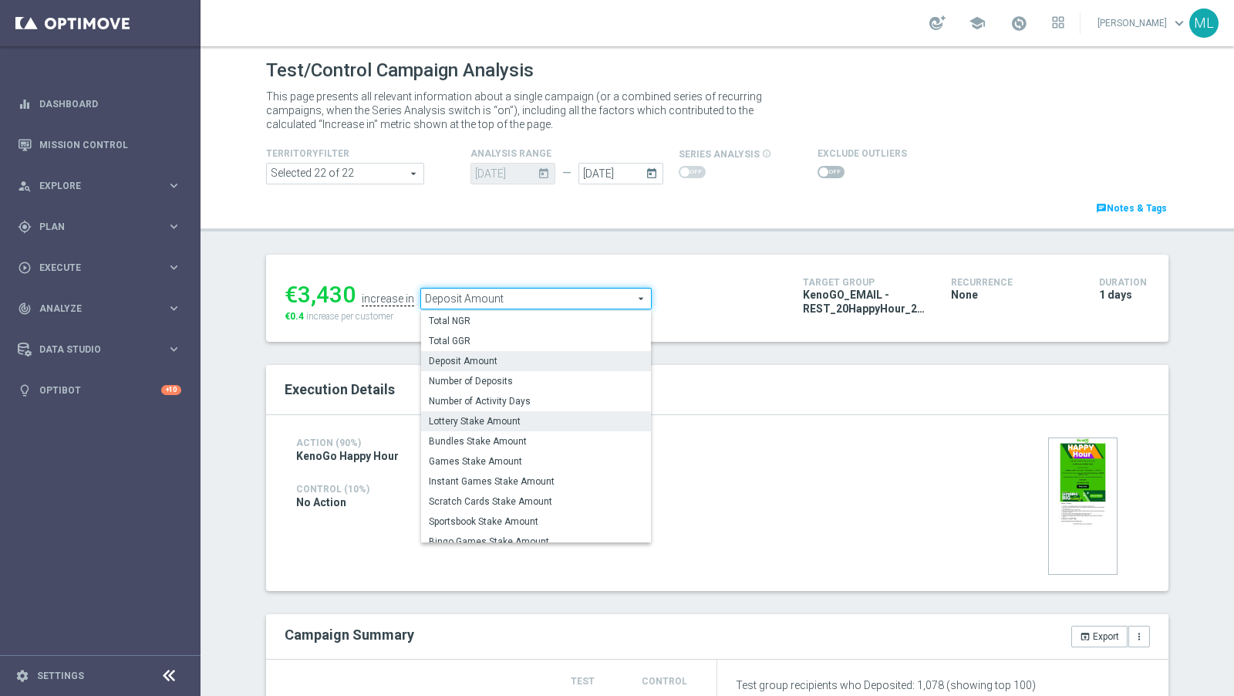
click at [492, 416] on span "Lottery Stake Amount" at bounding box center [536, 421] width 214 height 12
type input "Lottery Stake Amount"
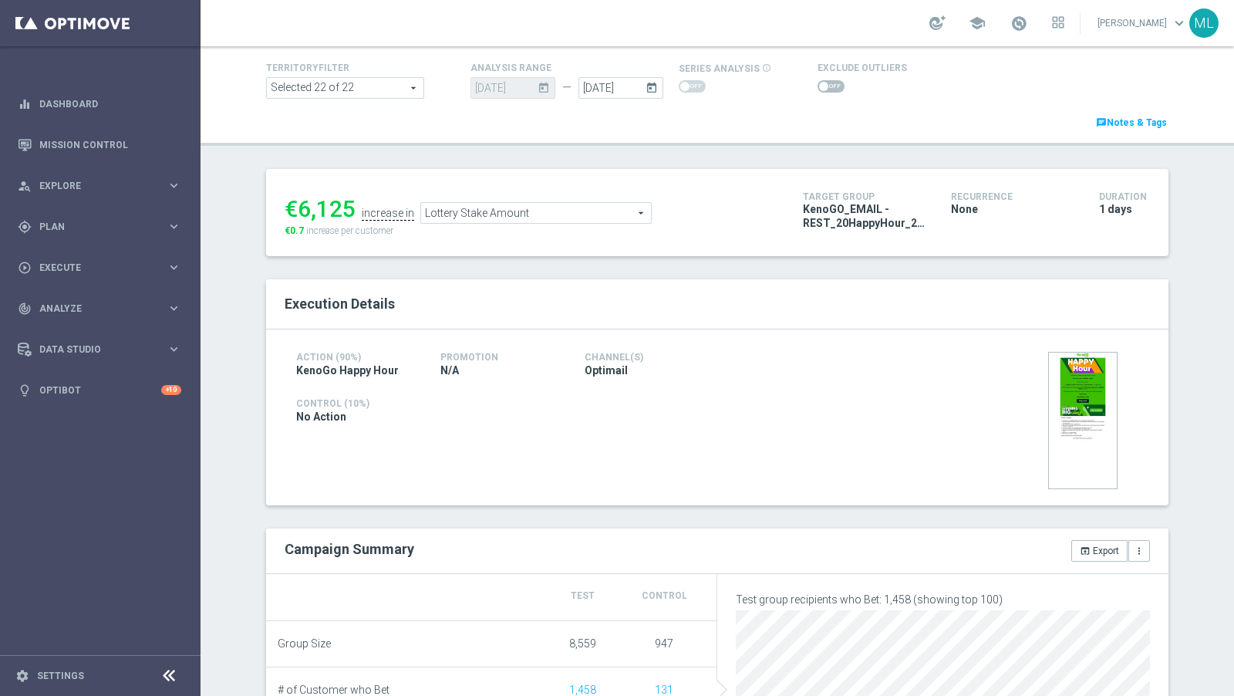
scroll to position [93, 0]
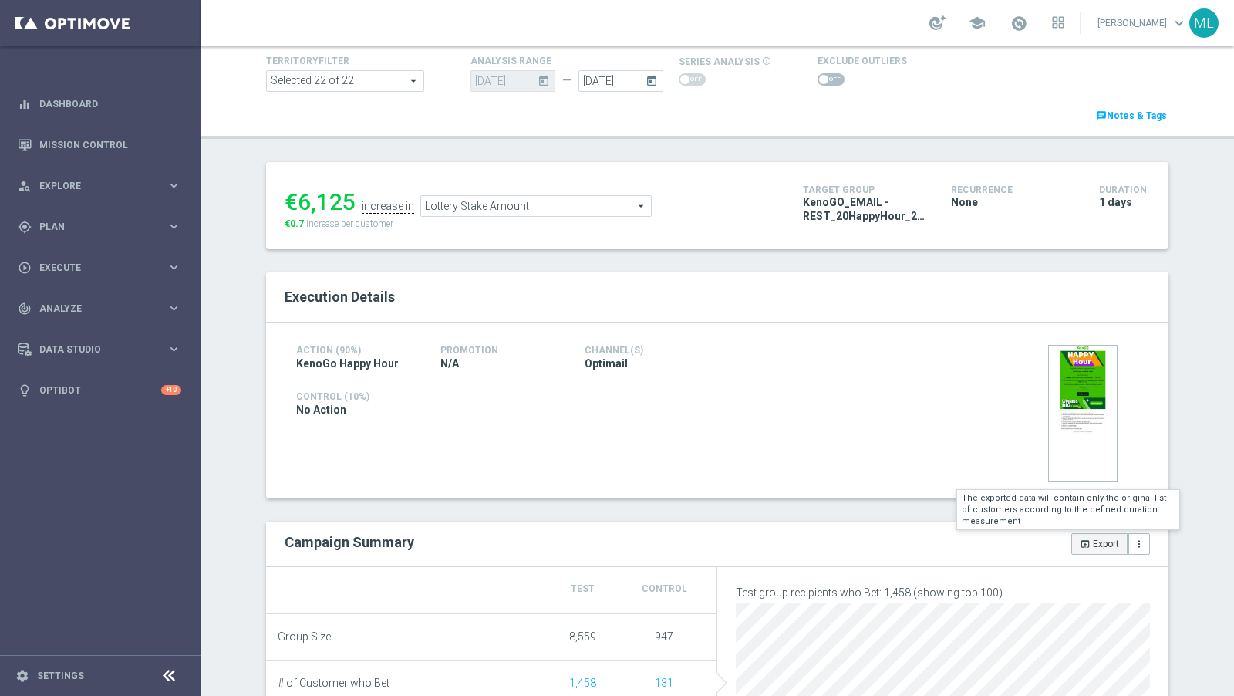
click at [1097, 540] on button "open_in_browser Export" at bounding box center [1100, 544] width 56 height 22
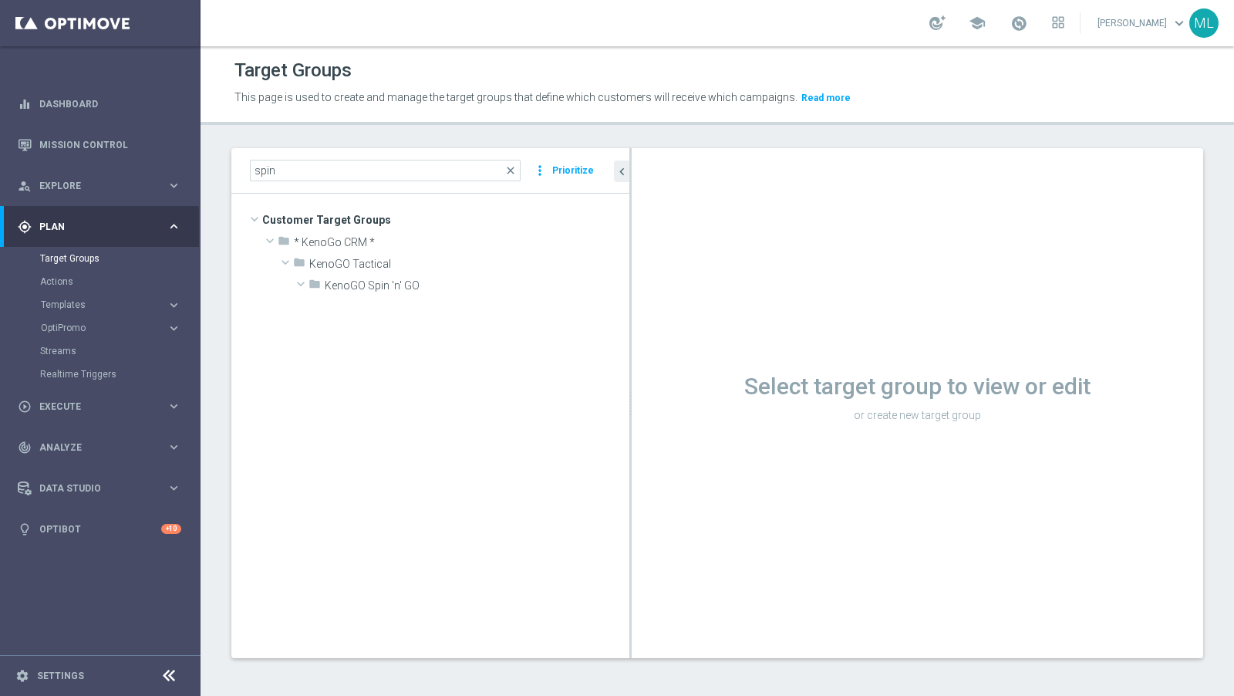
scroll to position [1532, 0]
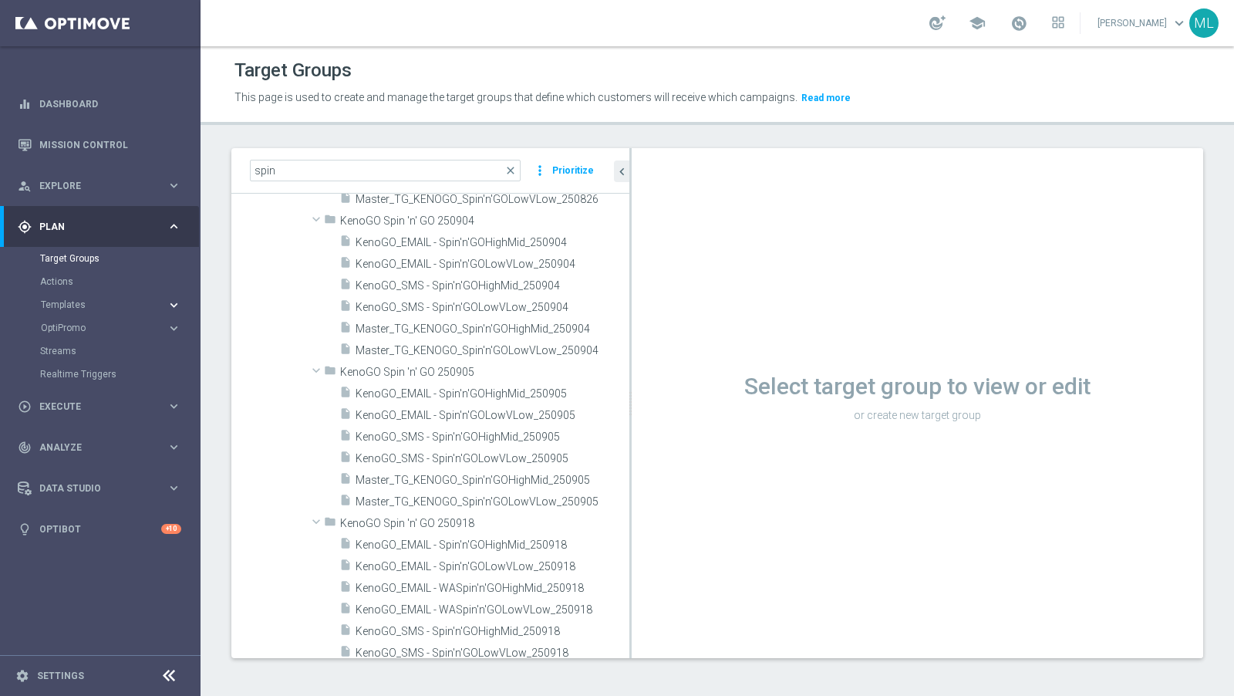
click at [173, 301] on icon "keyboard_arrow_right" at bounding box center [174, 305] width 15 height 15
click at [92, 332] on link "Optimail" at bounding box center [104, 328] width 113 height 12
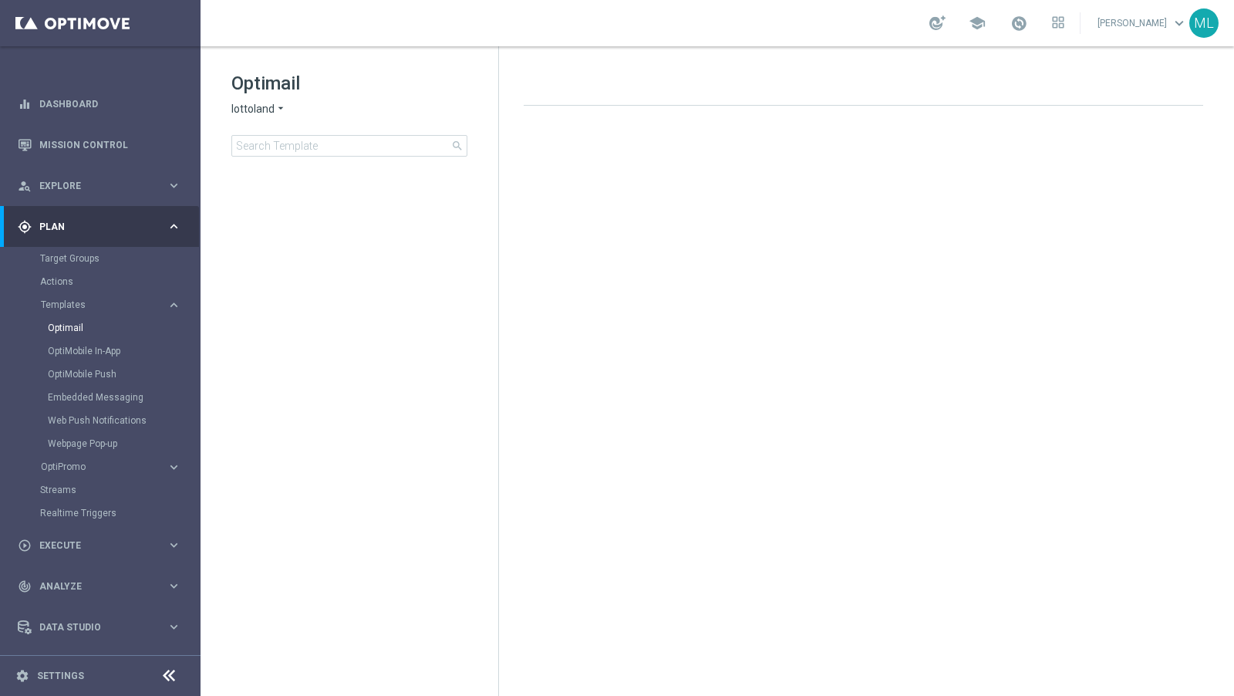
click at [273, 110] on span "lottoland" at bounding box center [252, 109] width 43 height 15
click at [0, 0] on span "KenoGO" at bounding box center [0, 0] width 0 height 0
click at [294, 144] on input at bounding box center [349, 146] width 236 height 22
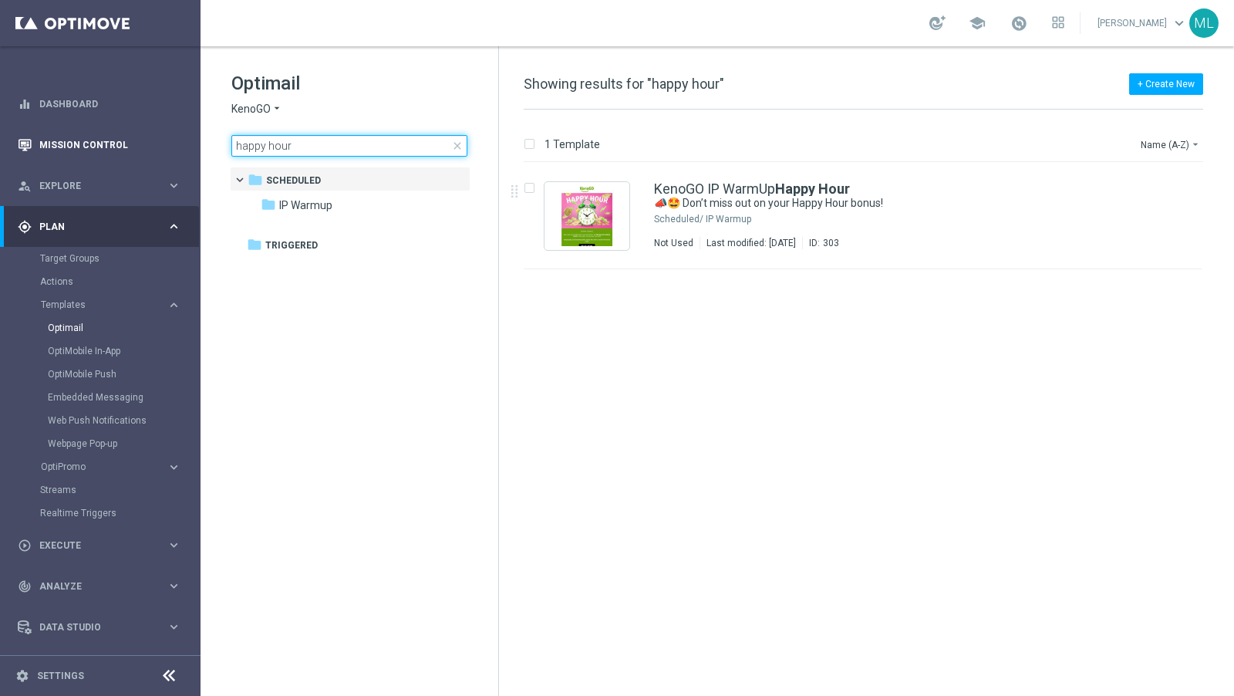
drag, startPoint x: 307, startPoint y: 138, endPoint x: 195, endPoint y: 147, distance: 112.3
click at [194, 148] on main "equalizer Dashboard Mission Control" at bounding box center [617, 348] width 1234 height 696
drag, startPoint x: 316, startPoint y: 144, endPoint x: 211, endPoint y: 144, distance: 104.9
click at [211, 144] on div "Optimail KenoGO arrow_drop_down × KenoGO happy hour close folder 1 Folder folde…" at bounding box center [350, 152] width 298 height 212
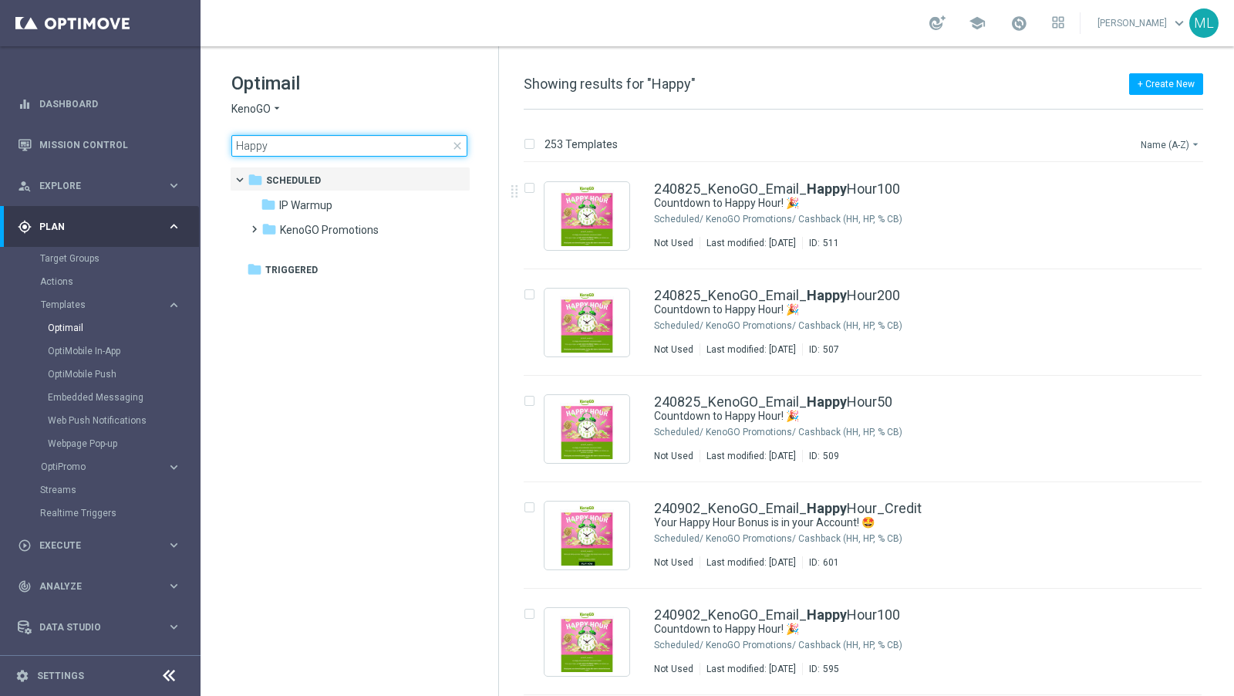
type input "Happy"
click at [1157, 147] on button "Name (A-Z) arrow_drop_down" at bounding box center [1172, 144] width 64 height 19
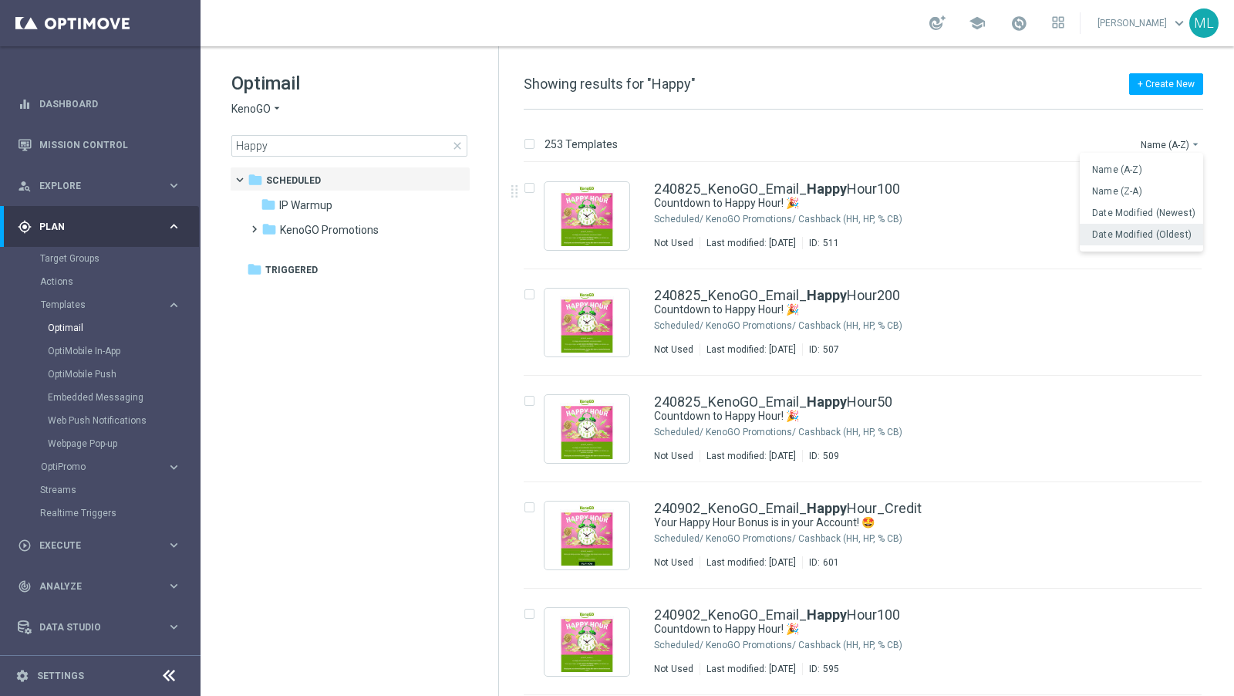
click at [1137, 233] on span "Date Modified (Oldest)" at bounding box center [1143, 234] width 100 height 11
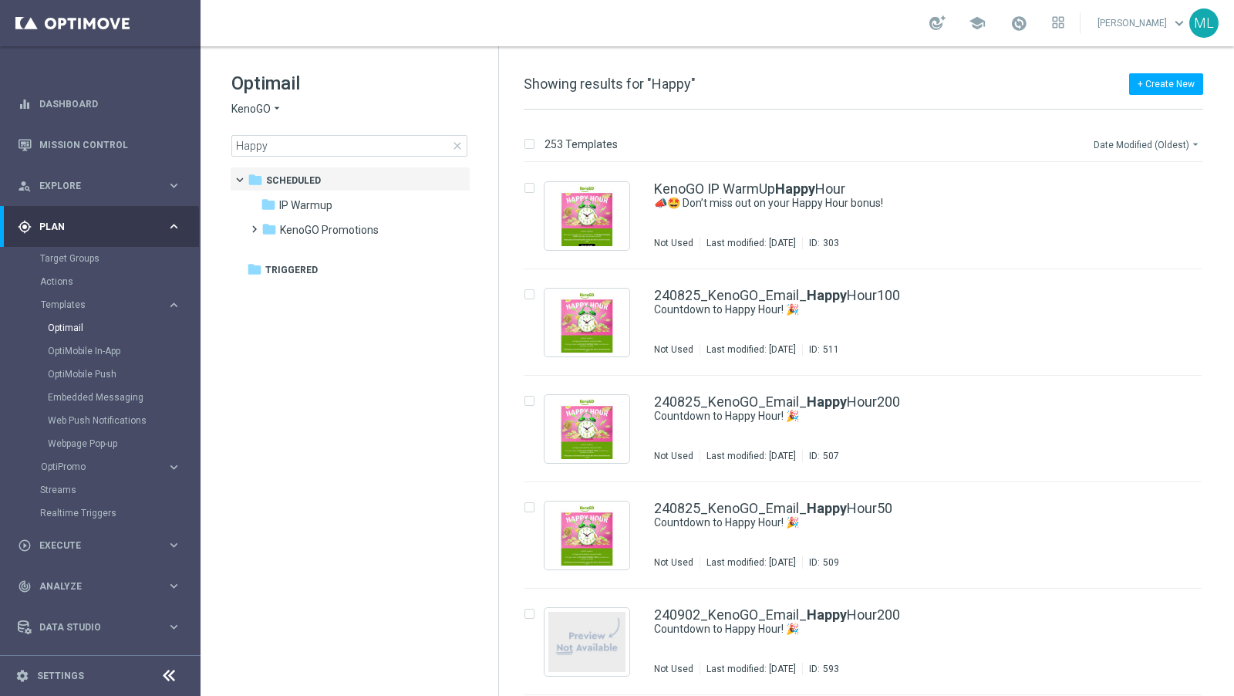
click at [1147, 142] on button "Date Modified (Oldest) arrow_drop_down" at bounding box center [1148, 144] width 111 height 19
click at [1157, 208] on span "Date Modified (Newest)" at bounding box center [1144, 213] width 103 height 11
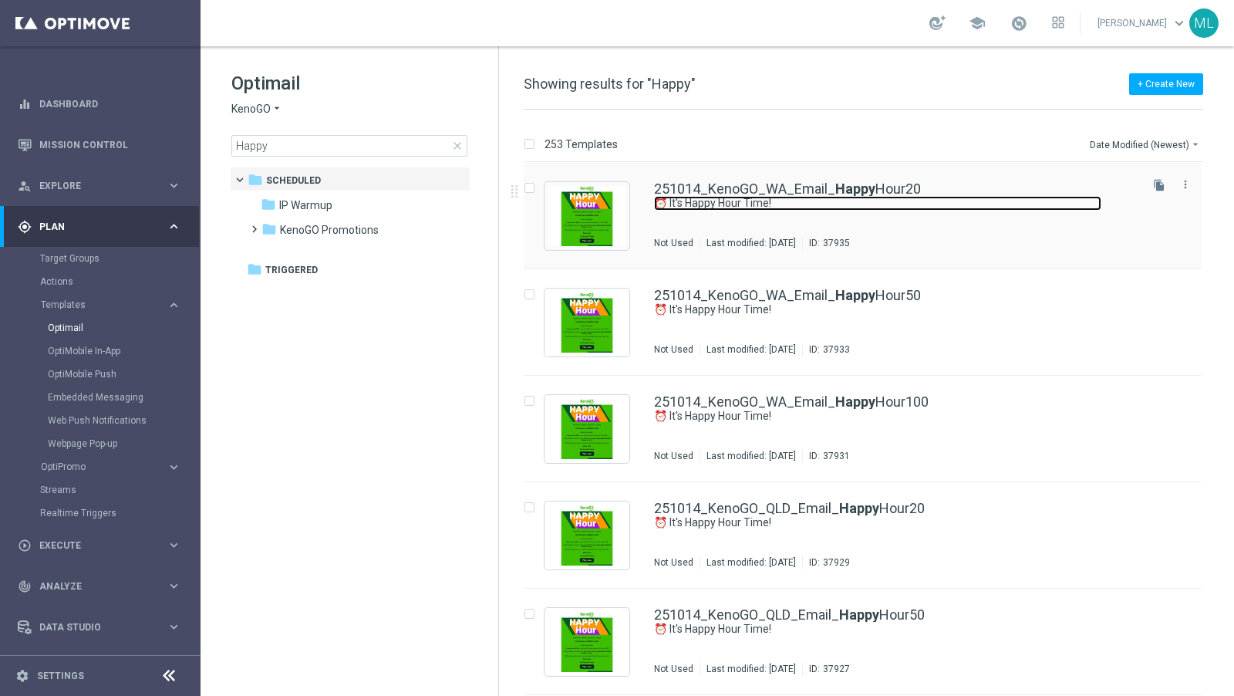
click at [727, 208] on link "⏰ It's Happy Hour Time!" at bounding box center [878, 203] width 448 height 15
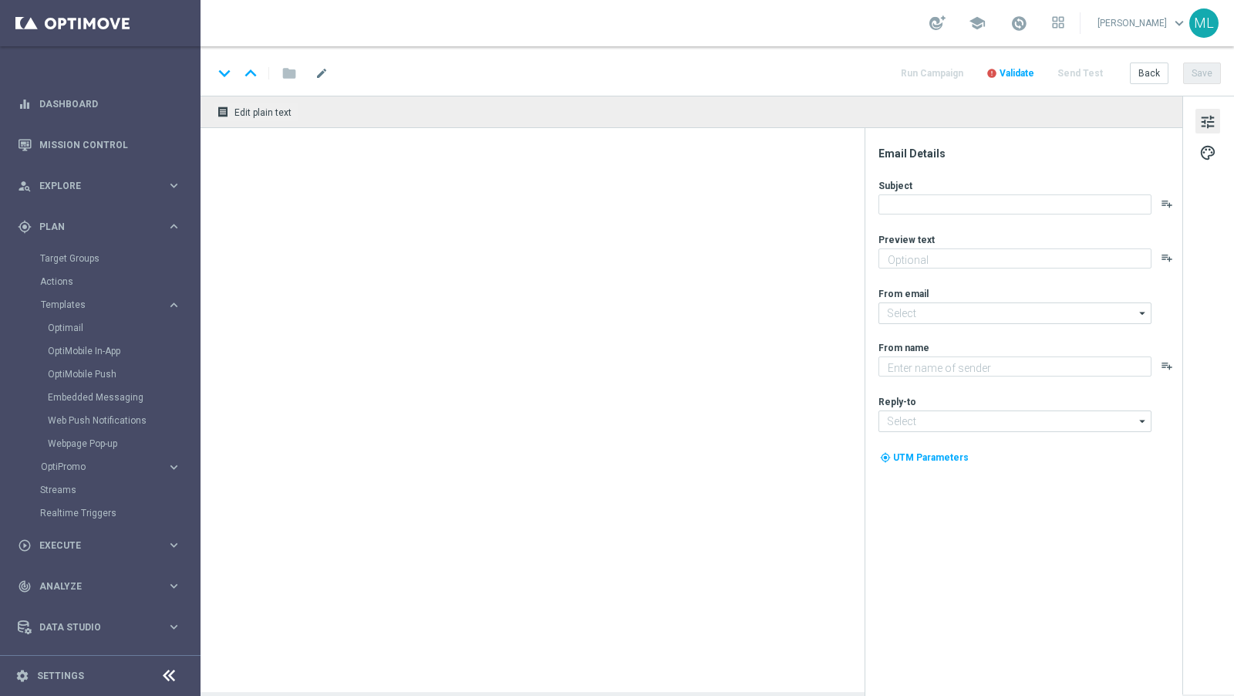
type textarea "Get 50% back in BONUS CASH!"
type input "mail@crm.kenogo.com.au"
type textarea "KenoGO"
type input "support@kenogo.com.au"
